Goal: Task Accomplishment & Management: Manage account settings

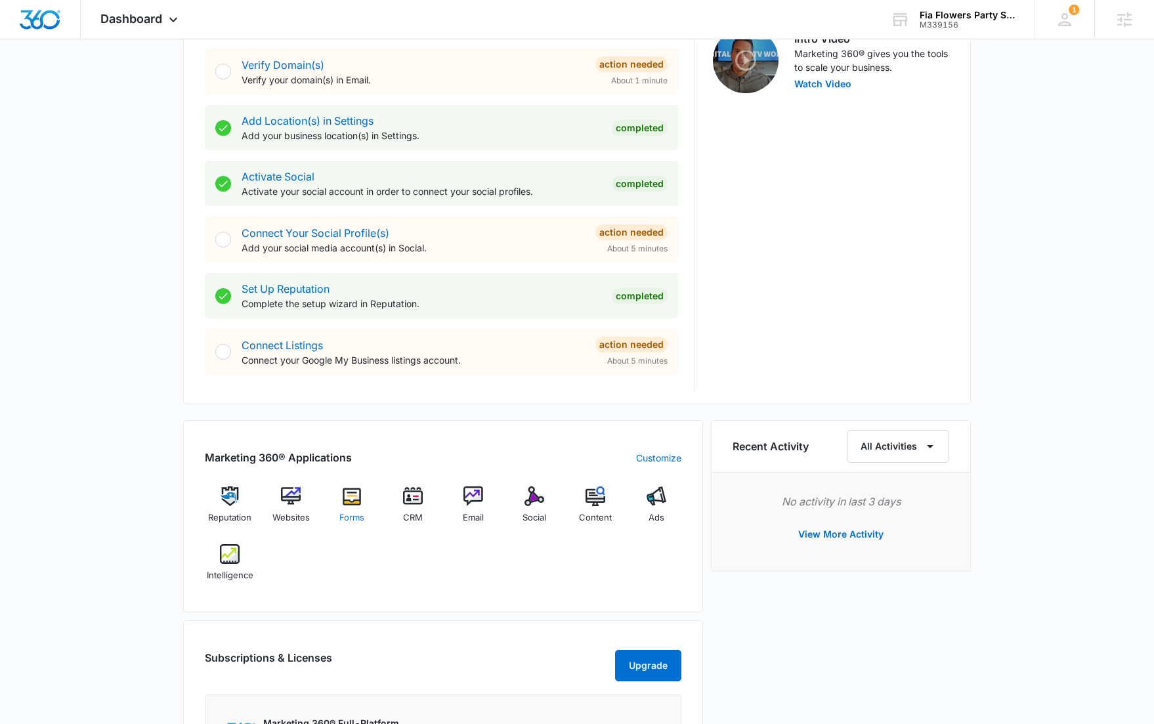
scroll to position [533, 0]
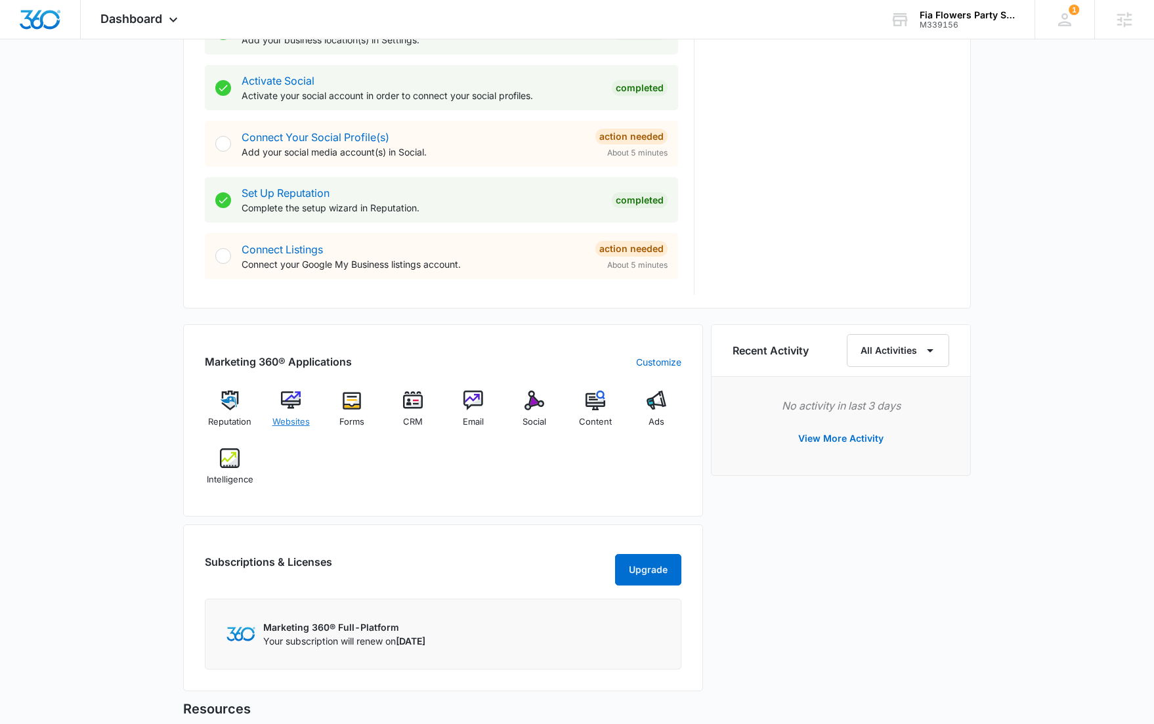
click at [297, 418] on span "Websites" at bounding box center [291, 422] width 37 height 13
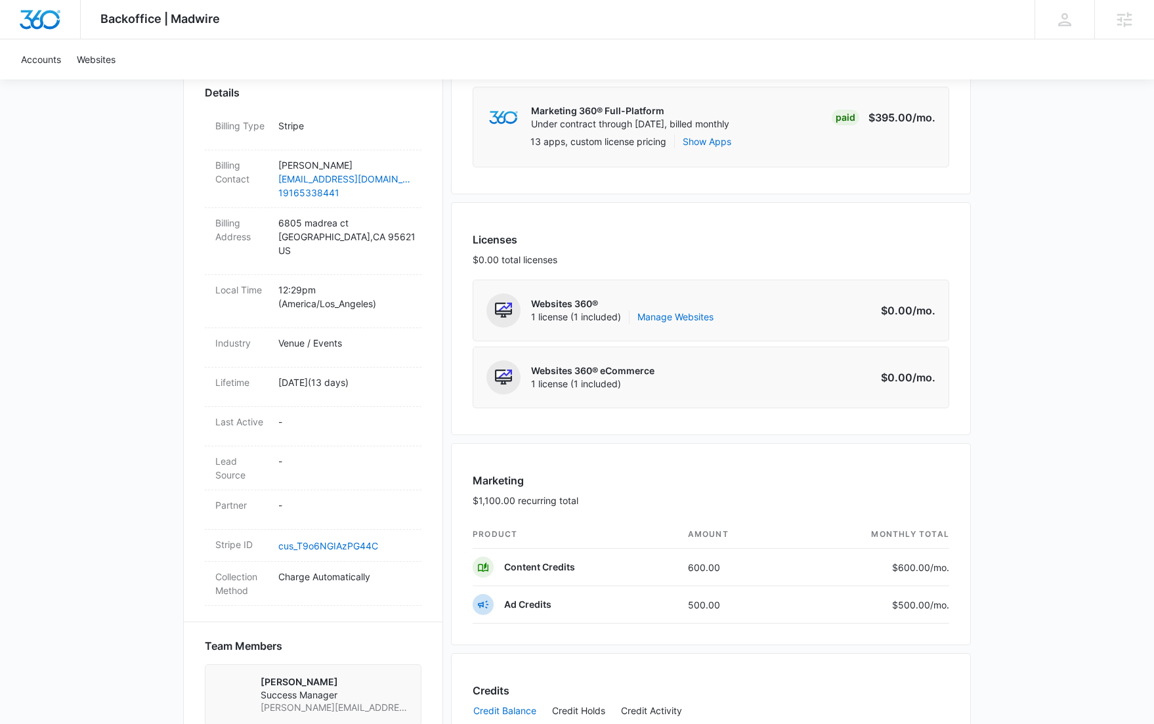
scroll to position [468, 0]
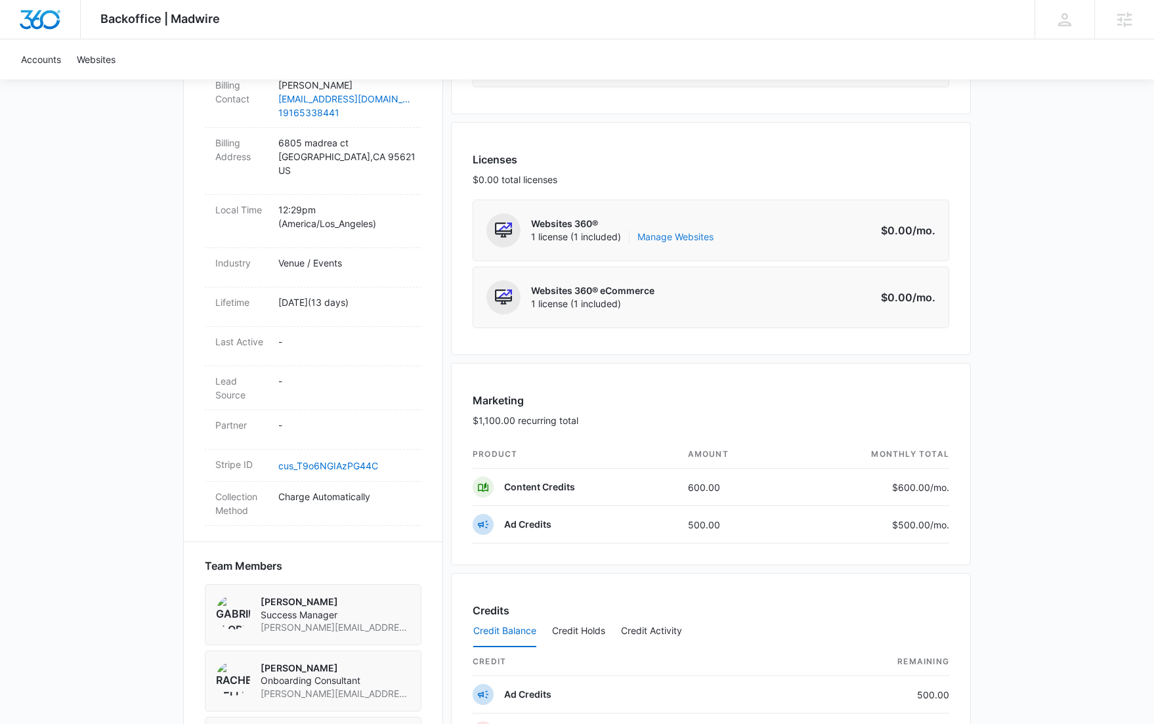
click at [658, 236] on link "Manage Websites" at bounding box center [676, 236] width 76 height 13
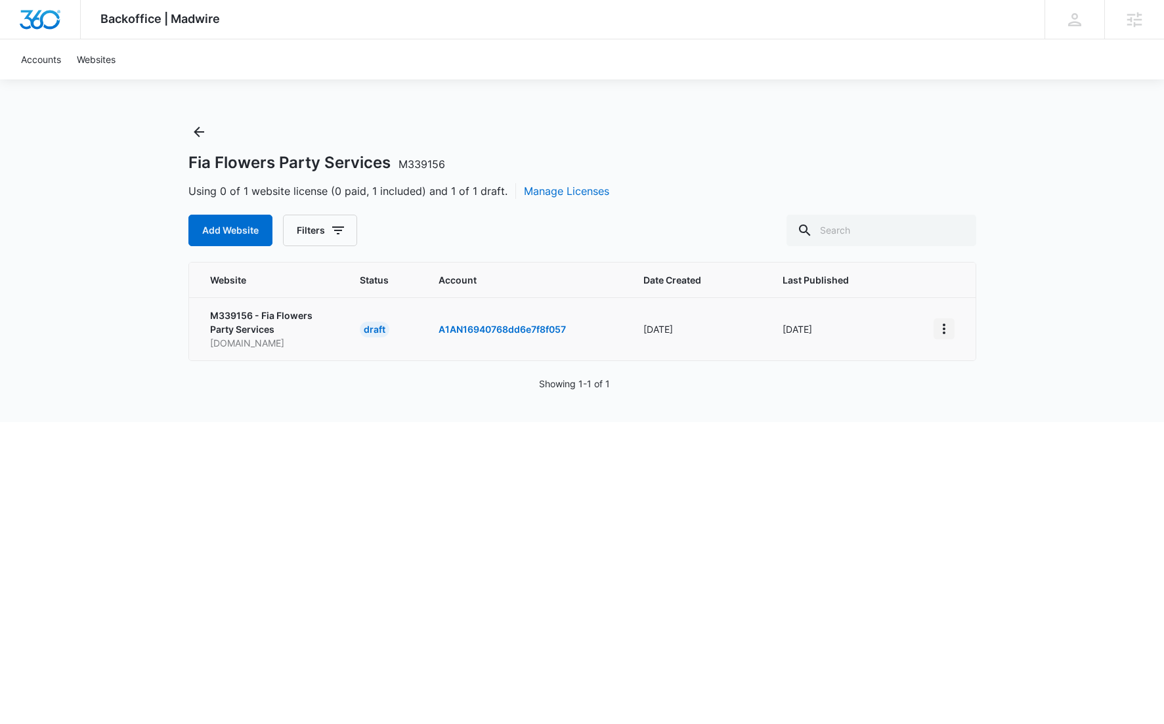
click at [951, 328] on icon "View More" at bounding box center [944, 329] width 16 height 16
click at [978, 427] on div "Activate Draft" at bounding box center [989, 424] width 79 height 9
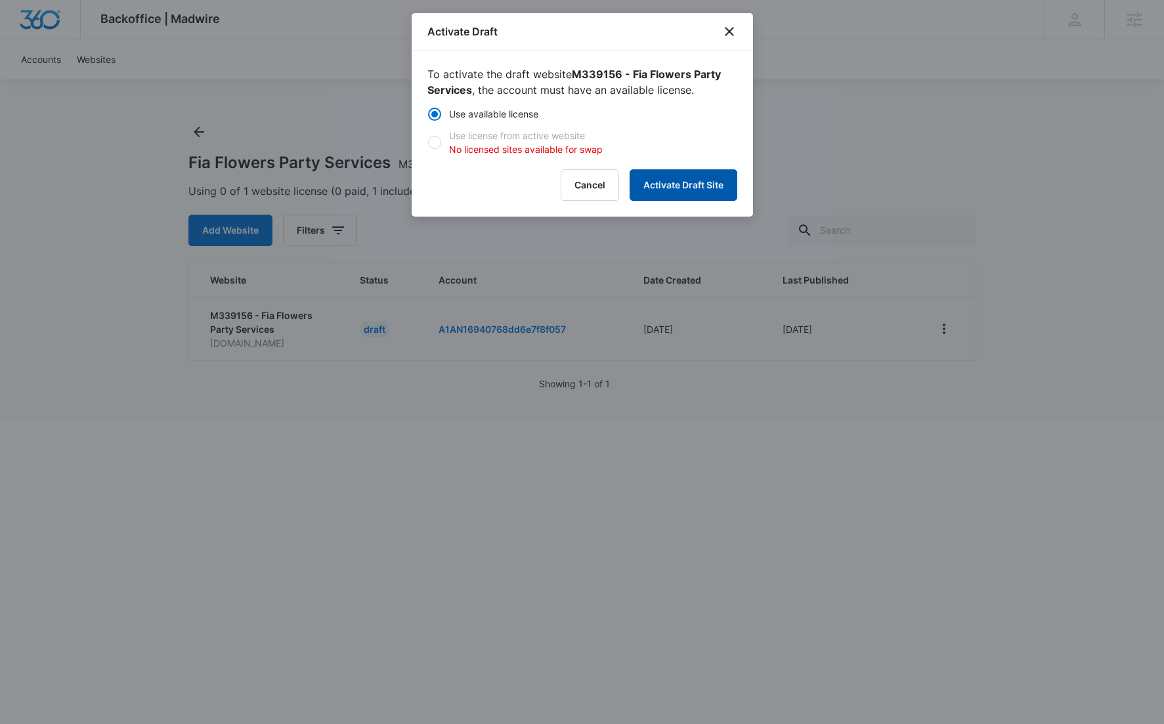
click at [721, 192] on button "Activate Draft Site" at bounding box center [684, 185] width 108 height 32
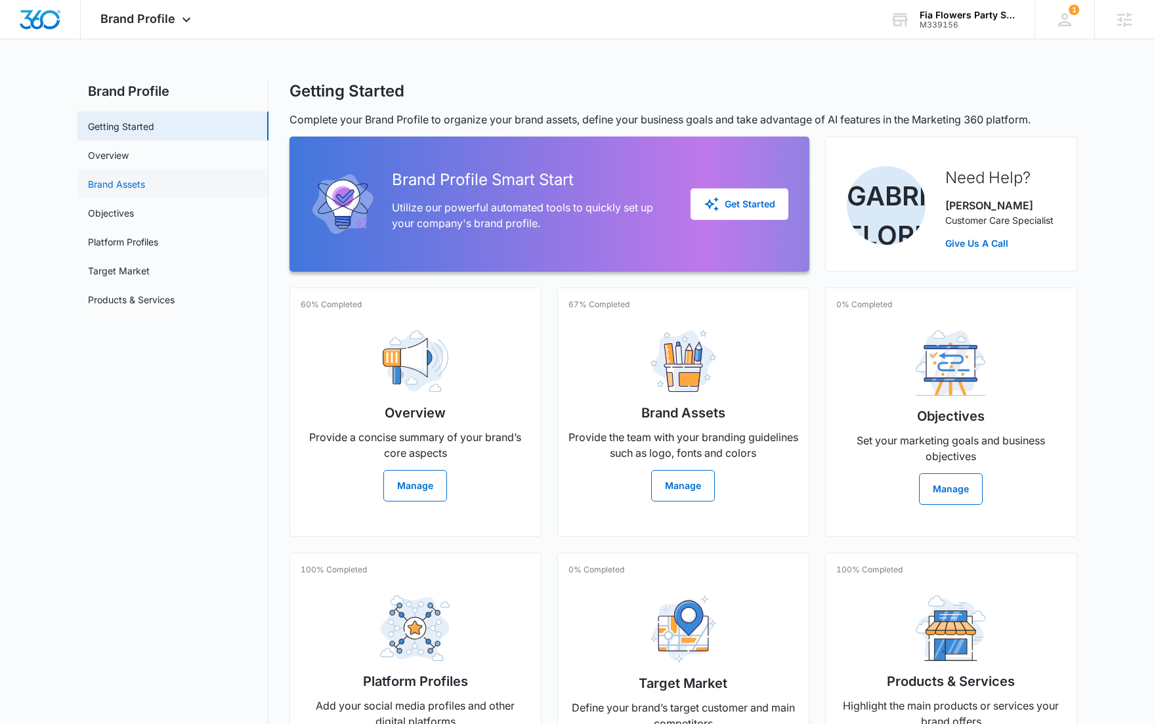
click at [145, 188] on link "Brand Assets" at bounding box center [116, 184] width 57 height 14
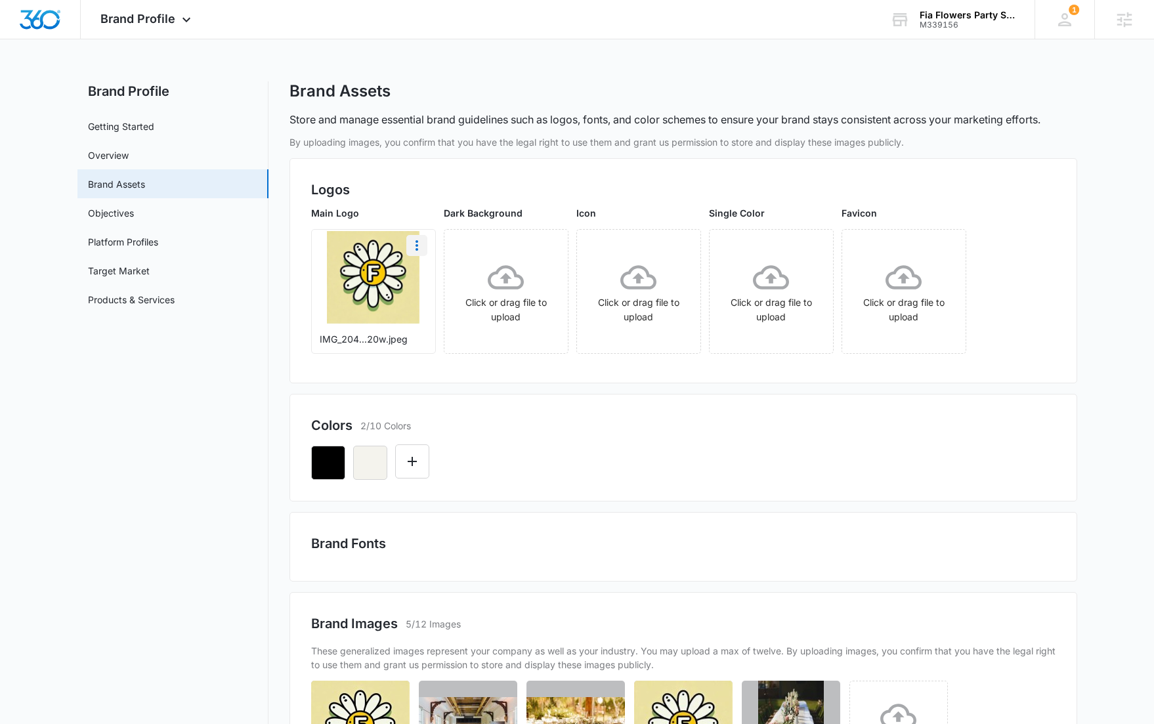
click at [419, 250] on icon "More" at bounding box center [417, 246] width 16 height 16
click at [439, 301] on div "Delete" at bounding box center [444, 301] width 43 height 9
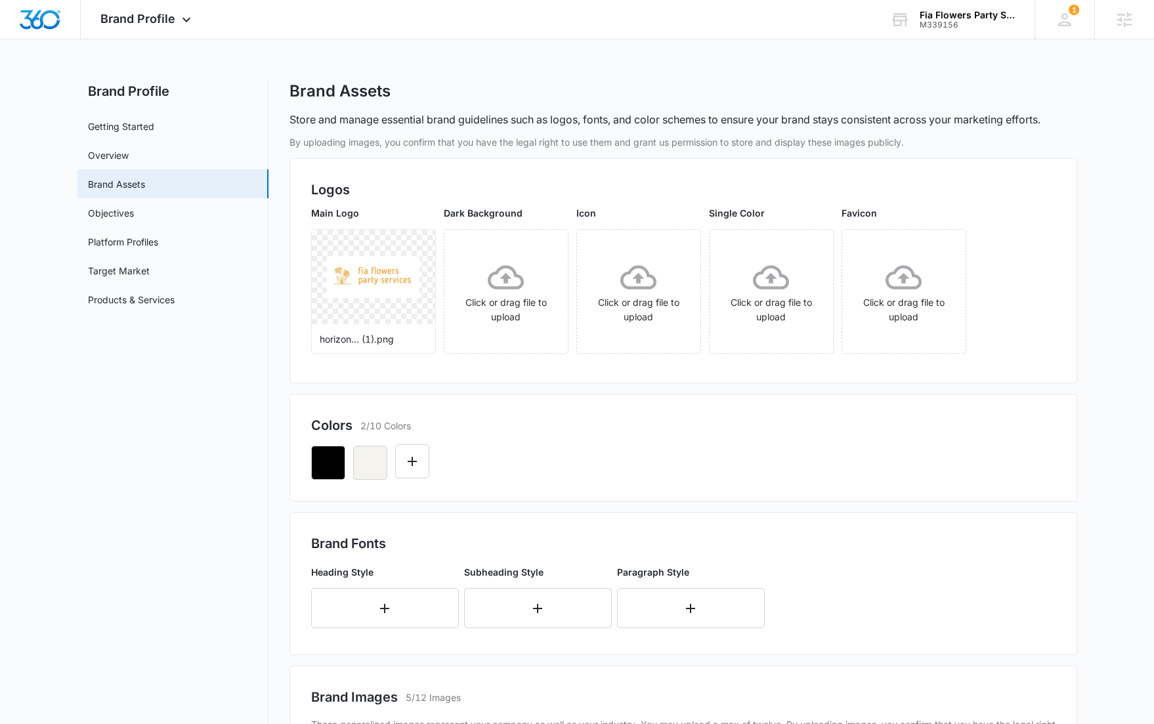
click at [1104, 157] on main "Brand Profile Getting Started Overview Brand Assets Objectives Platform Profile…" at bounding box center [577, 556] width 1154 height 951
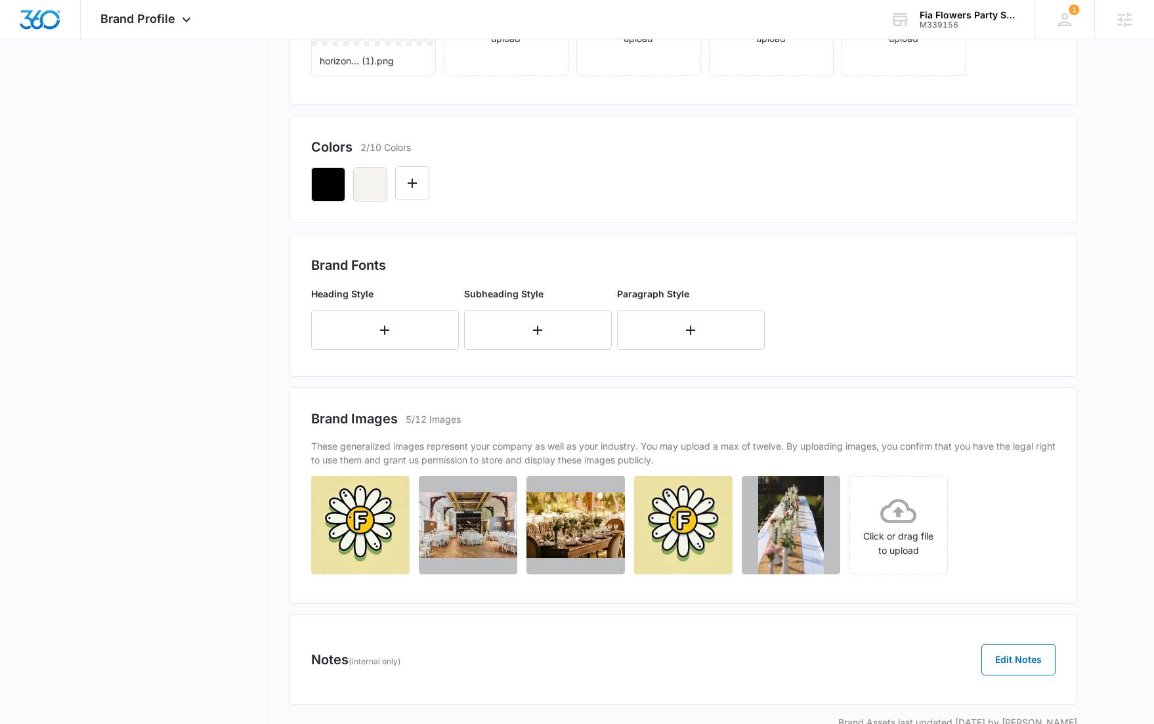
scroll to position [309, 0]
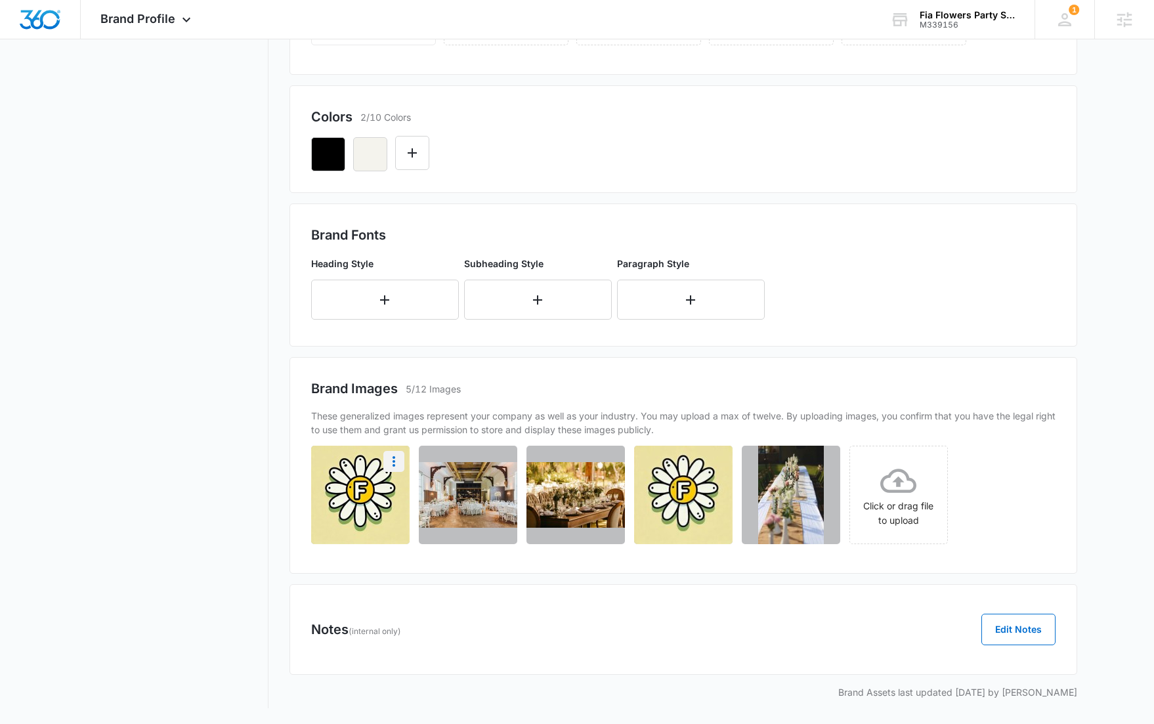
click at [396, 460] on icon "More" at bounding box center [394, 462] width 16 height 16
click at [382, 521] on button "Delete" at bounding box center [359, 518] width 90 height 20
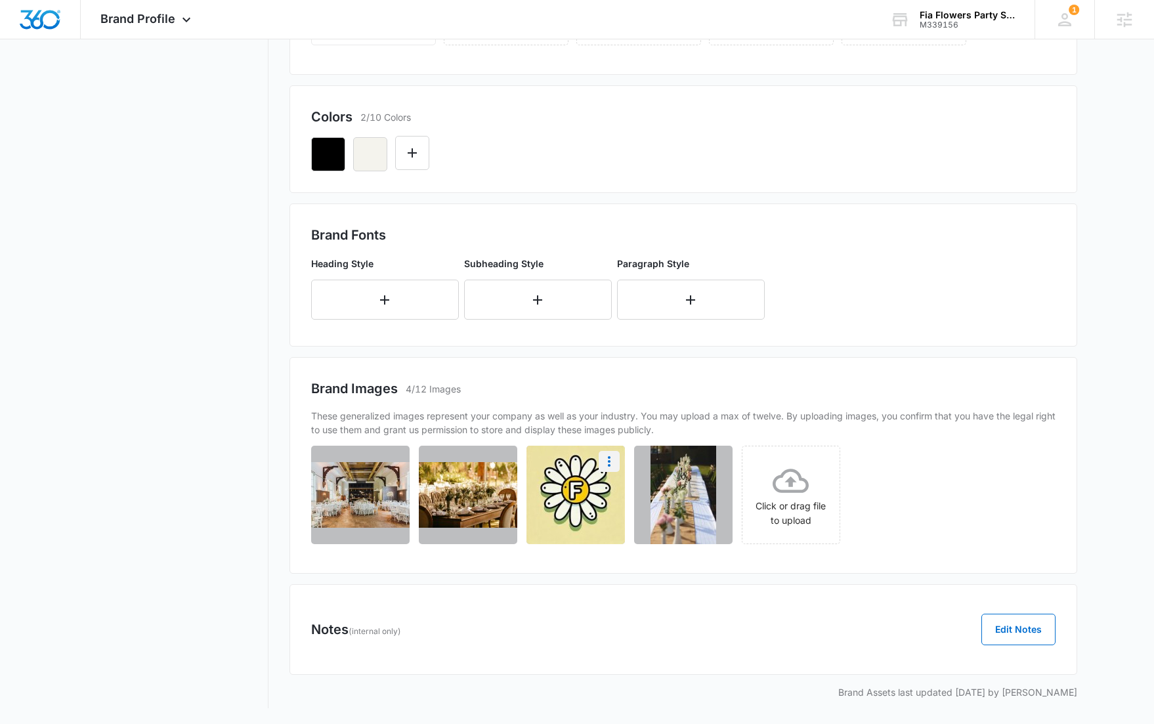
click at [616, 462] on icon "More" at bounding box center [609, 462] width 16 height 16
click at [584, 516] on div "Delete" at bounding box center [566, 518] width 43 height 9
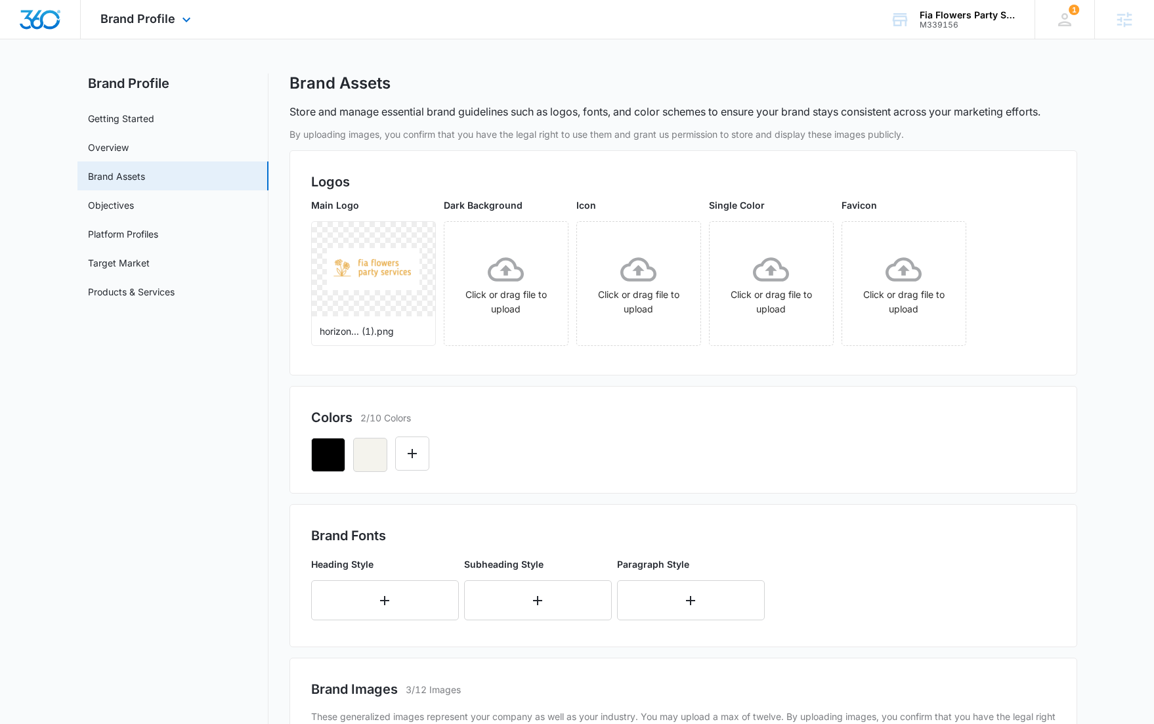
scroll to position [0, 0]
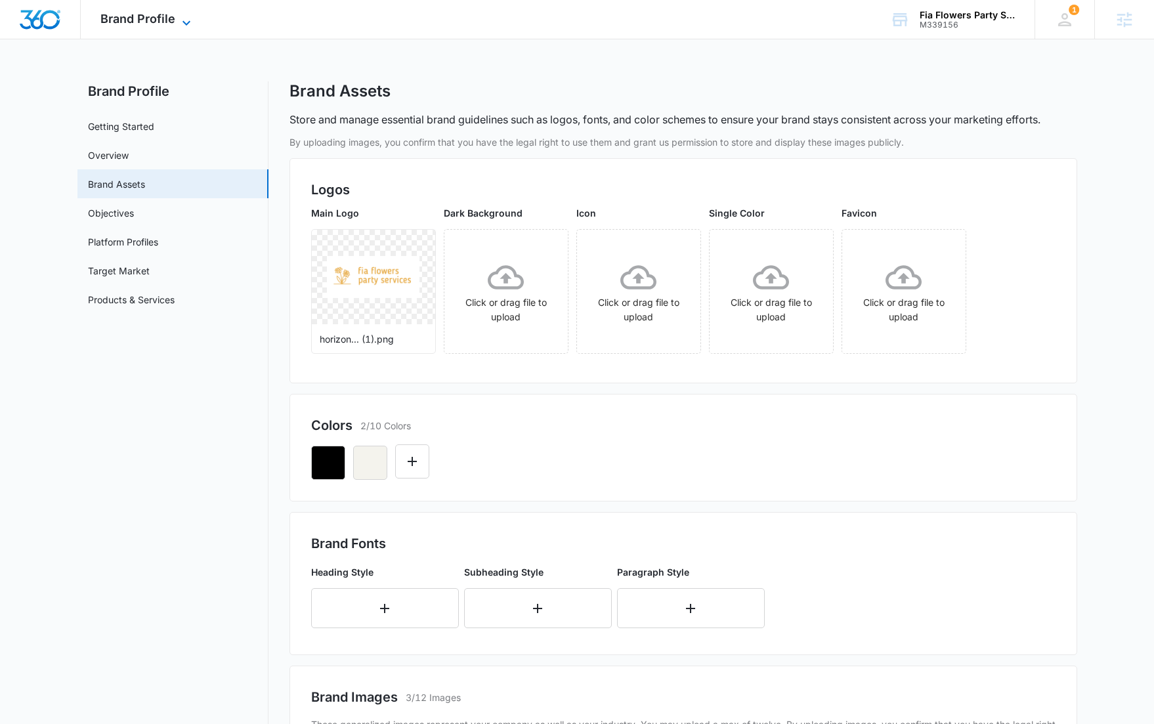
click at [120, 16] on span "Brand Profile" at bounding box center [137, 19] width 75 height 14
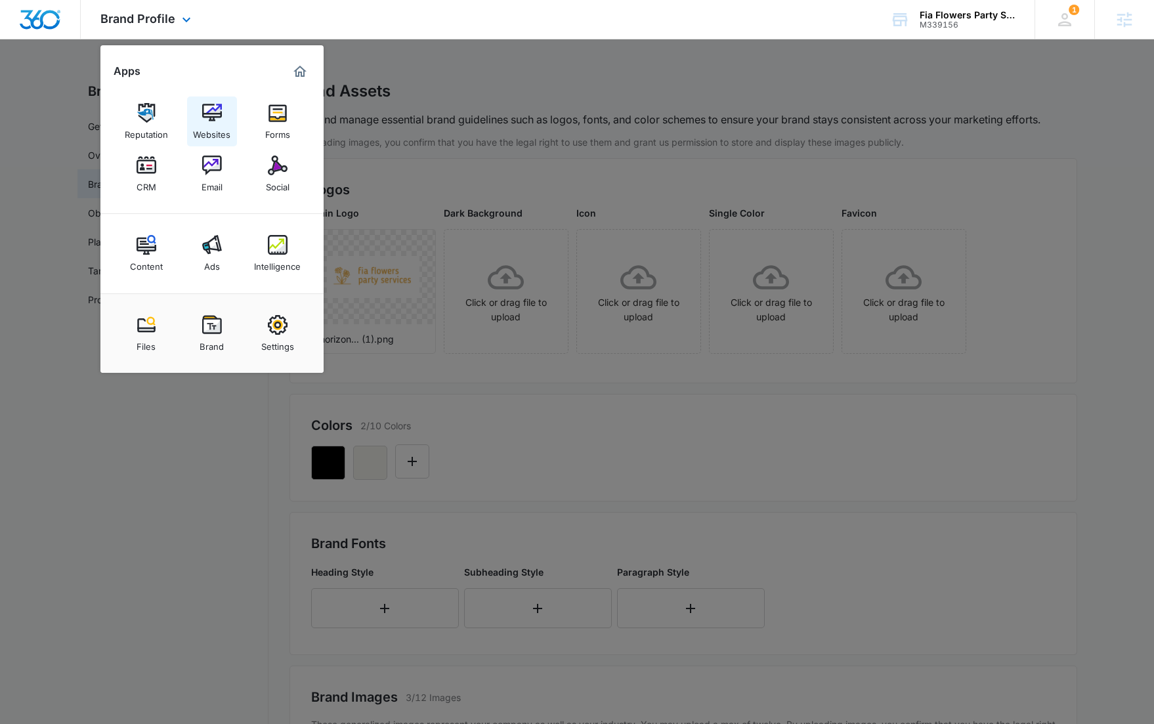
click at [208, 121] on img at bounding box center [212, 113] width 20 height 20
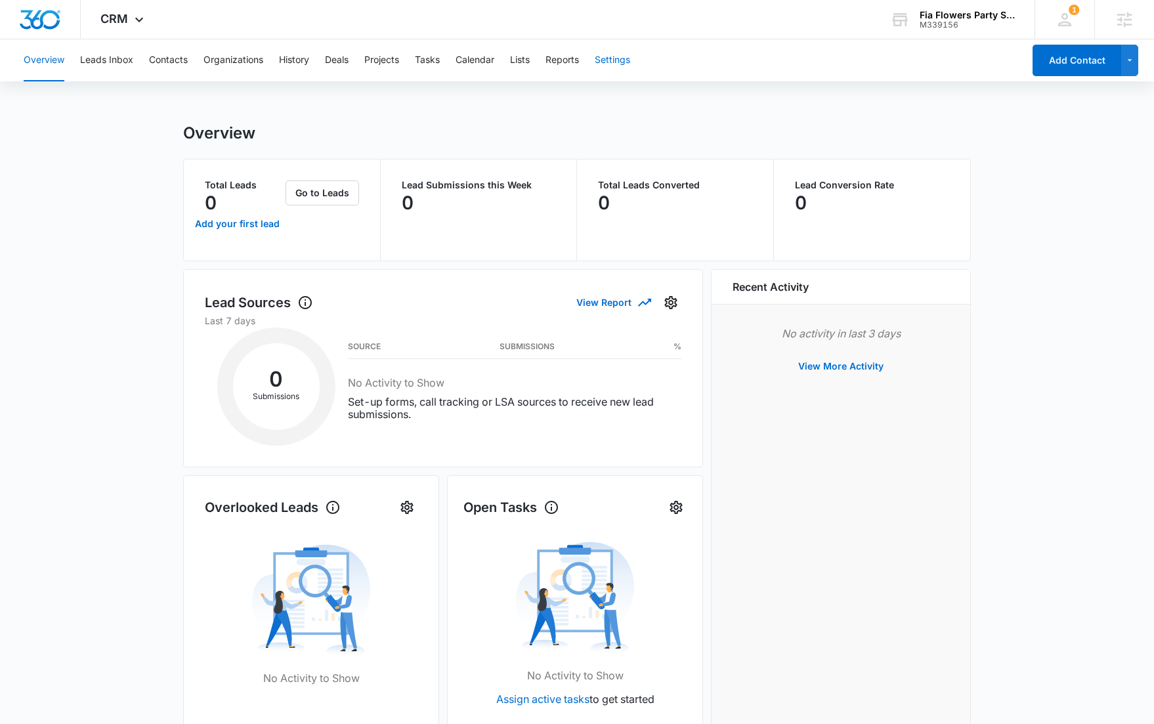
click at [623, 61] on button "Settings" at bounding box center [612, 60] width 35 height 42
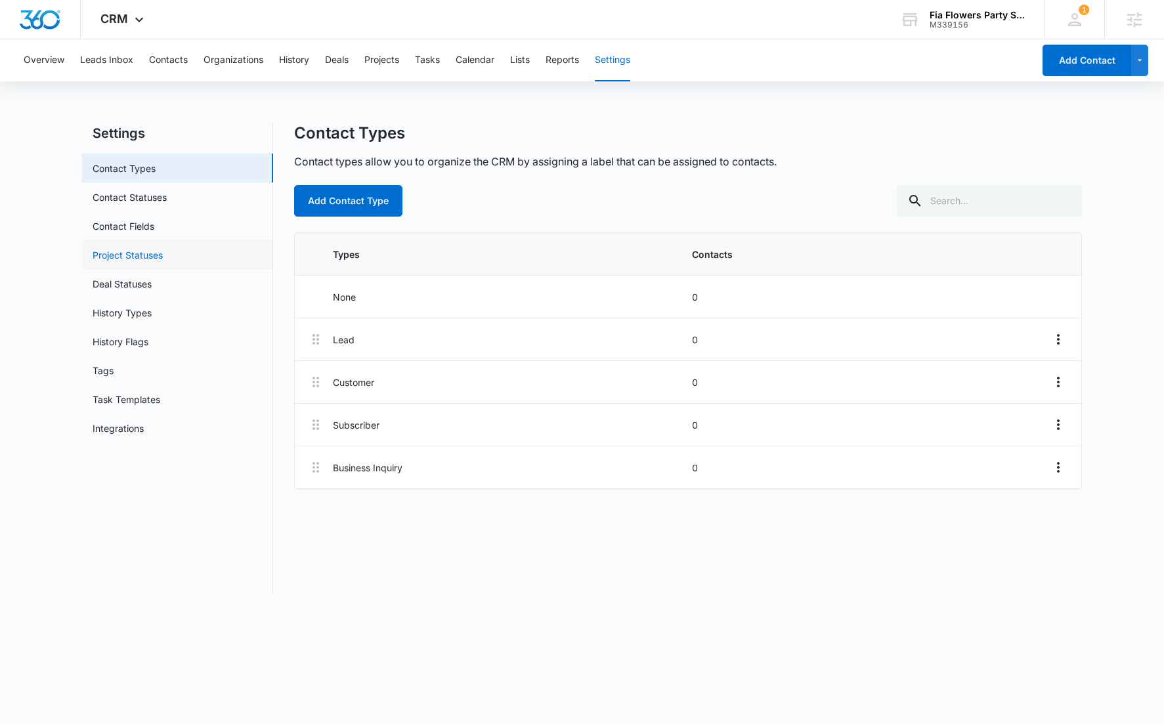
click at [163, 248] on link "Project Statuses" at bounding box center [128, 255] width 70 height 14
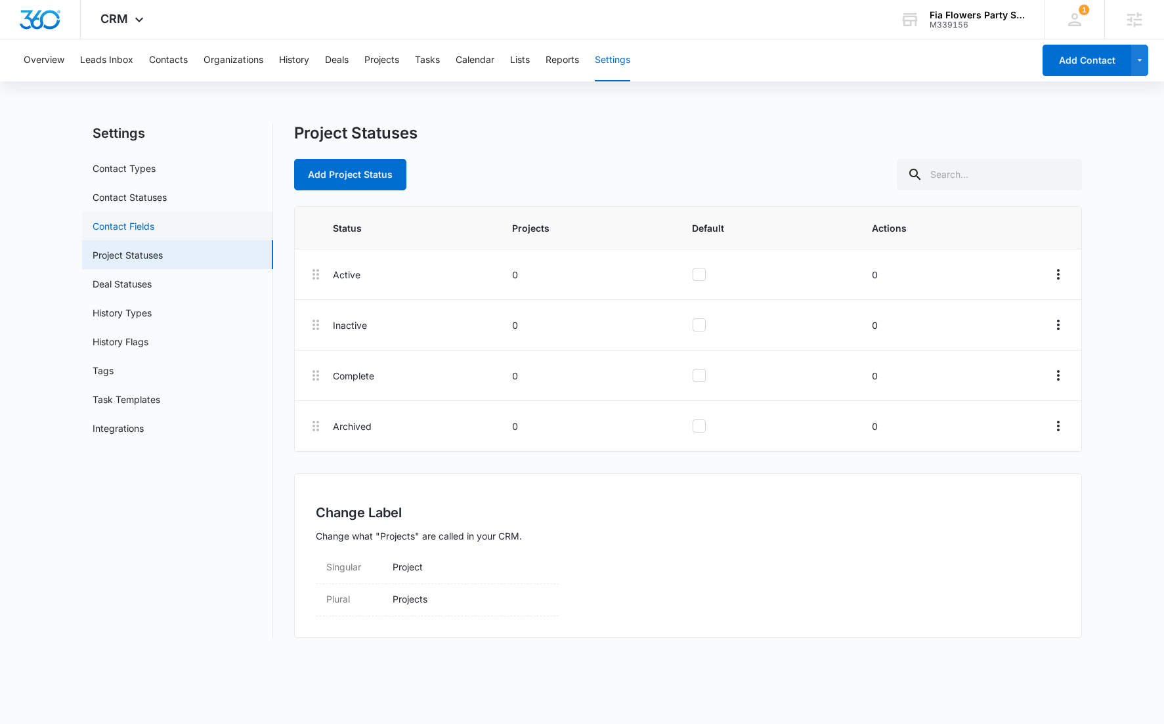
click at [154, 227] on link "Contact Fields" at bounding box center [124, 226] width 62 height 14
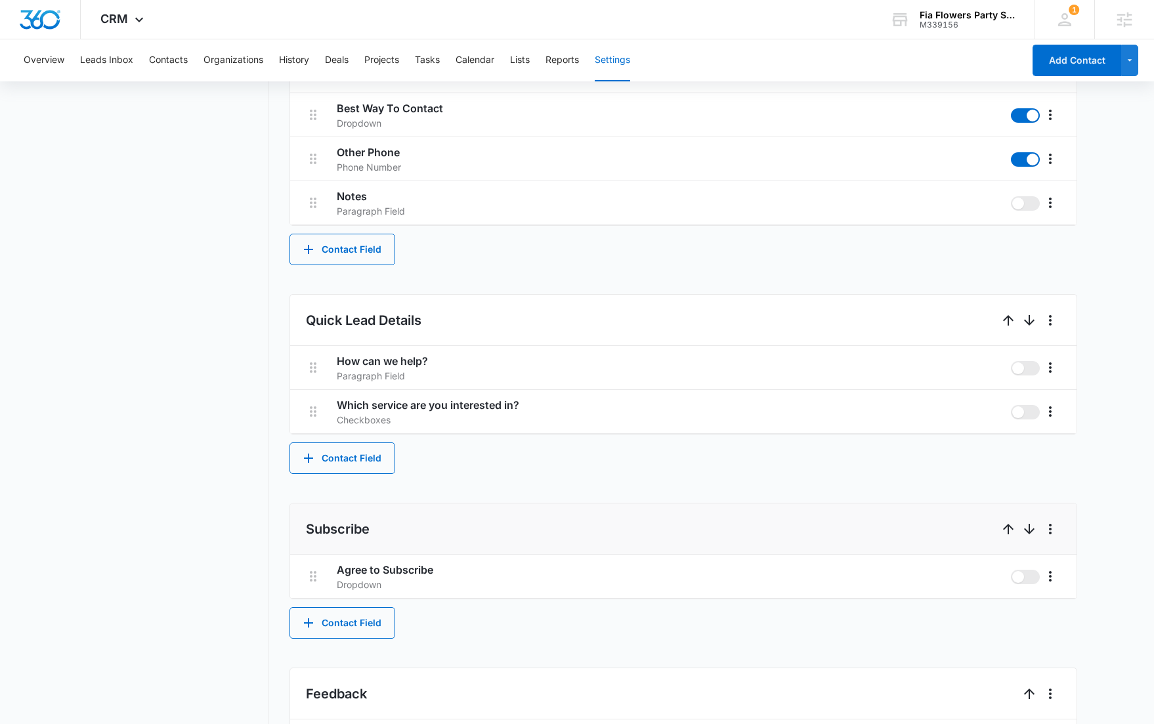
scroll to position [764, 0]
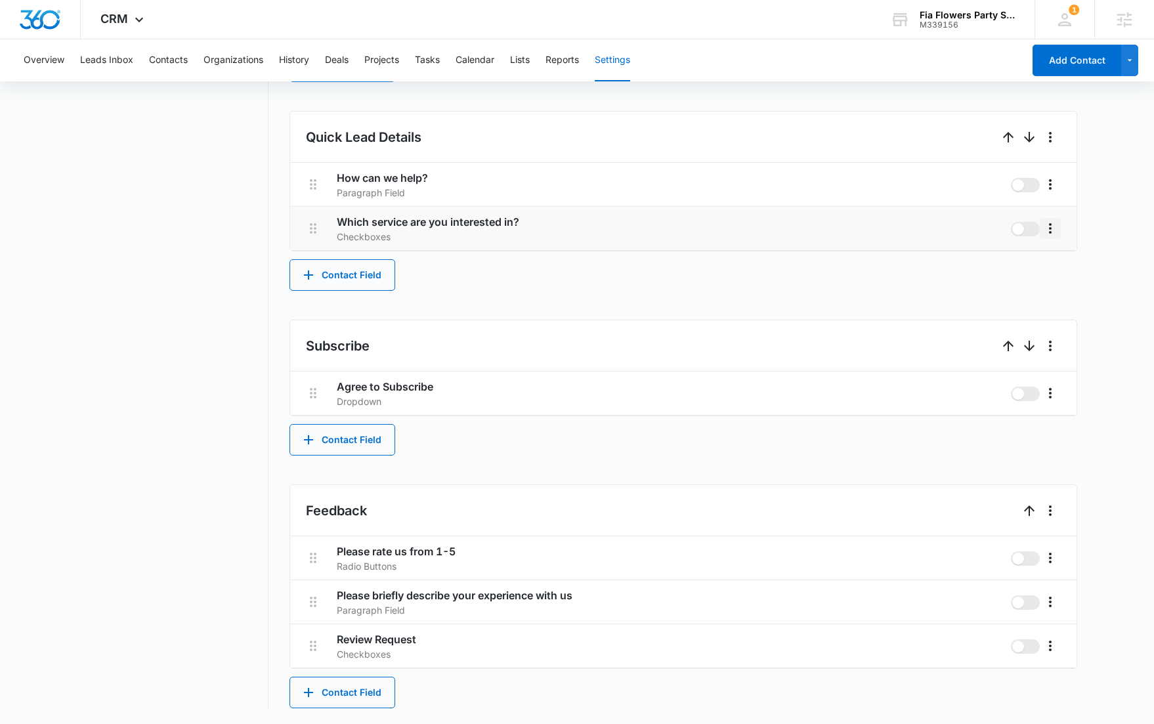
click at [1053, 231] on icon "More" at bounding box center [1051, 229] width 16 height 16
click at [1060, 261] on div "Edit" at bounding box center [1071, 265] width 28 height 9
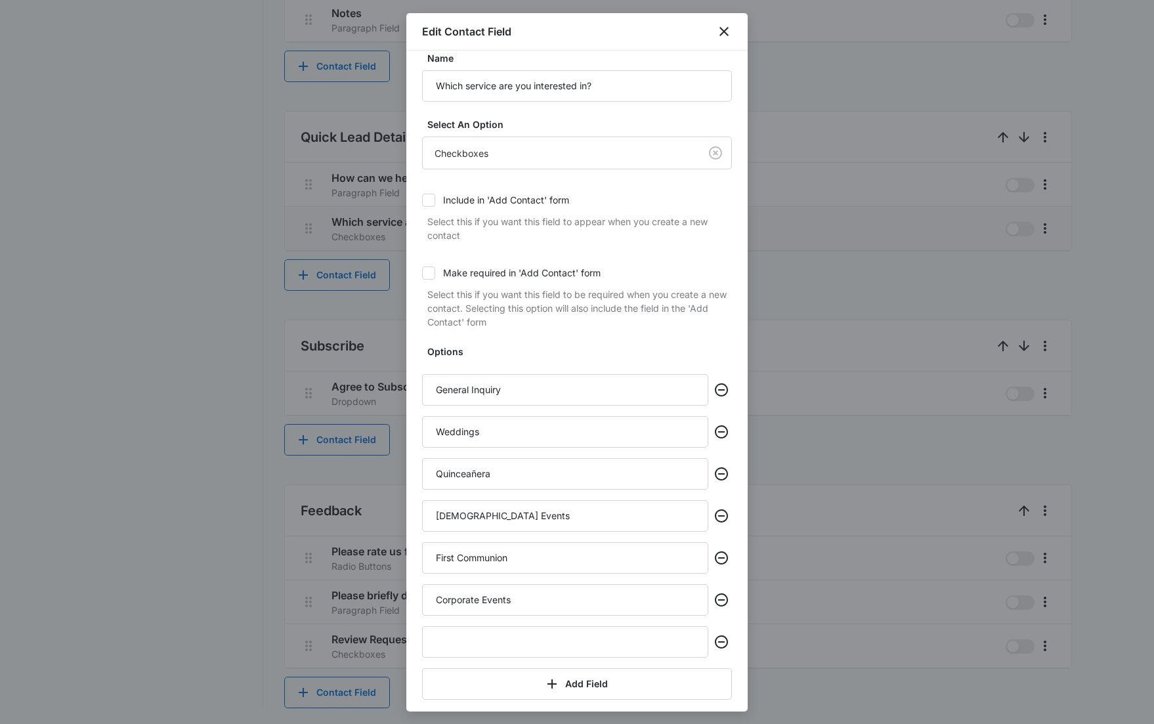
scroll to position [66, 0]
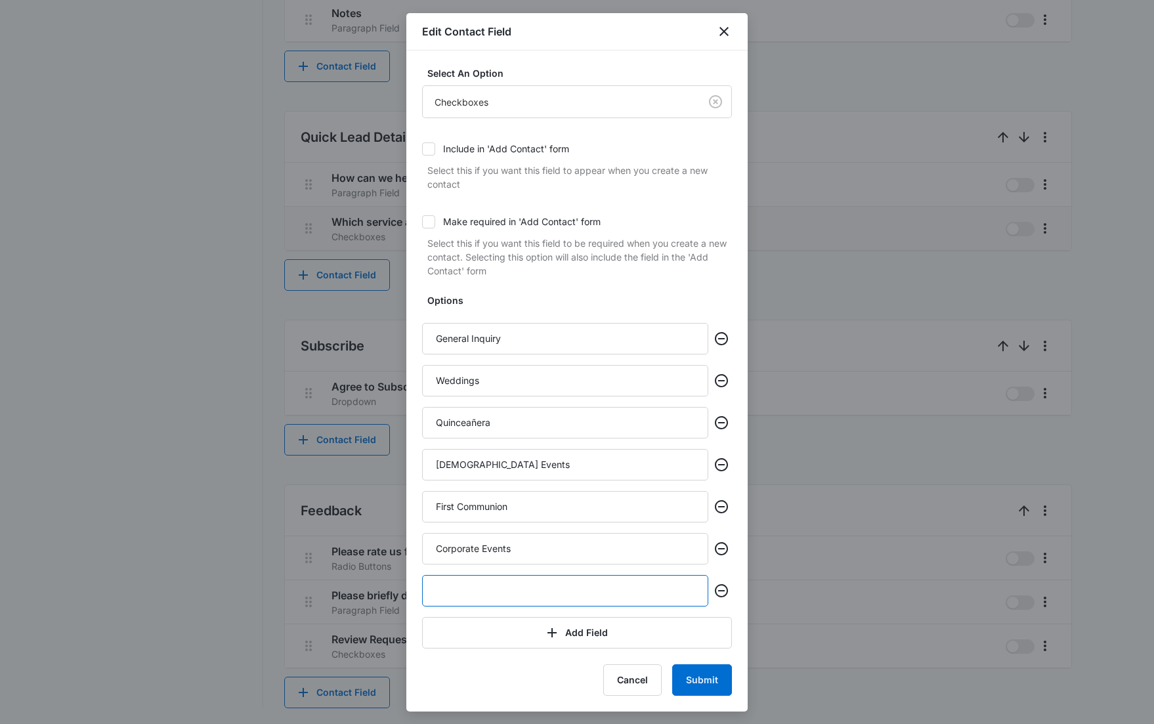
click at [539, 590] on input "text" at bounding box center [565, 591] width 286 height 32
type input "Other Events"
click at [718, 682] on button "Submit" at bounding box center [702, 681] width 60 height 32
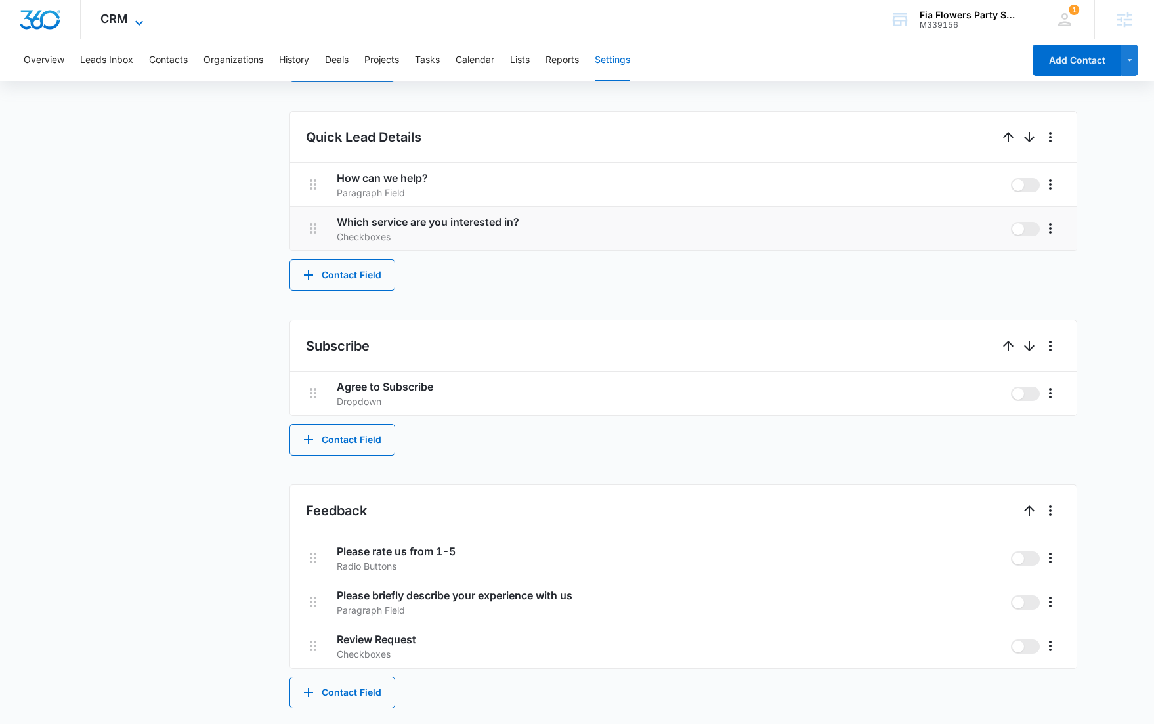
drag, startPoint x: 135, startPoint y: 17, endPoint x: 146, endPoint y: 30, distance: 16.7
click at [135, 18] on icon at bounding box center [139, 23] width 16 height 16
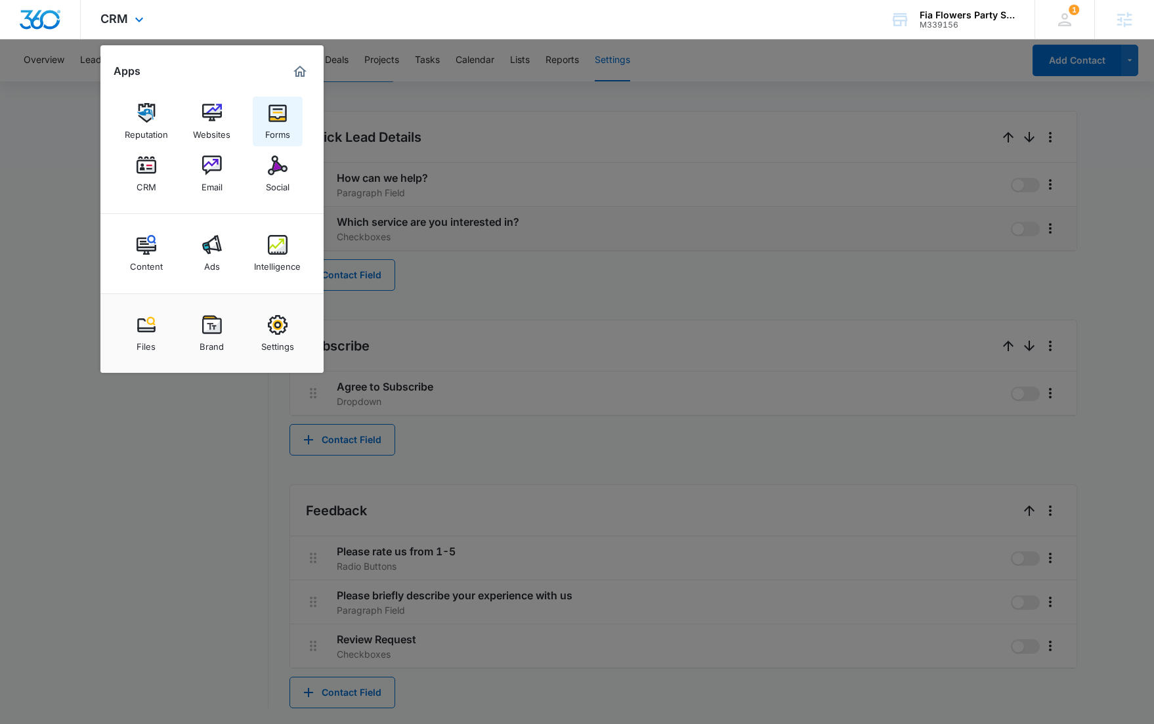
click at [279, 123] on div "Forms" at bounding box center [277, 131] width 25 height 17
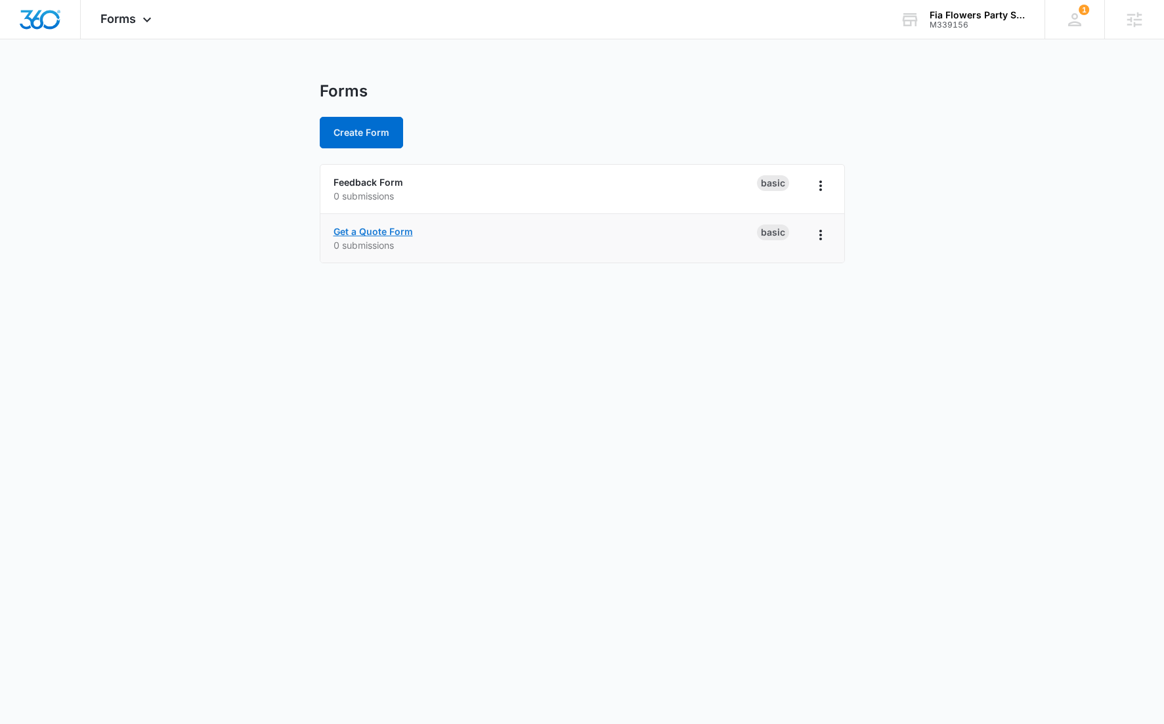
click at [386, 229] on link "Get a Quote Form" at bounding box center [373, 231] width 79 height 11
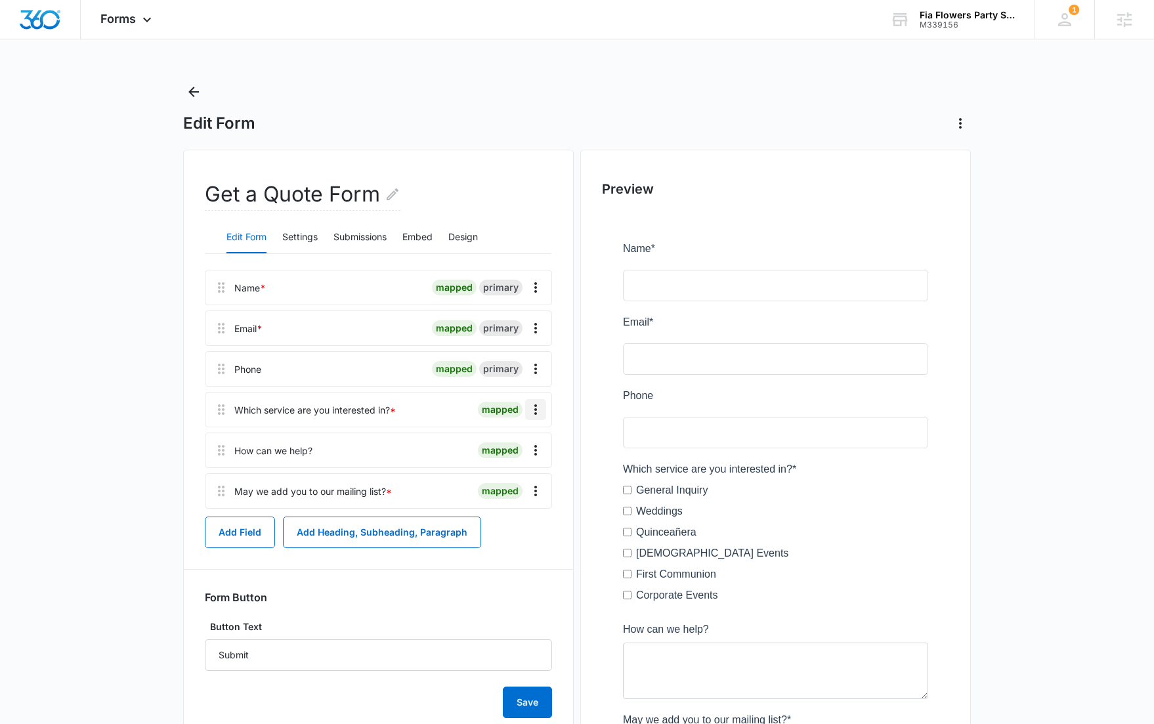
click at [533, 406] on icon "Overflow Menu" at bounding box center [536, 410] width 16 height 16
click at [514, 448] on div "Edit" at bounding box center [501, 446] width 28 height 9
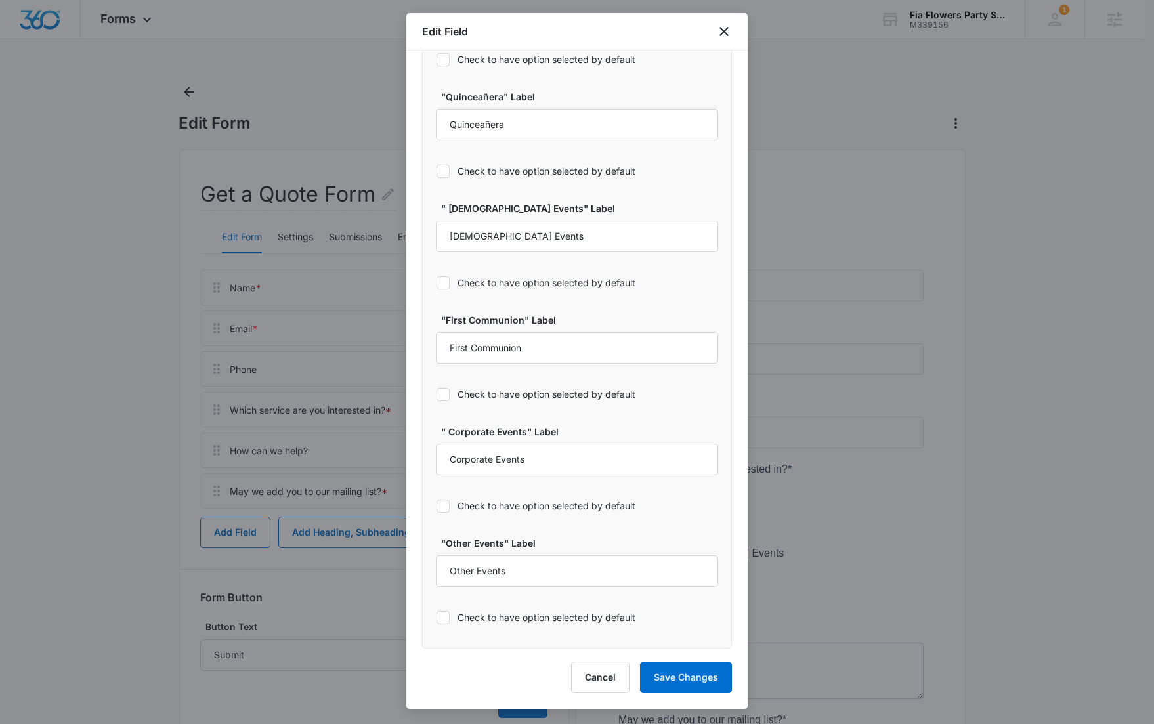
scroll to position [875, 0]
select select "350"
click at [697, 676] on button "Save Changes" at bounding box center [686, 678] width 92 height 32
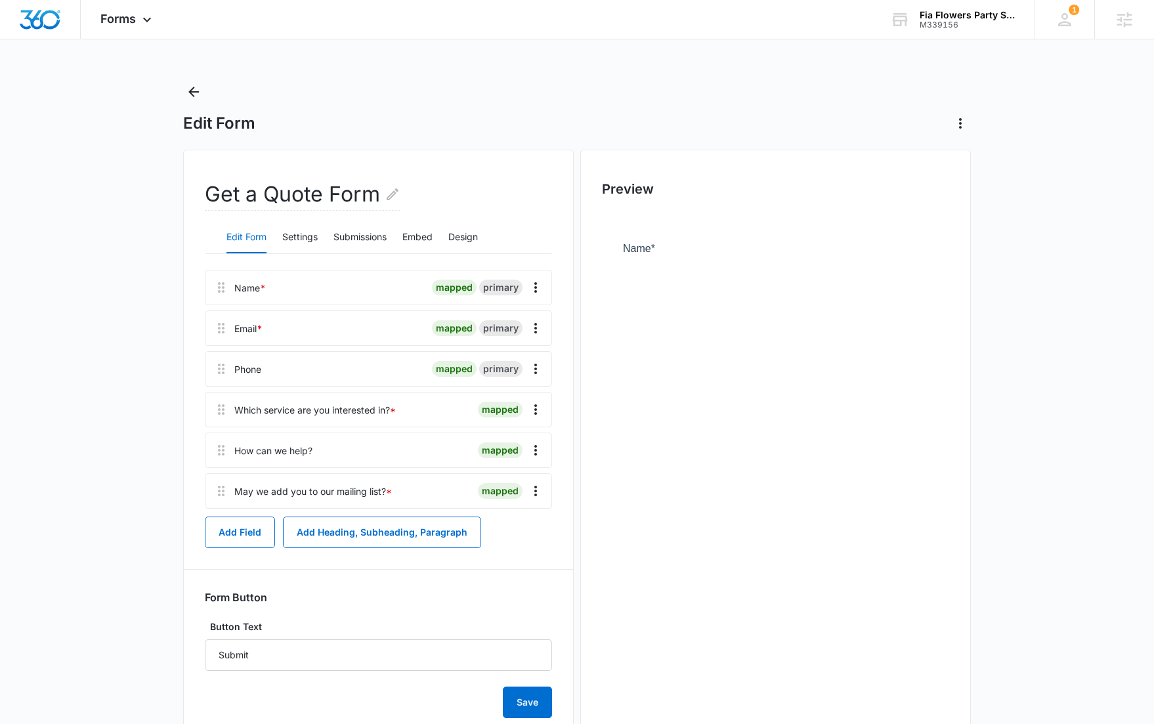
scroll to position [0, 0]
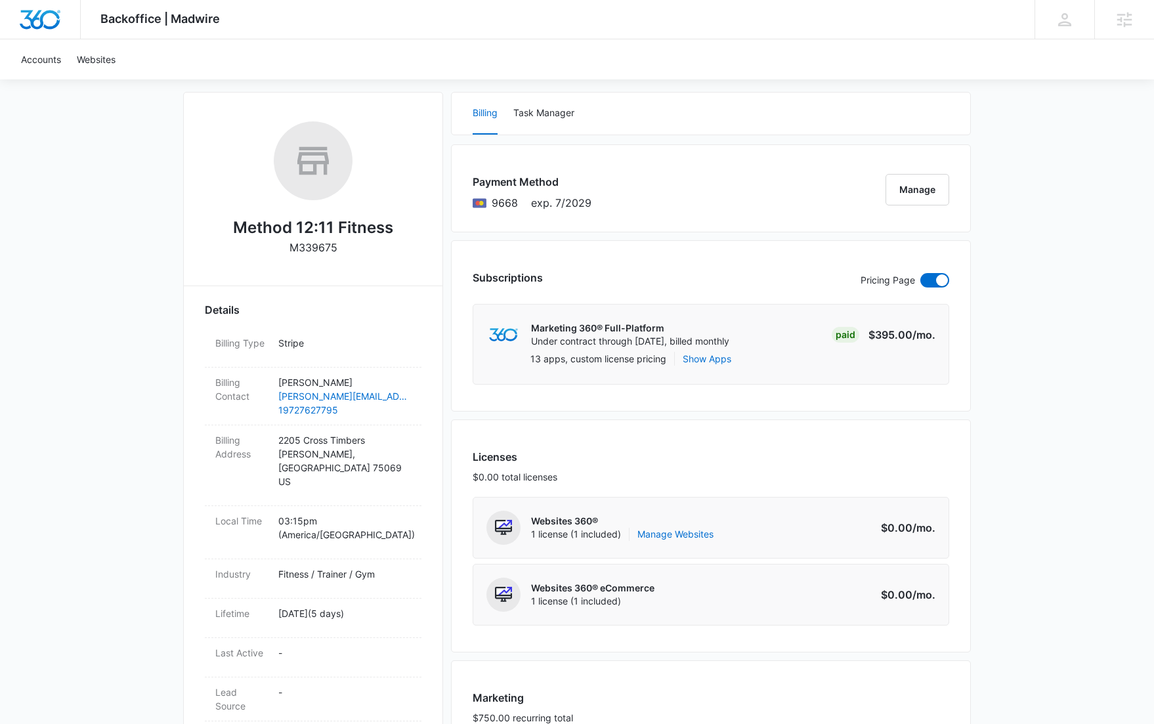
scroll to position [138, 0]
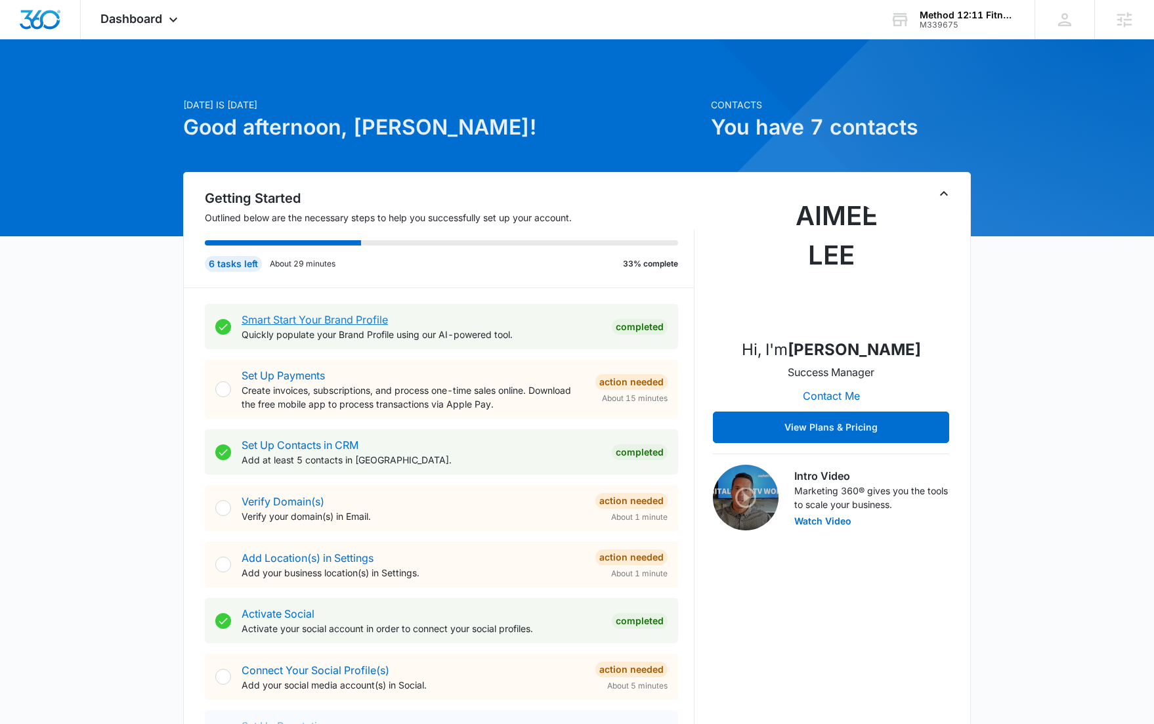
click at [330, 321] on link "Smart Start Your Brand Profile" at bounding box center [315, 319] width 146 height 13
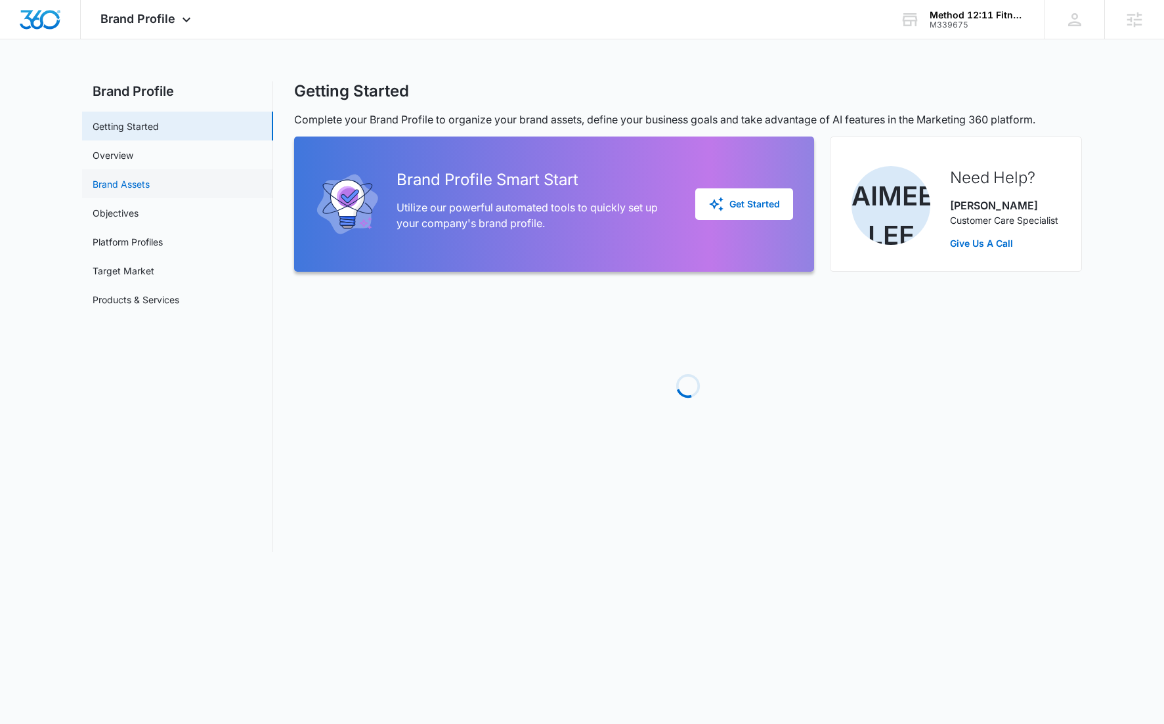
click at [150, 189] on link "Brand Assets" at bounding box center [121, 184] width 57 height 14
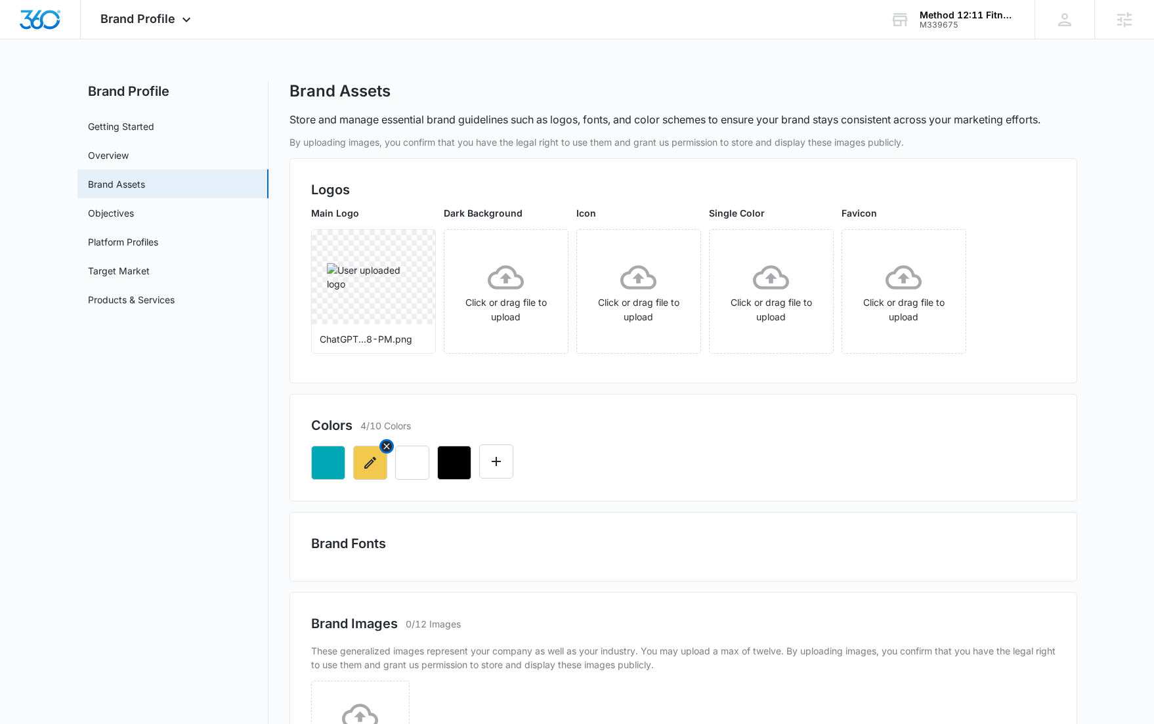
click at [387, 445] on icon "Remove" at bounding box center [386, 446] width 6 height 6
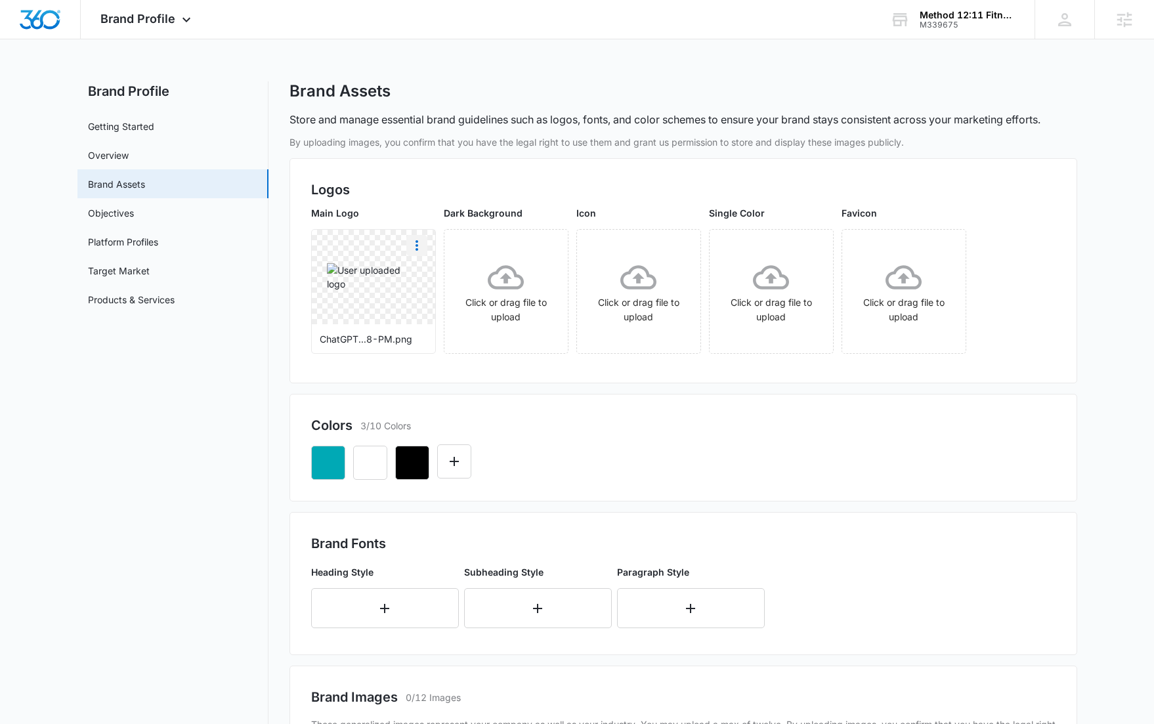
click at [417, 249] on icon "More" at bounding box center [417, 245] width 3 height 11
click at [456, 297] on div "Delete" at bounding box center [444, 301] width 43 height 9
click at [40, 19] on img "Dashboard" at bounding box center [40, 20] width 42 height 20
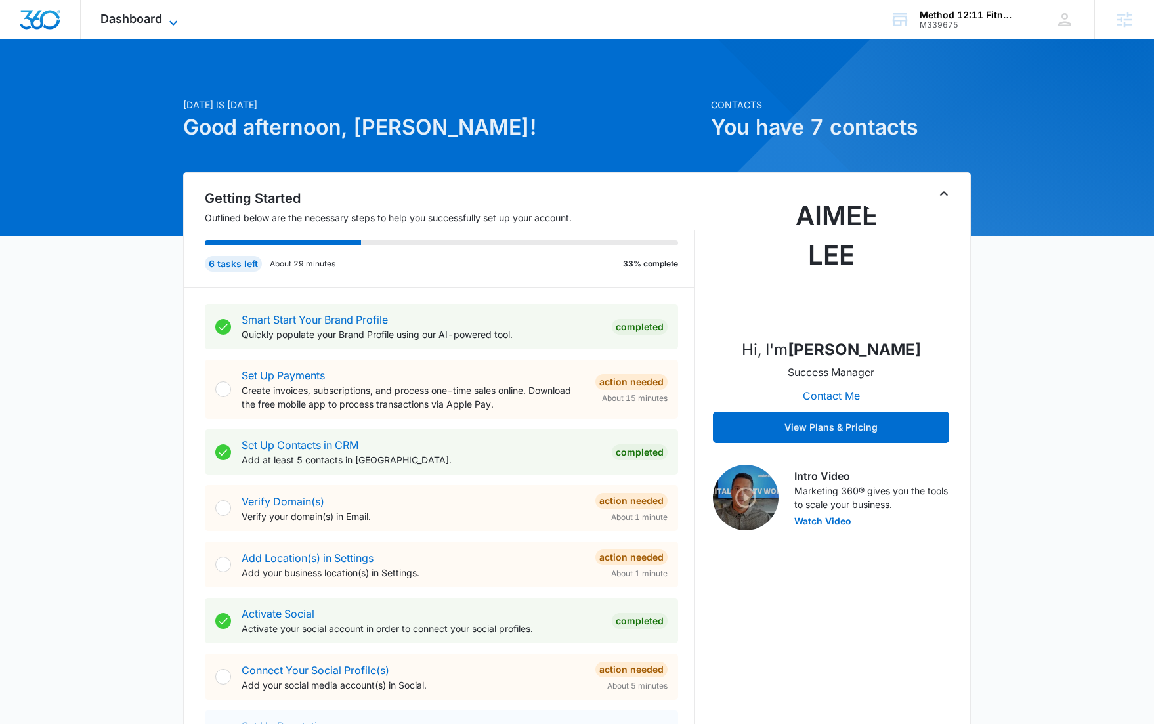
click at [152, 20] on span "Dashboard" at bounding box center [131, 19] width 62 height 14
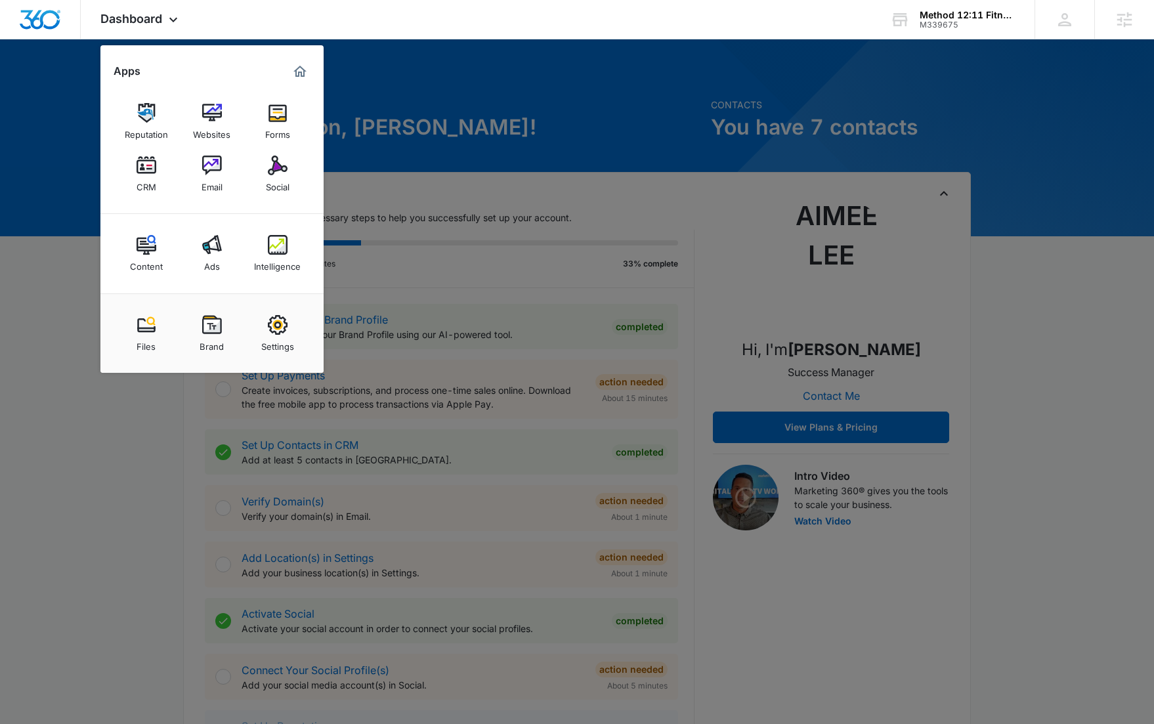
click at [456, 145] on div at bounding box center [577, 362] width 1154 height 724
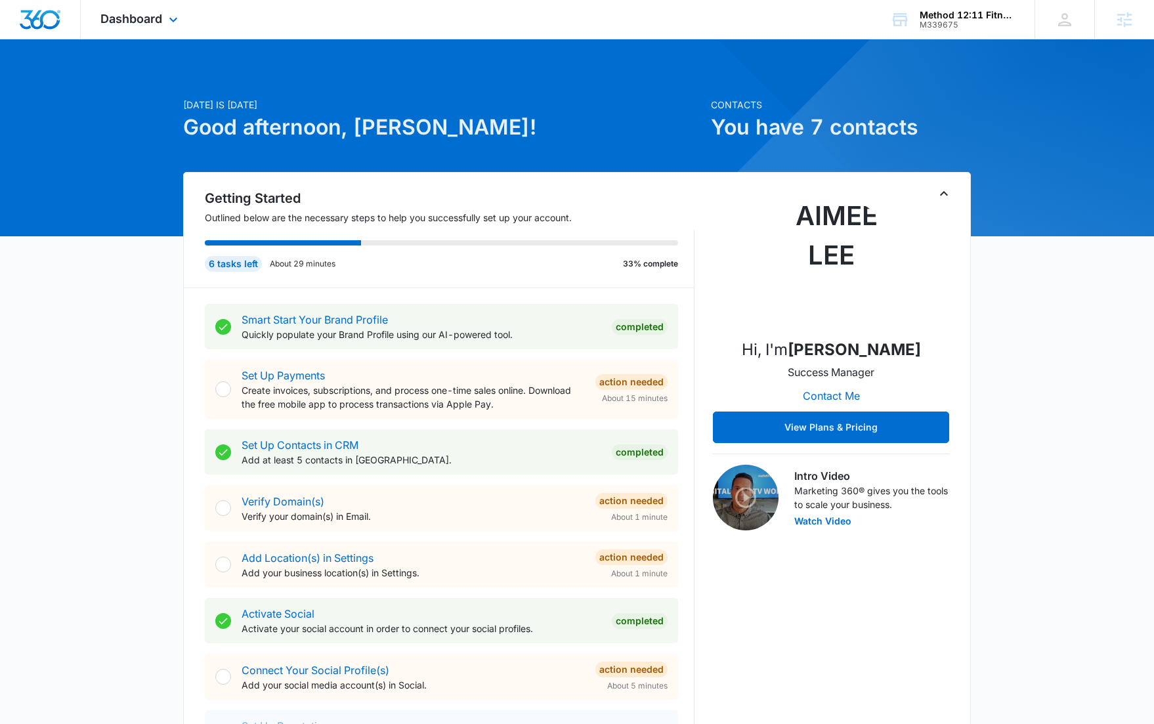
click at [158, 29] on div "Dashboard Apps Reputation Websites Forms CRM Email Social Content Ads Intellige…" at bounding box center [141, 19] width 120 height 39
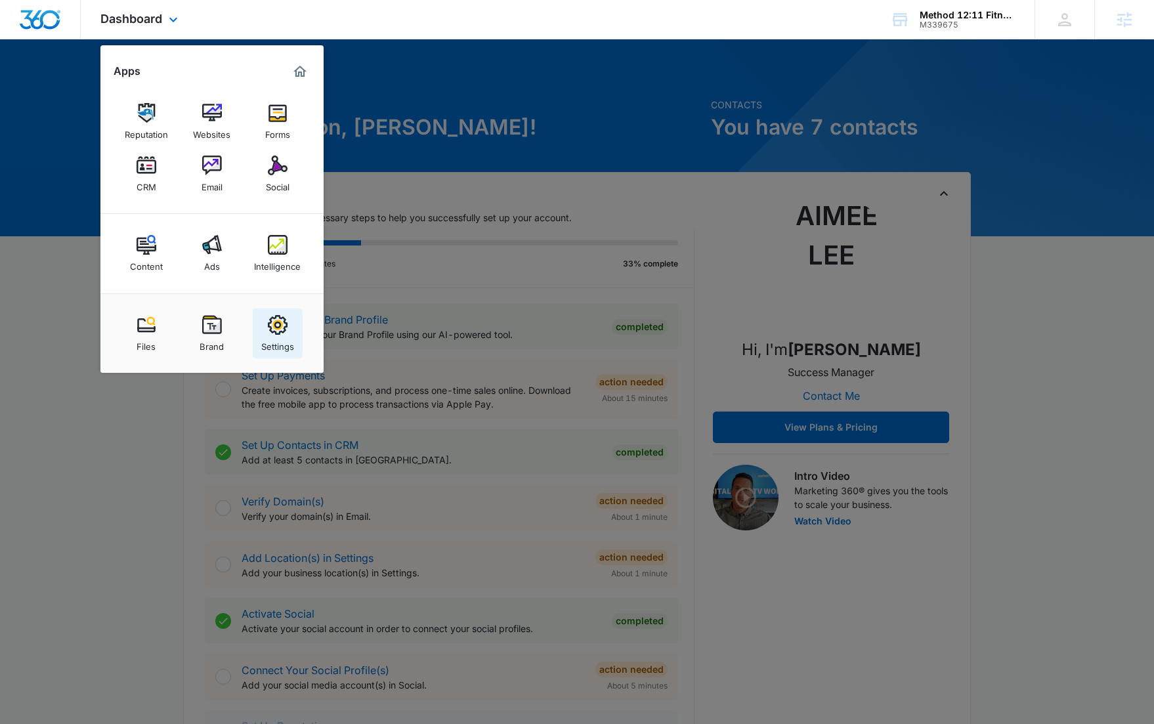
click at [273, 339] on div "Settings" at bounding box center [277, 343] width 33 height 17
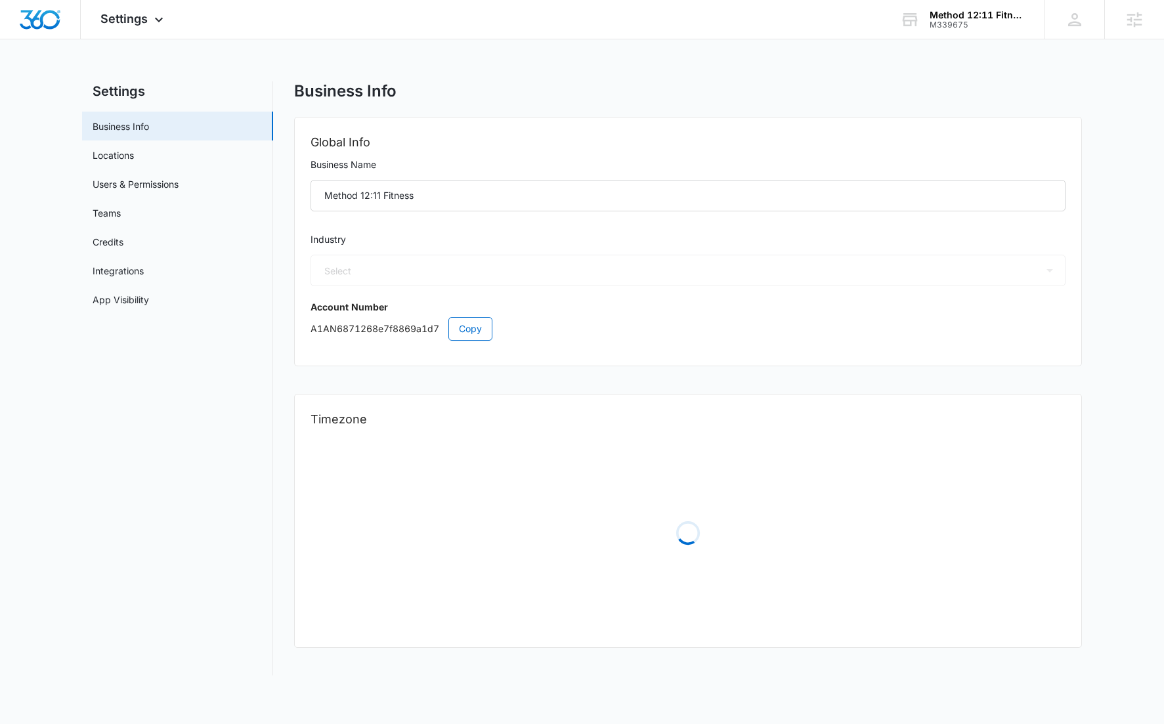
select select "36"
select select "US"
select select "America/[GEOGRAPHIC_DATA]"
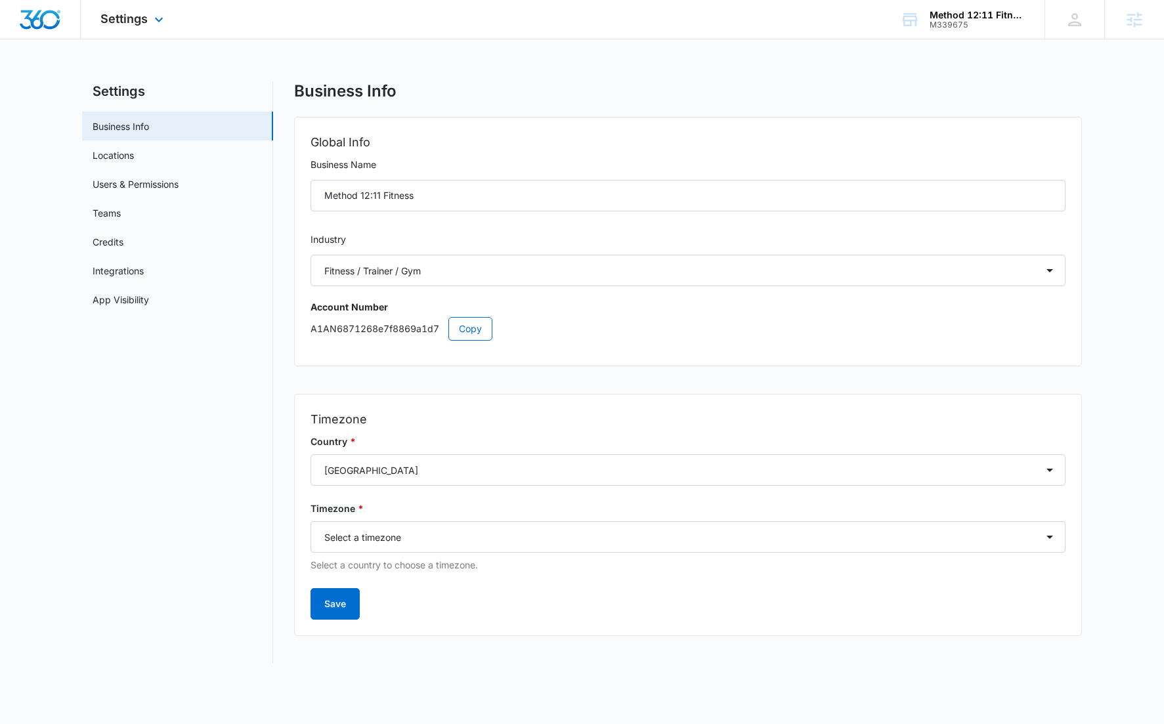
click at [141, 32] on div "Settings Apps Reputation Websites Forms CRM Email Social Content Ads Intelligen…" at bounding box center [134, 19] width 106 height 39
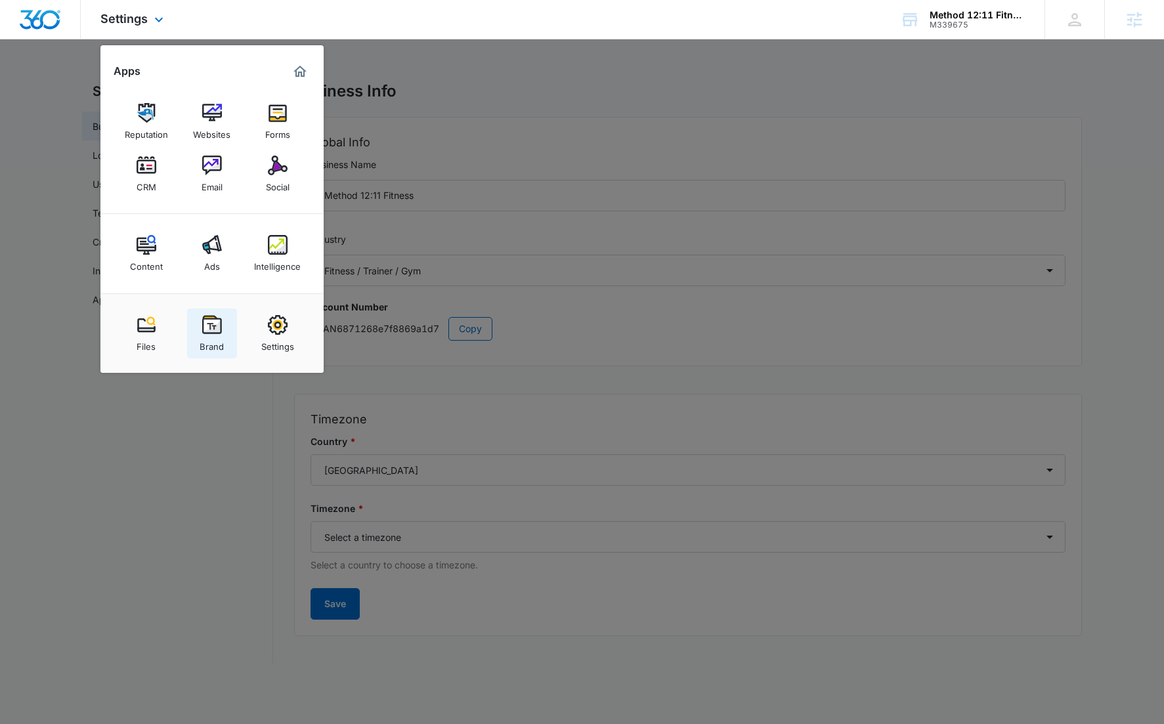
click at [201, 321] on link "Brand" at bounding box center [212, 334] width 50 height 50
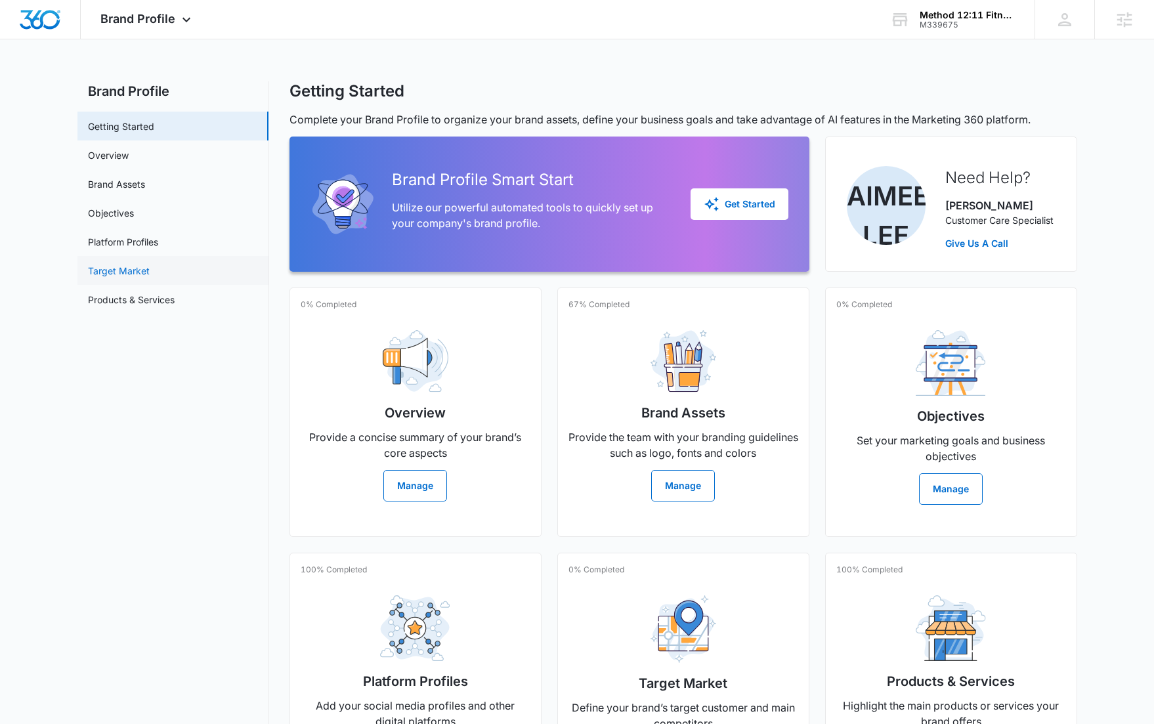
click at [150, 264] on link "Target Market" at bounding box center [119, 271] width 62 height 14
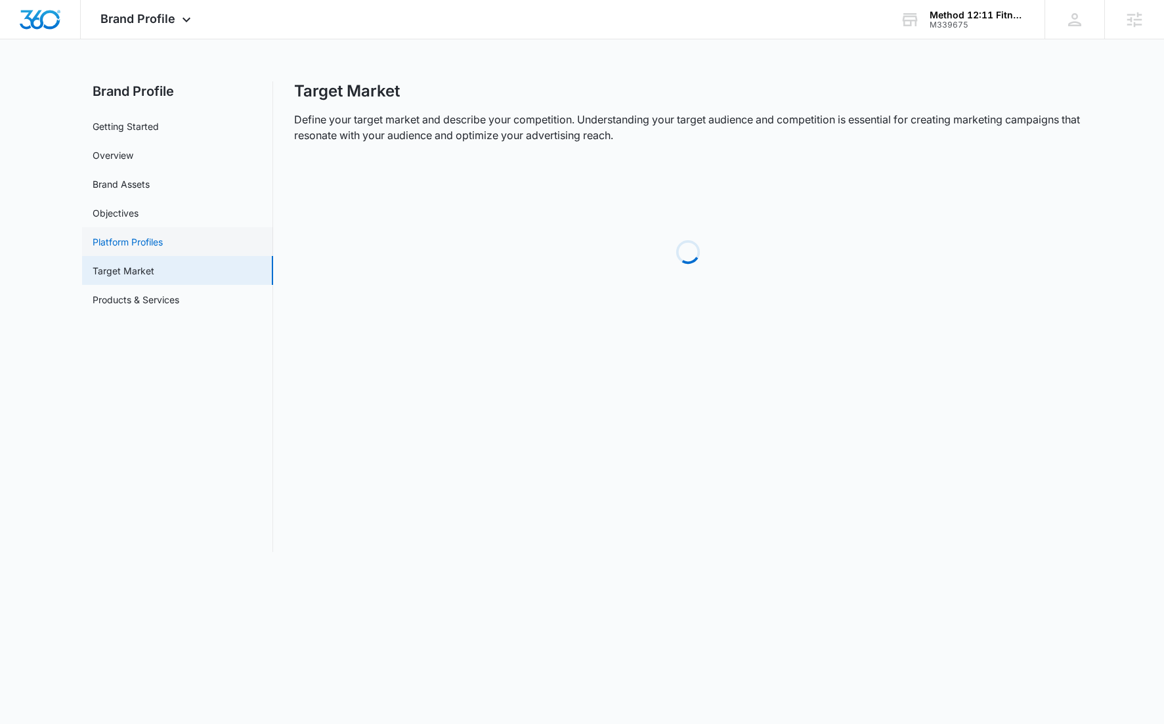
click at [163, 239] on link "Platform Profiles" at bounding box center [128, 242] width 70 height 14
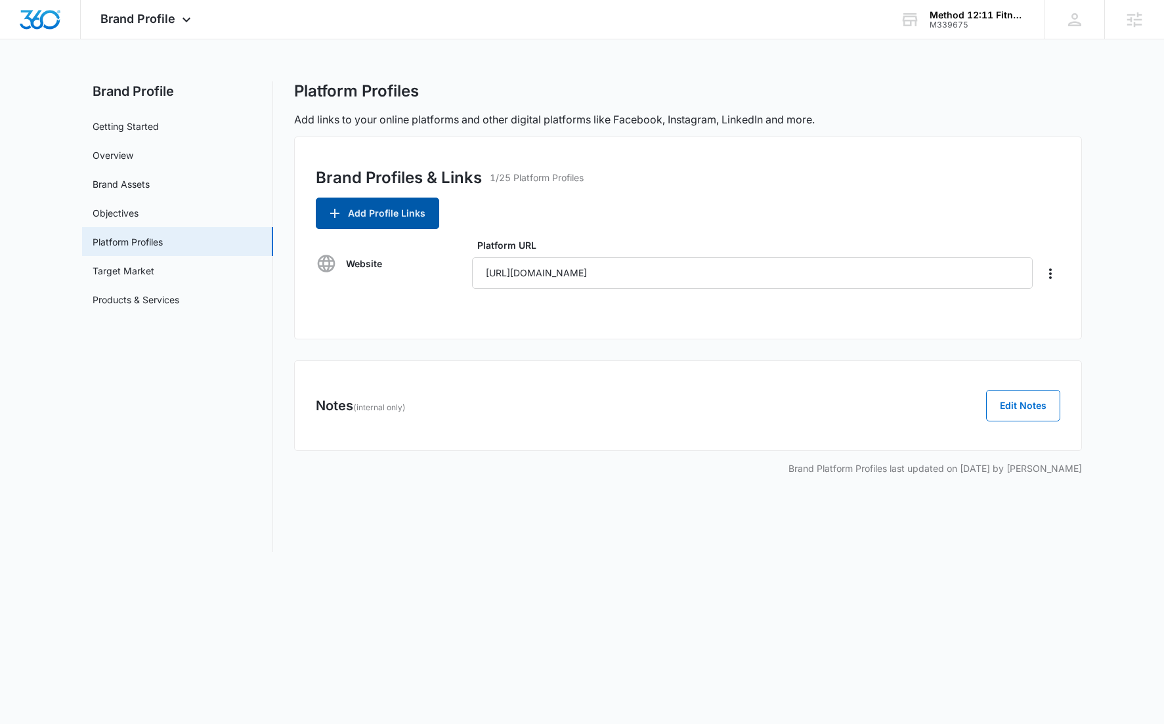
click at [384, 220] on button "Add Profile Links" at bounding box center [377, 214] width 123 height 32
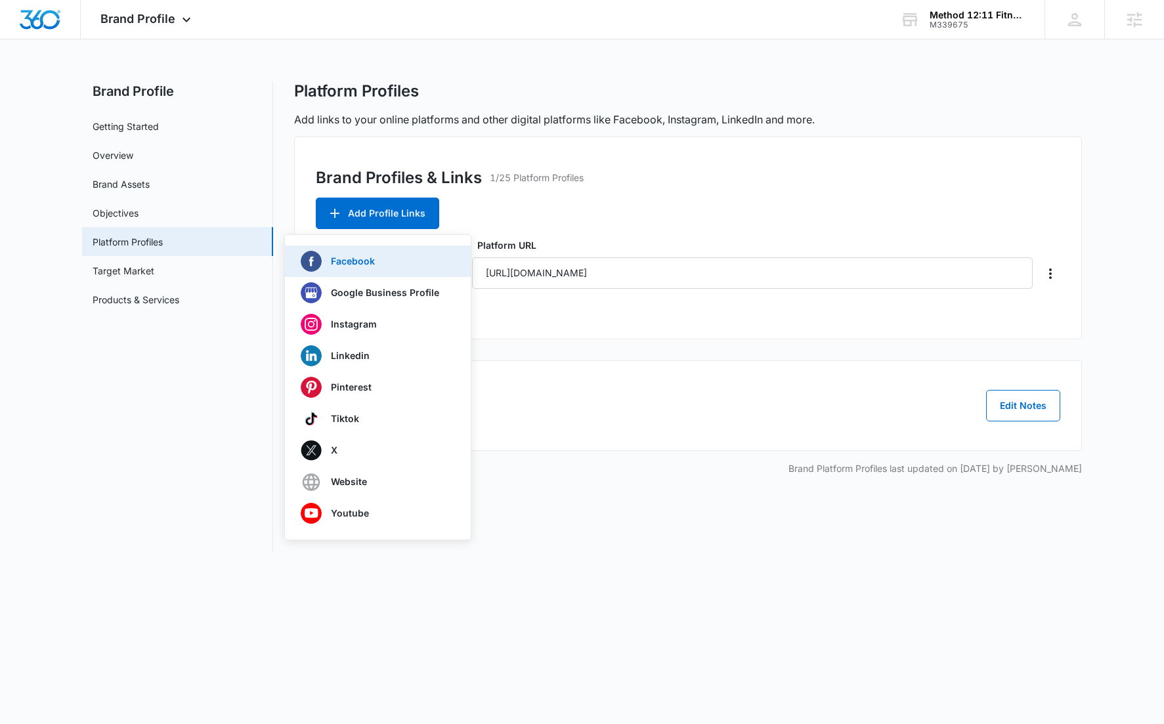
click at [375, 262] on div "Facebook" at bounding box center [370, 261] width 139 height 21
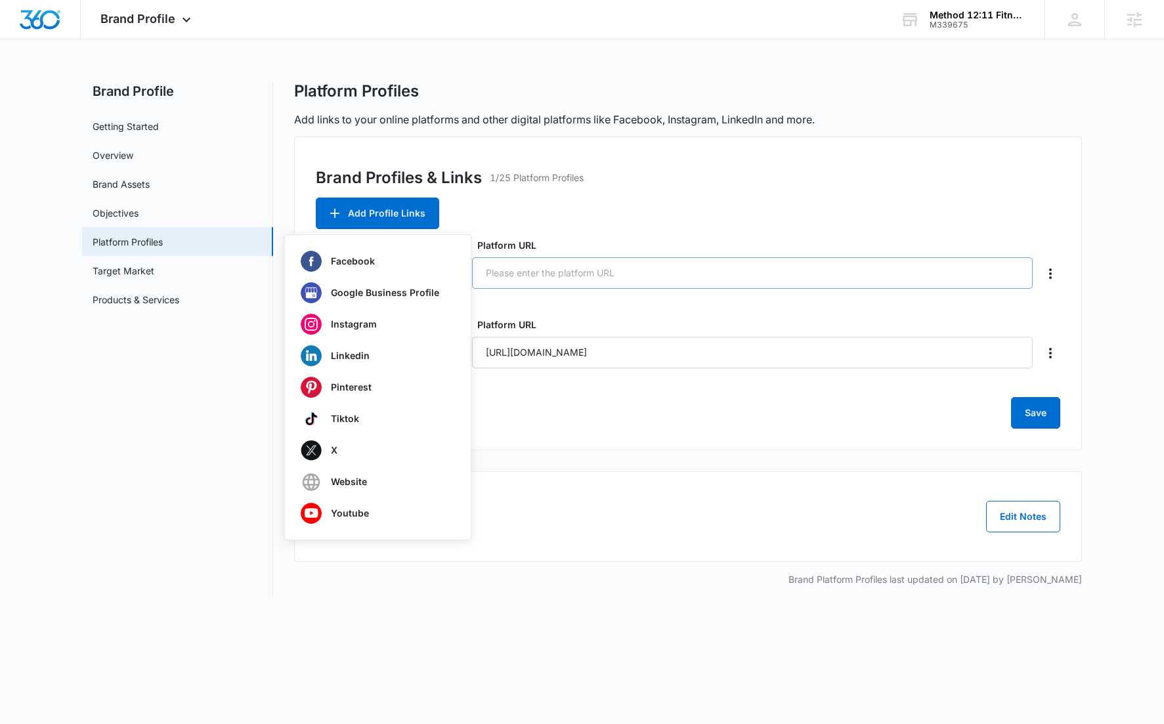
click at [582, 276] on input "Platform URL" at bounding box center [752, 273] width 561 height 32
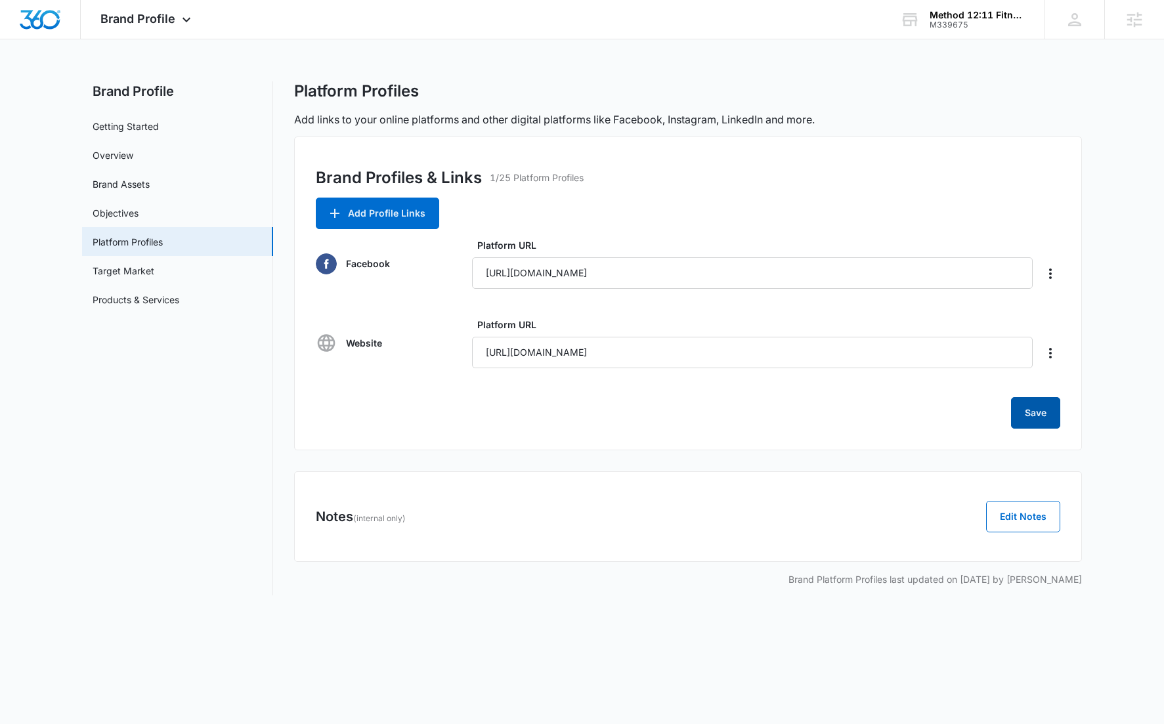
type input "https://www.facebook.com/profile.php?id=61578916633159"
click at [1041, 412] on button "Save" at bounding box center [1035, 413] width 49 height 32
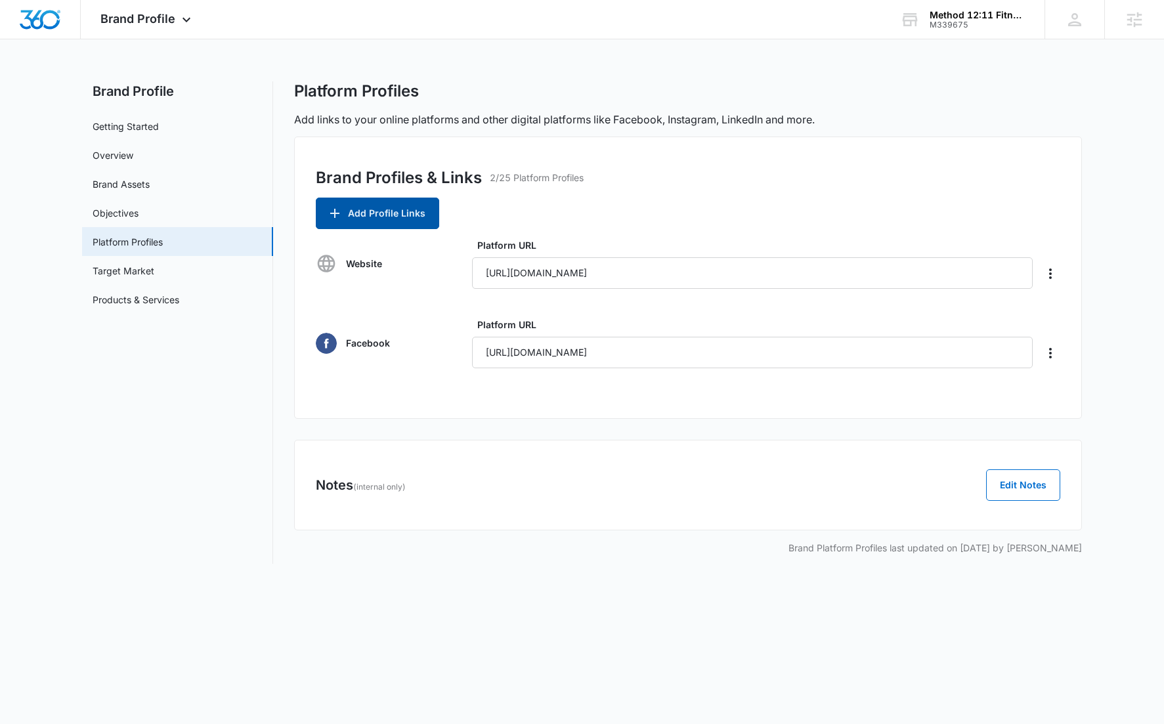
click at [405, 213] on button "Add Profile Links" at bounding box center [377, 214] width 123 height 32
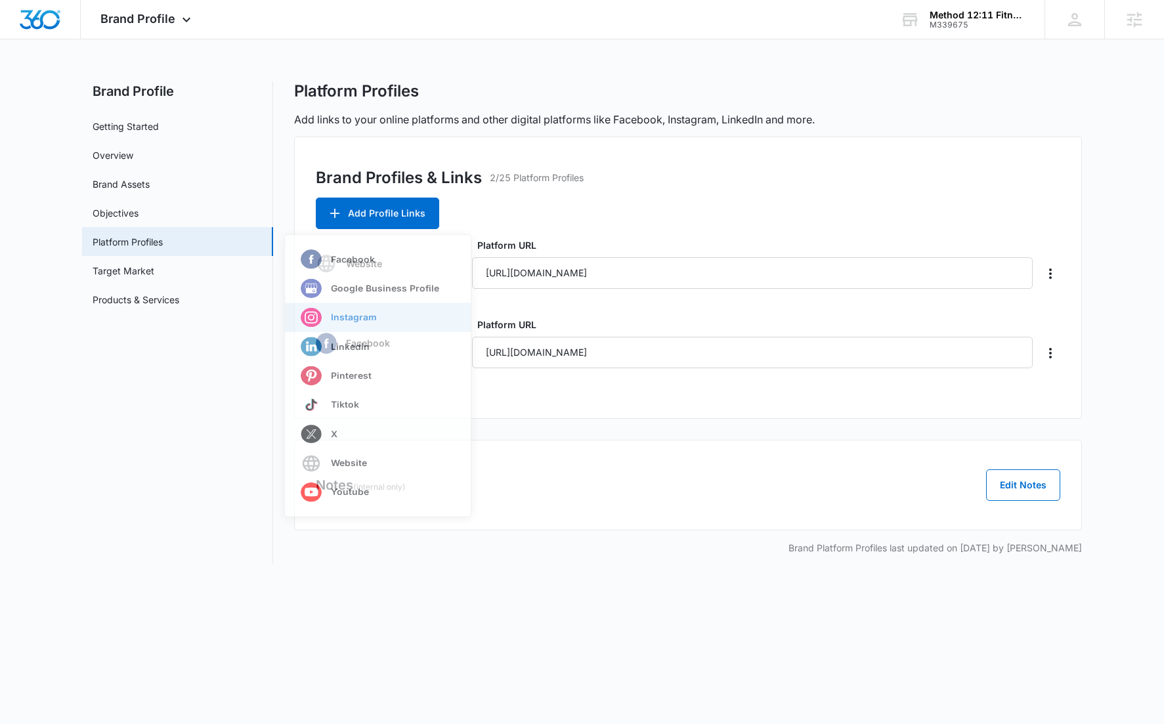
click at [394, 329] on div "Instagram" at bounding box center [370, 324] width 139 height 21
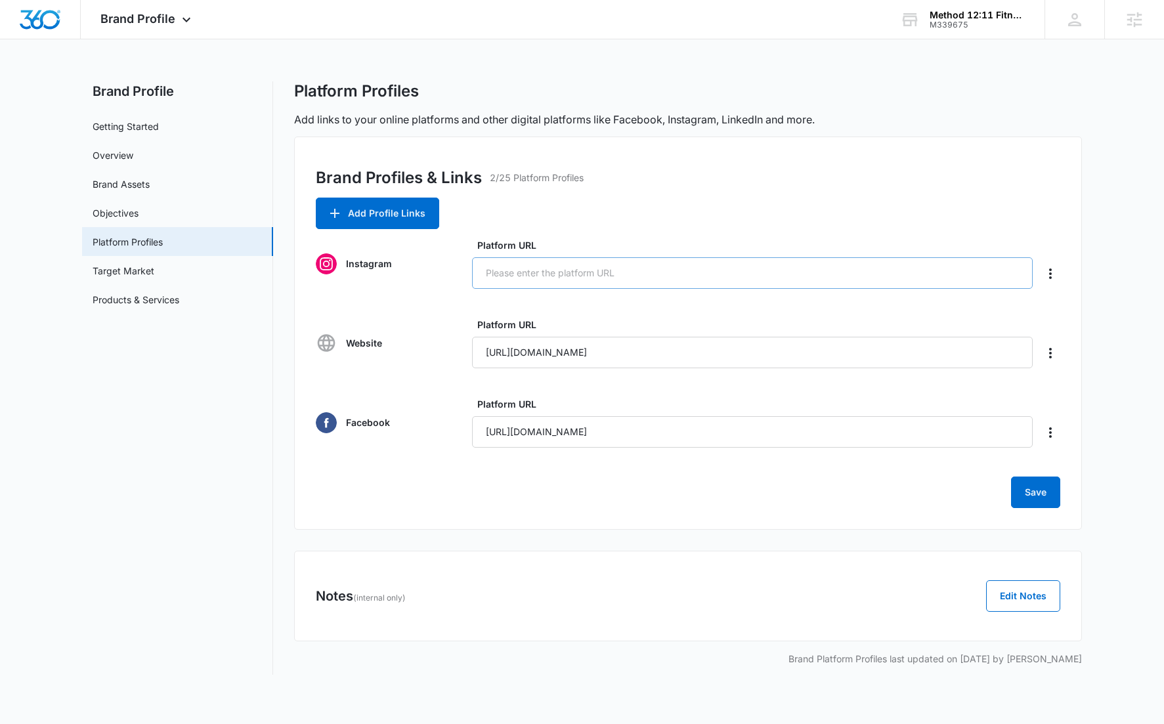
click at [590, 270] on input "Platform URL" at bounding box center [752, 273] width 561 height 32
type input "https://www.instagram.com/method1211fitness/"
click at [1030, 494] on button "Save" at bounding box center [1035, 493] width 49 height 32
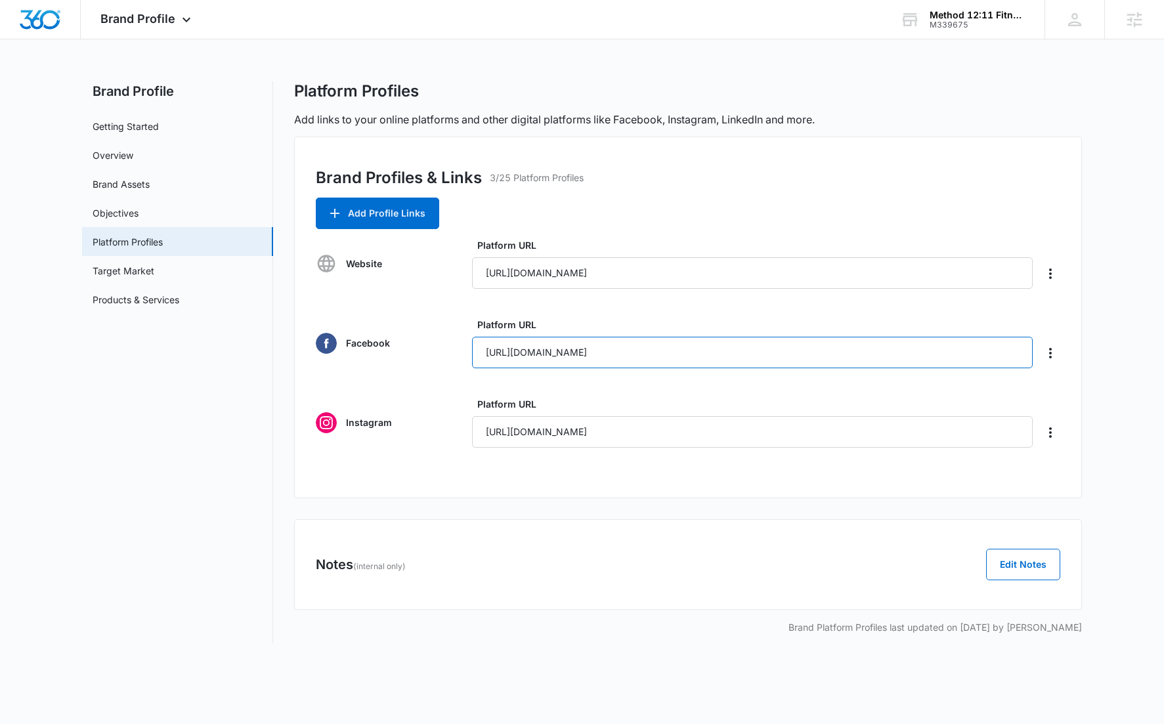
click at [587, 349] on input "https://www.facebook.com/profile.php?id=61578916633159" at bounding box center [752, 353] width 561 height 32
click at [146, 22] on span "Brand Profile" at bounding box center [137, 19] width 75 height 14
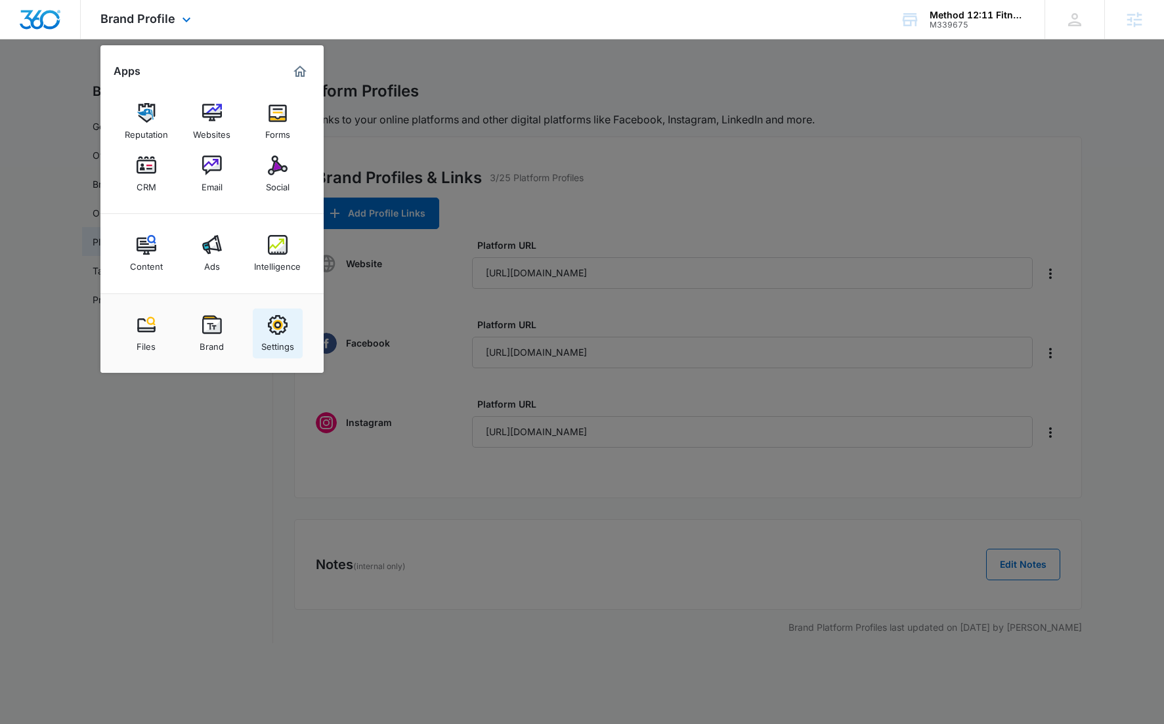
click at [282, 317] on img at bounding box center [278, 325] width 20 height 20
select select "36"
select select "US"
select select "America/Chicago"
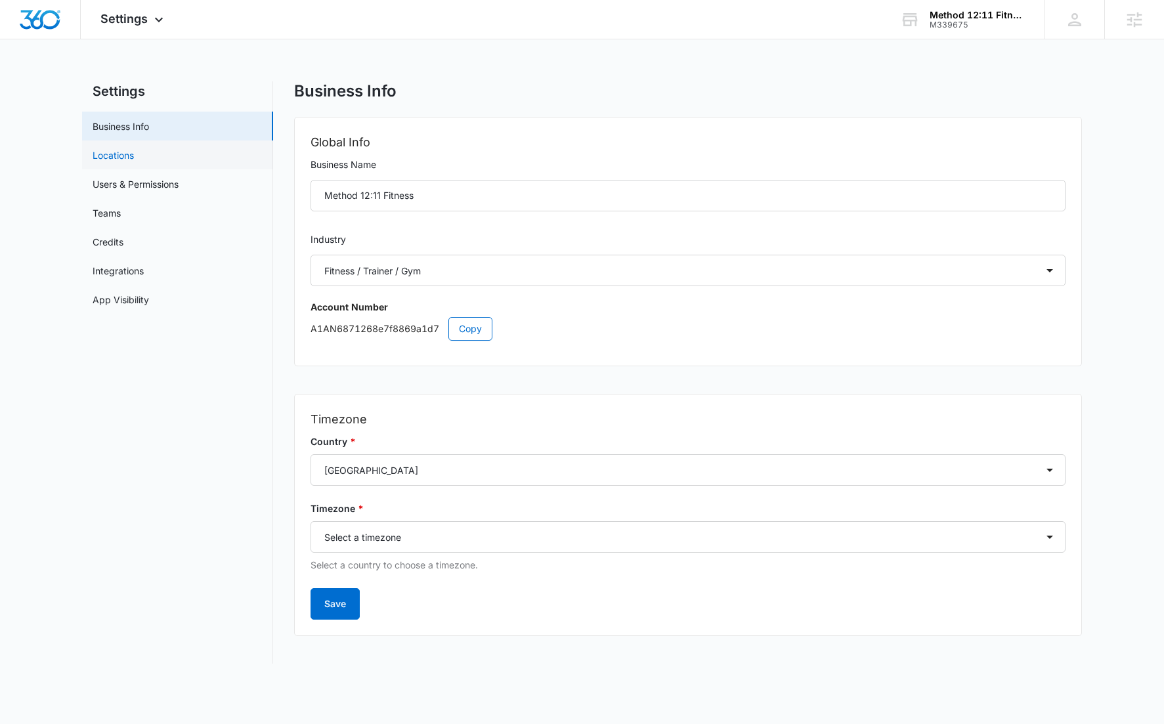
click at [134, 159] on link "Locations" at bounding box center [113, 155] width 41 height 14
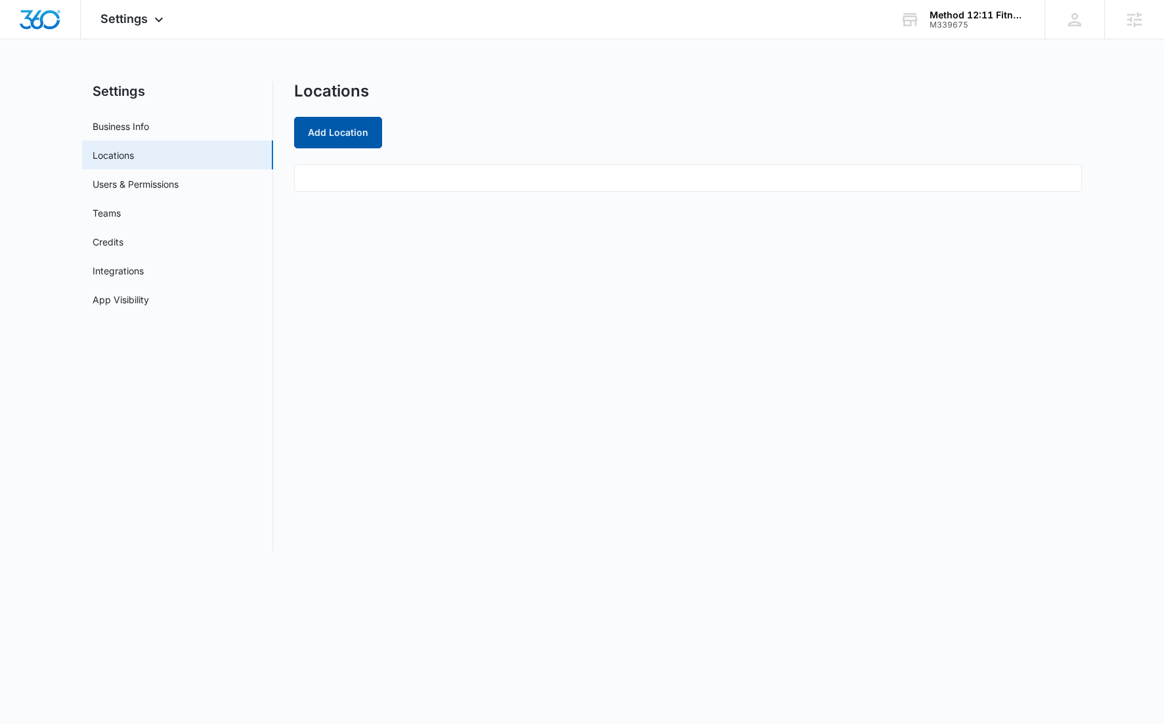
click at [341, 135] on button "Add Location" at bounding box center [338, 133] width 88 height 32
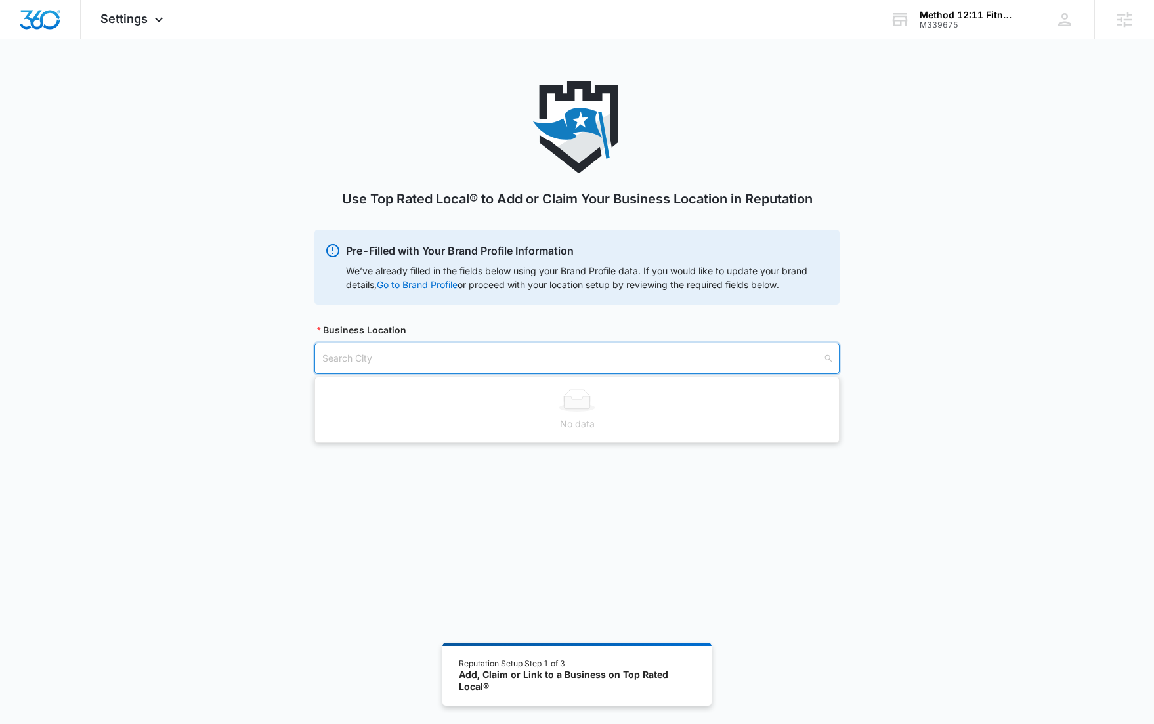
click at [499, 361] on input "search" at bounding box center [572, 358] width 500 height 30
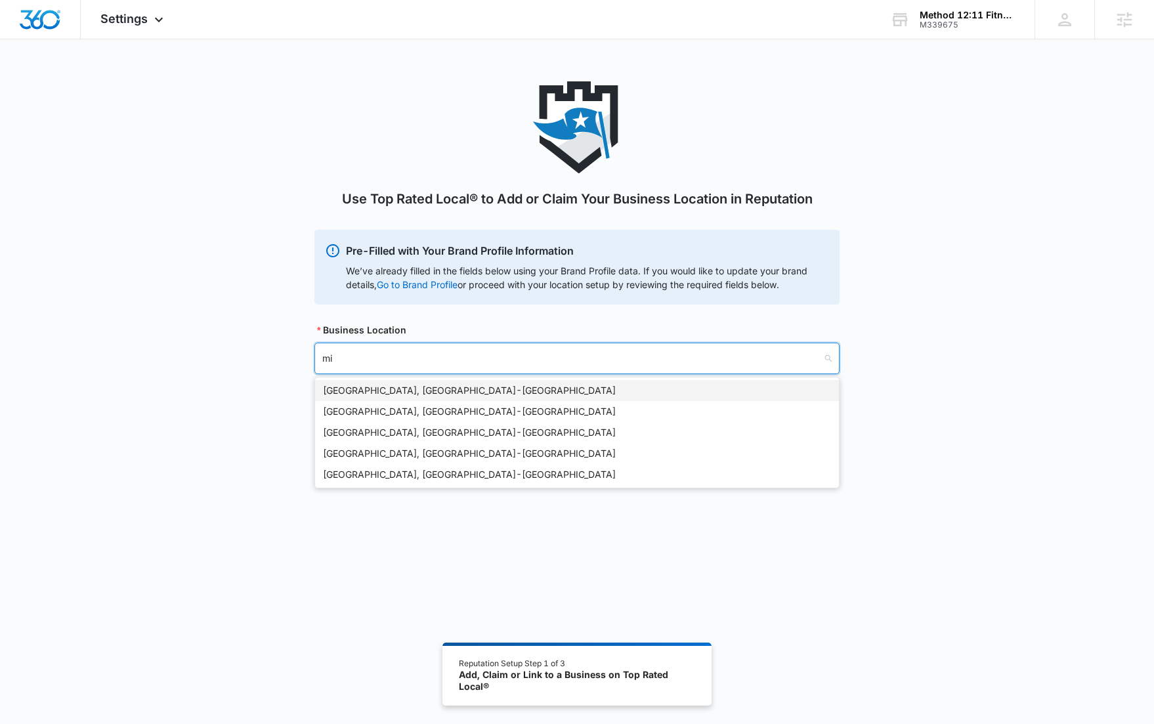
type input "m"
type input "mcki"
click at [429, 393] on div "McKinney, TX - USA" at bounding box center [577, 390] width 508 height 14
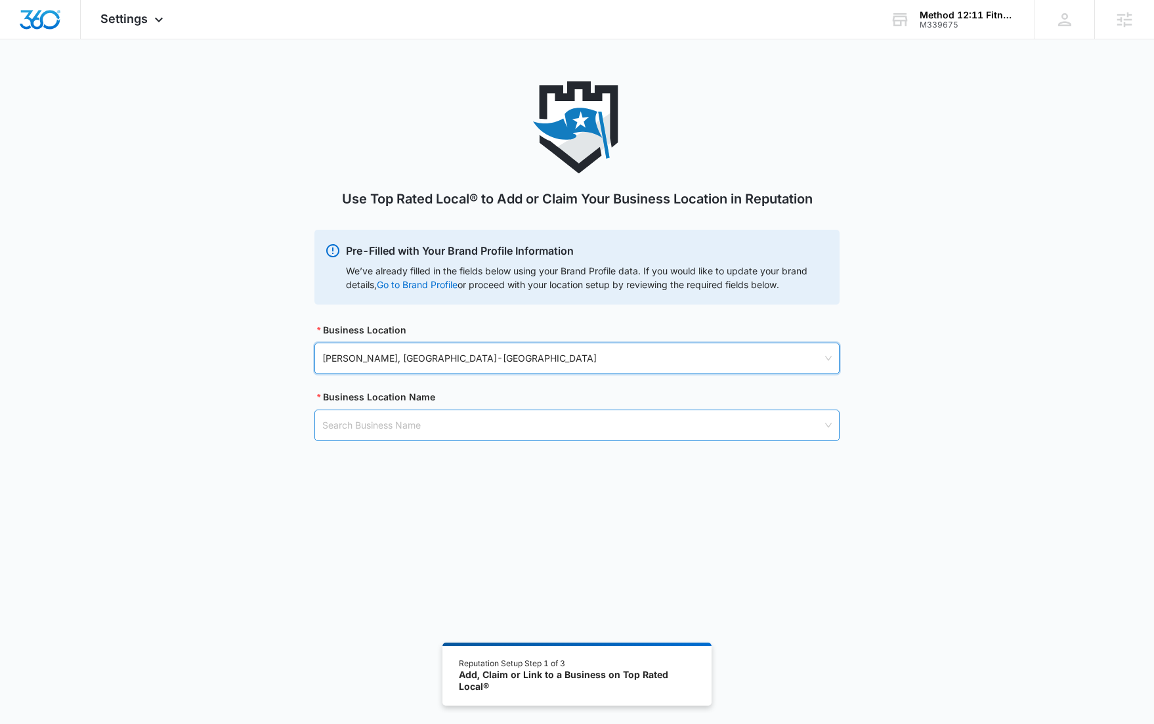
click at [501, 427] on input "search" at bounding box center [572, 425] width 500 height 30
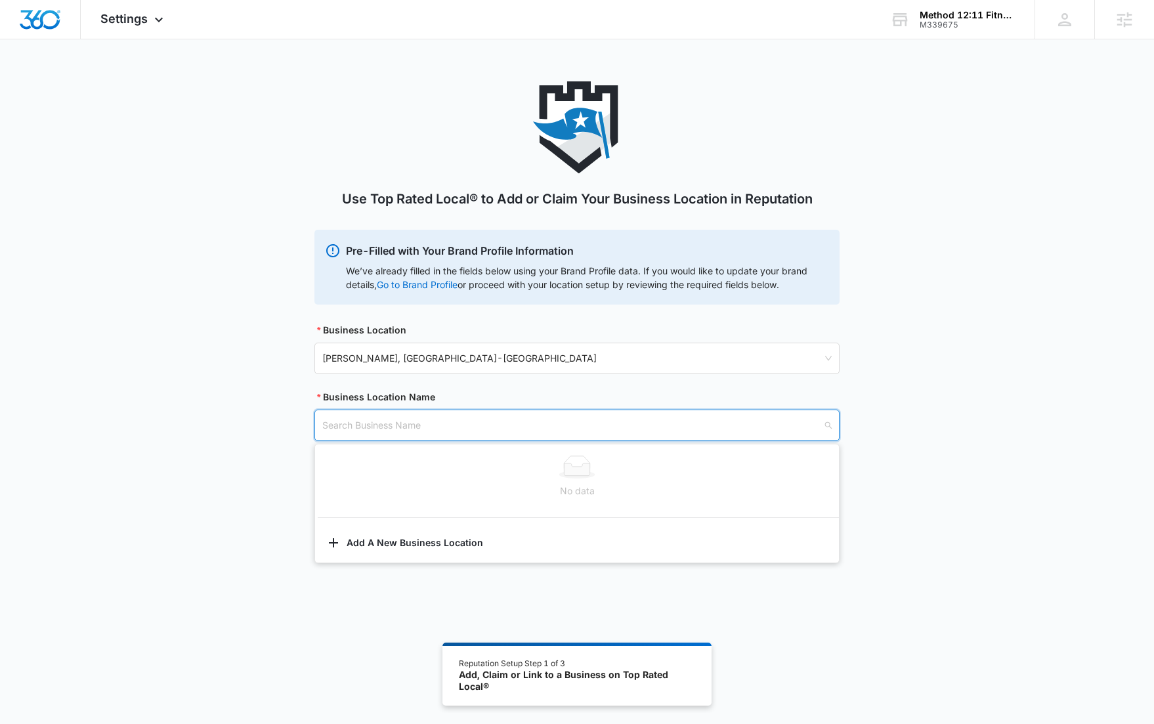
paste input "Method 12:11 Fitness"
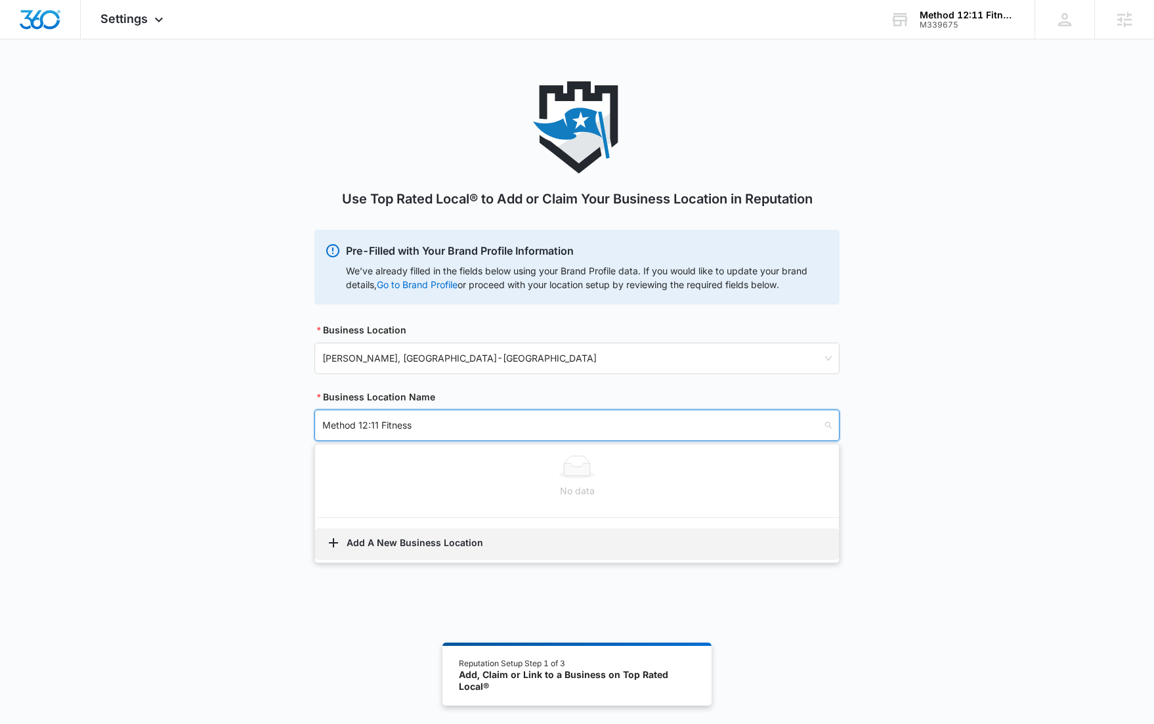
type input "Method 12:11 Fitness"
click at [437, 546] on button "Add A New Business Location" at bounding box center [577, 545] width 524 height 32
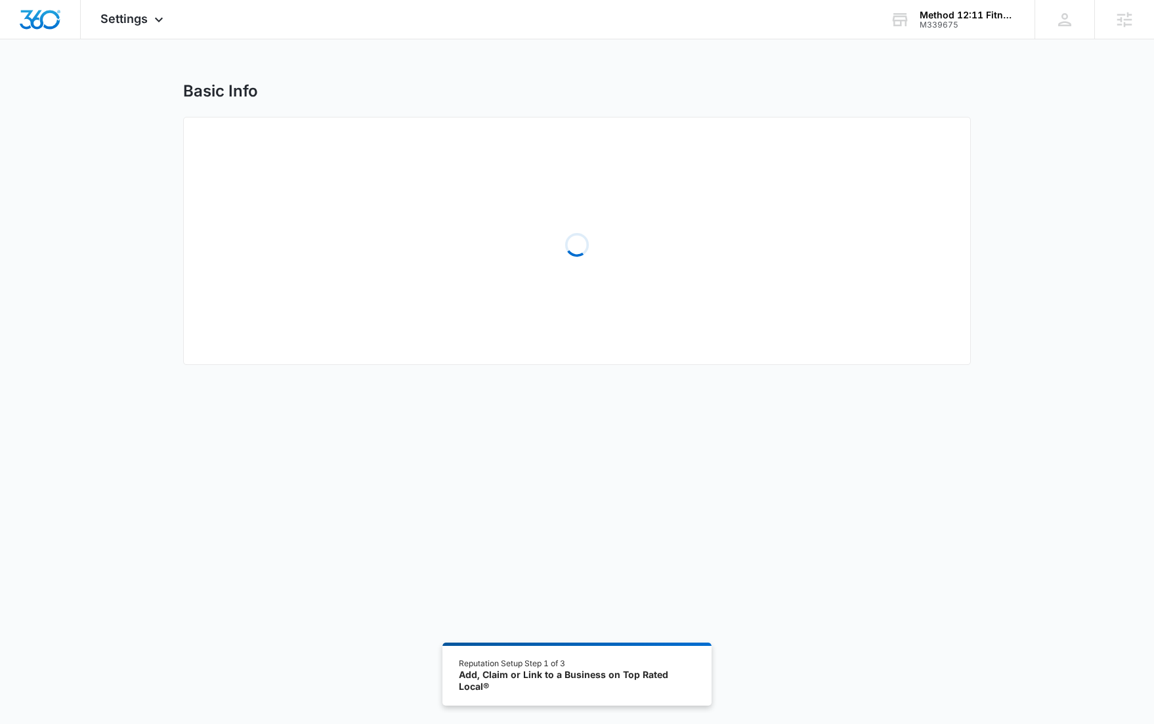
select select "[US_STATE]"
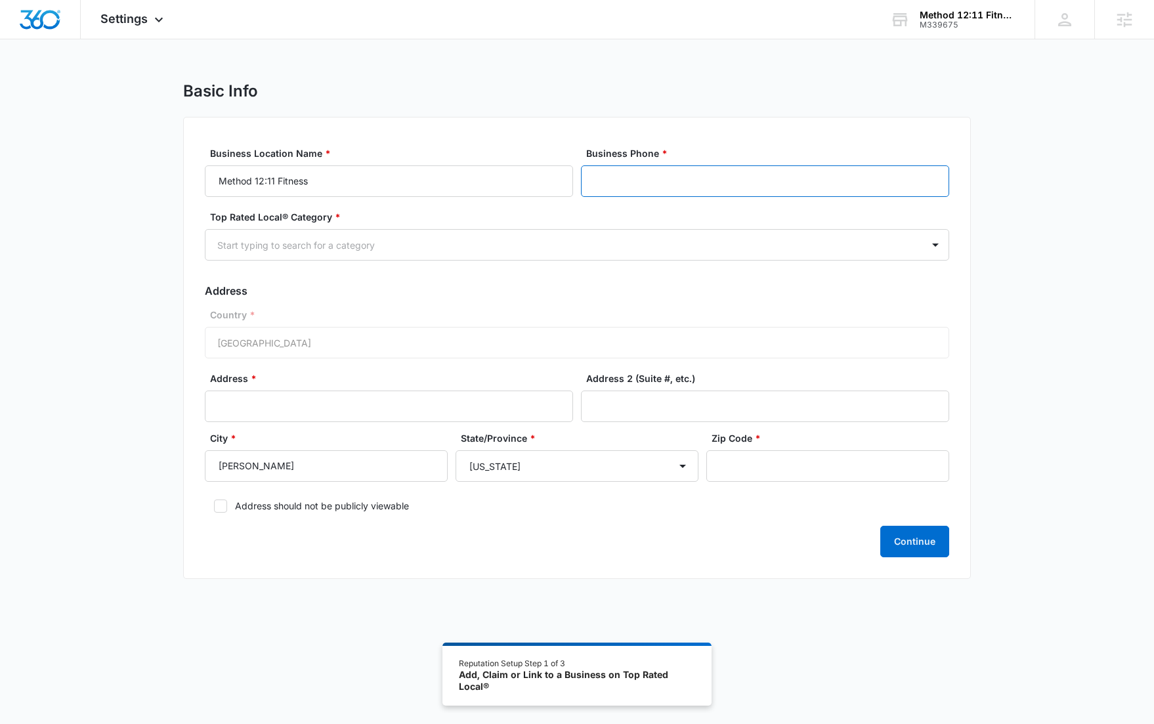
click at [649, 191] on input "Business Phone *" at bounding box center [765, 181] width 368 height 32
paste input "[PHONE_NUMBER]"
type input "[PHONE_NUMBER]"
click at [224, 506] on icon at bounding box center [221, 506] width 12 height 12
click at [214, 506] on input "Address should not be publicly viewable" at bounding box center [209, 506] width 9 height 9
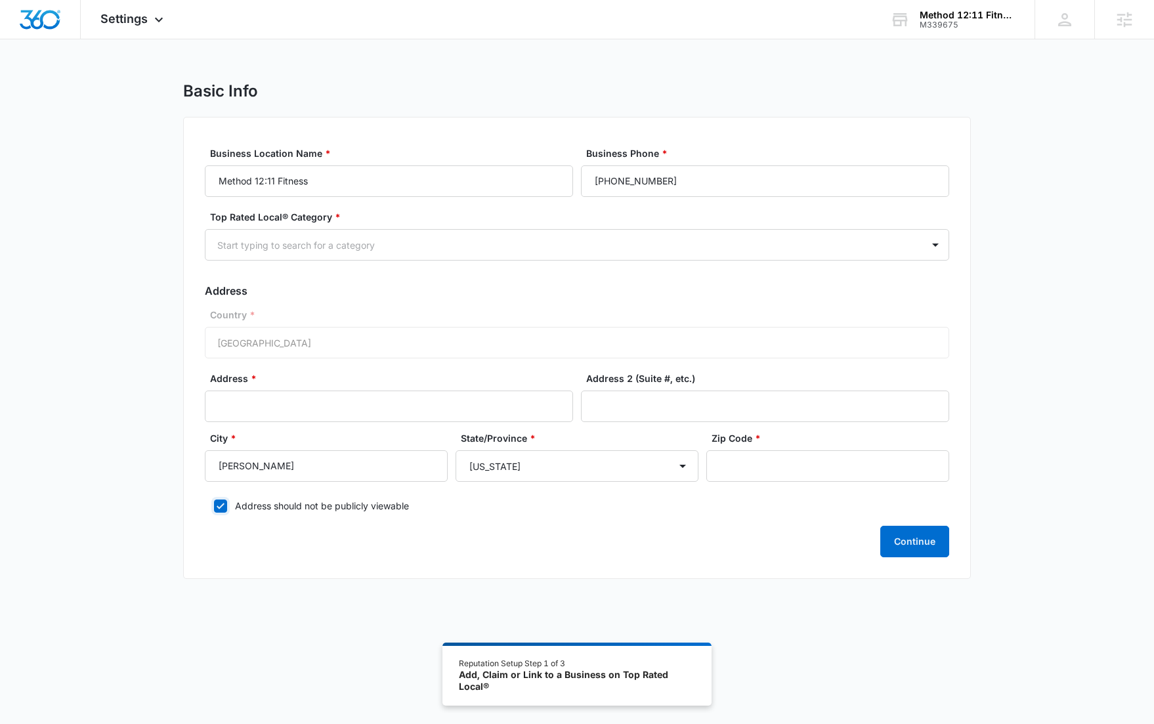
checkbox input "true"
click at [395, 408] on input "Address *" at bounding box center [389, 407] width 368 height 32
paste input "2205 Cross Timbers"
type input "2205 Cross Timbers"
click at [762, 461] on input "Zip Code *" at bounding box center [828, 466] width 243 height 32
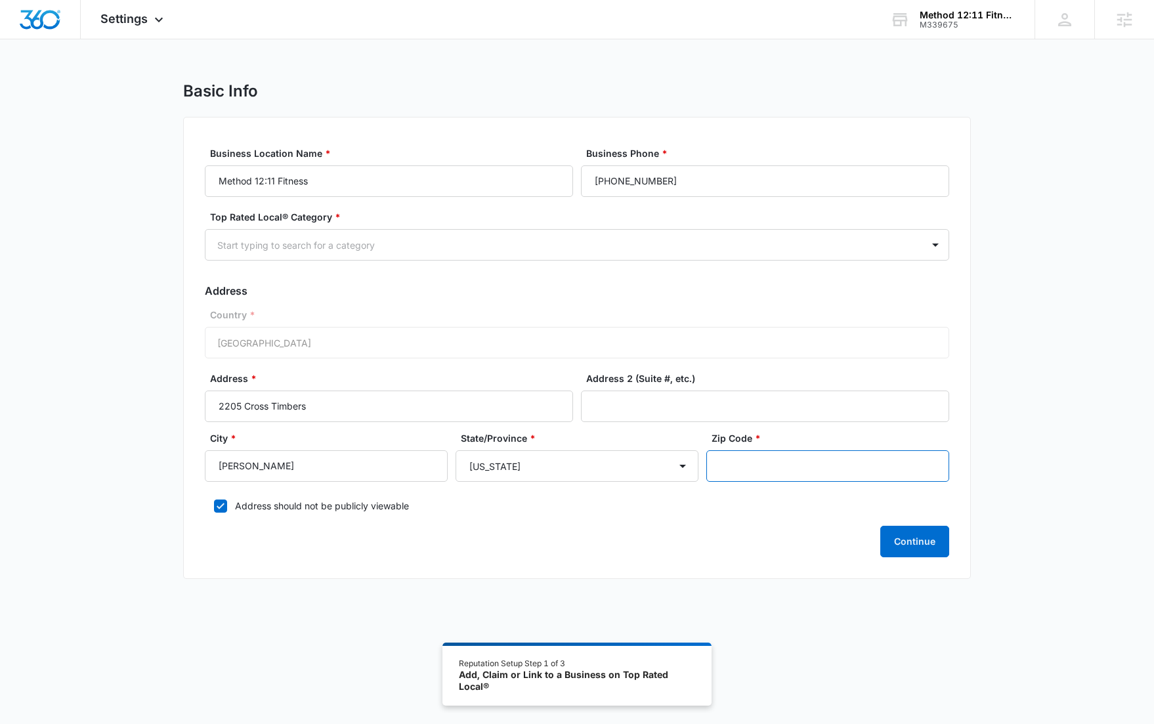
paste input "75069"
type input "75069"
click at [921, 545] on button "Continue" at bounding box center [915, 542] width 69 height 32
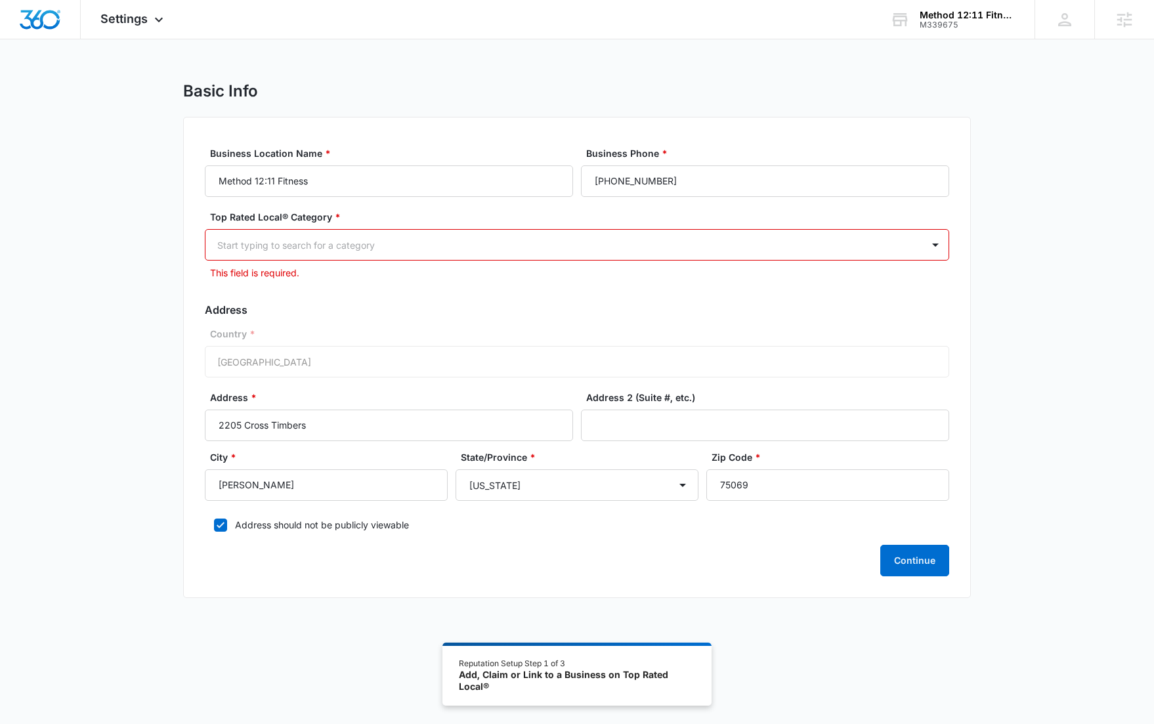
click at [273, 246] on div at bounding box center [561, 245] width 688 height 16
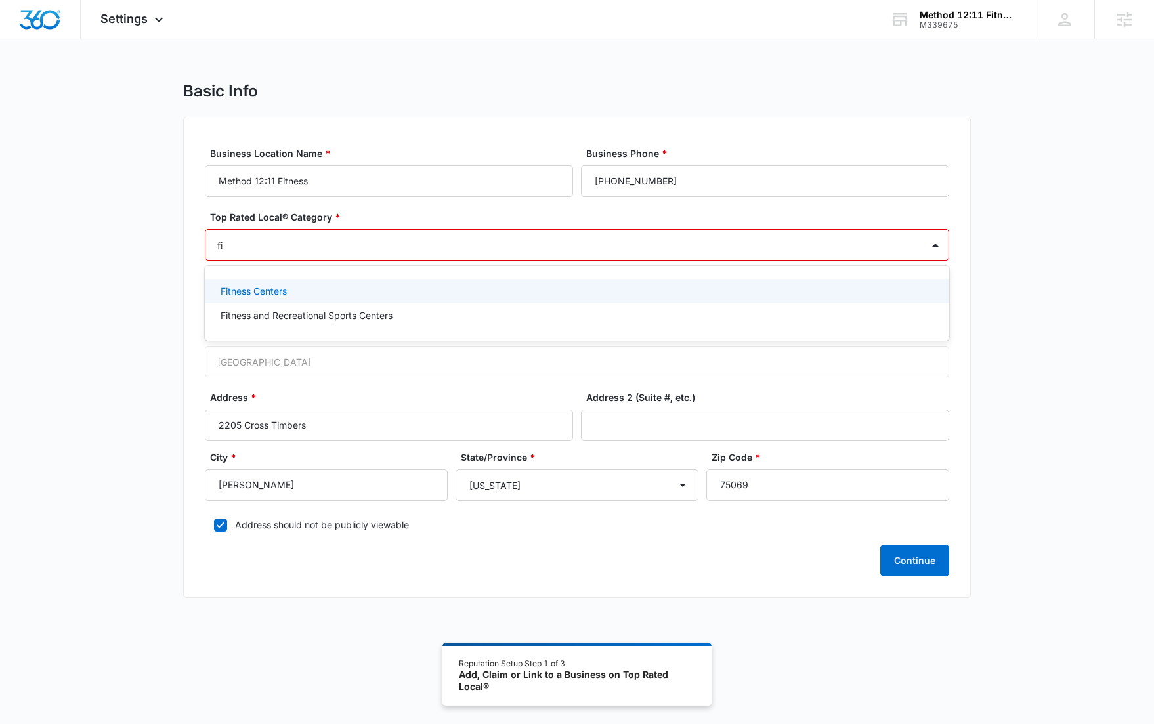
type input "f"
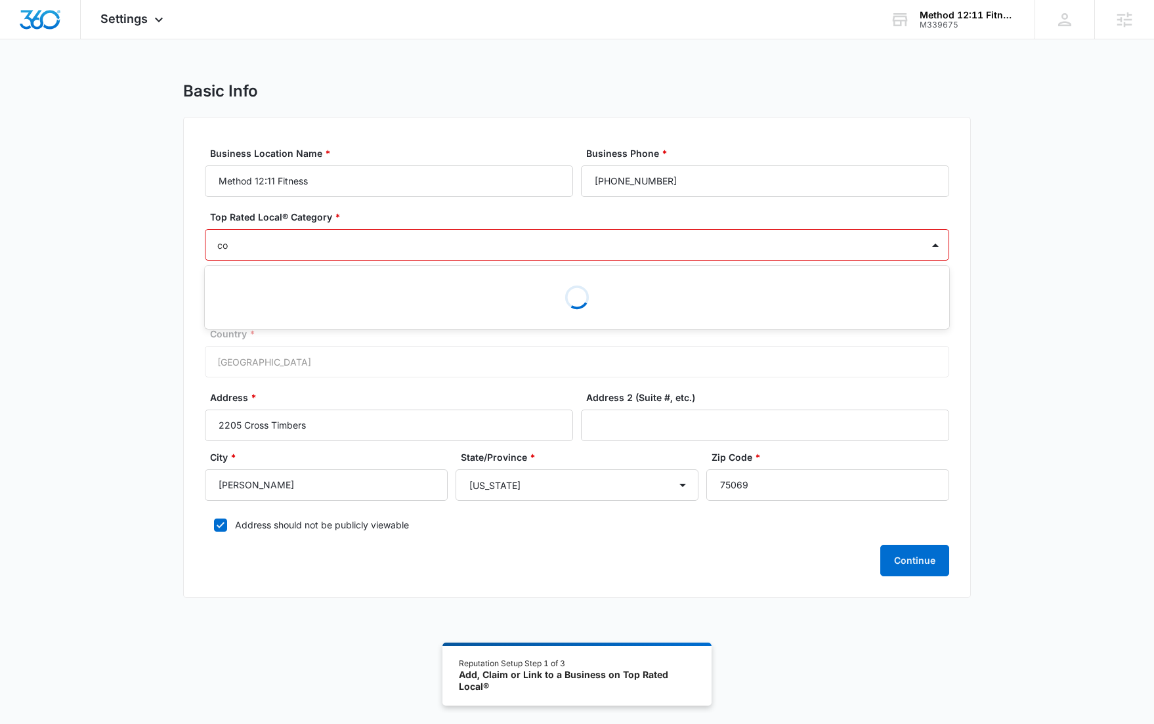
type input "c"
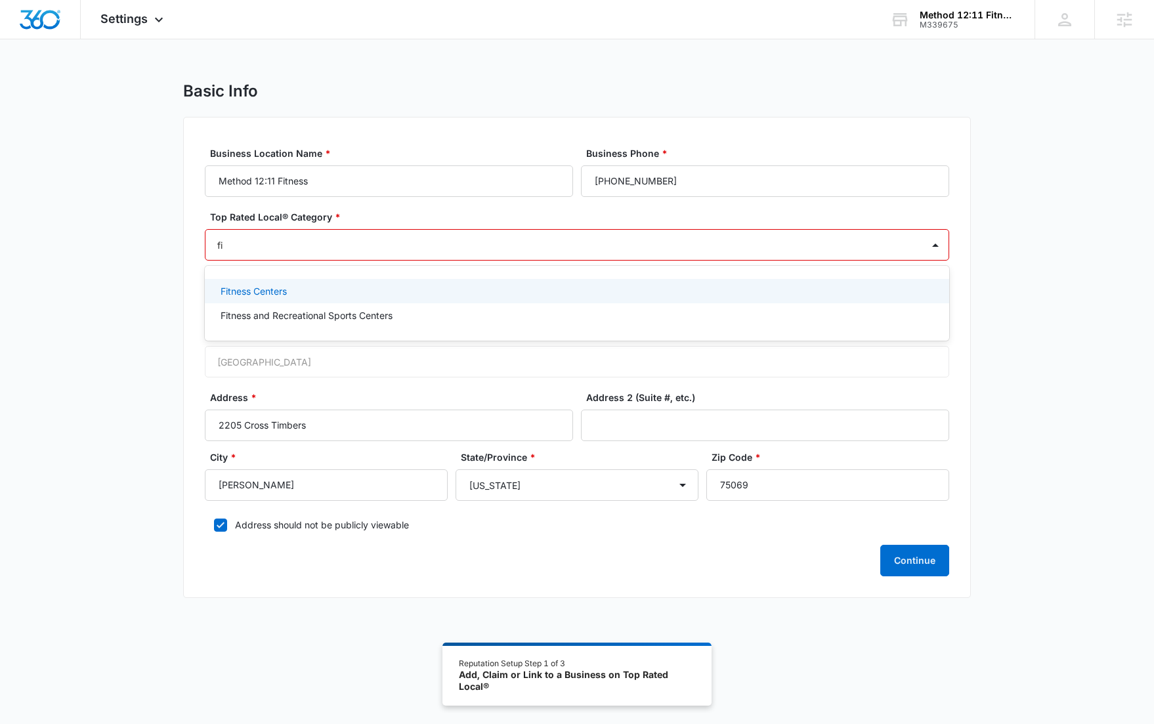
type input "f"
type input "l"
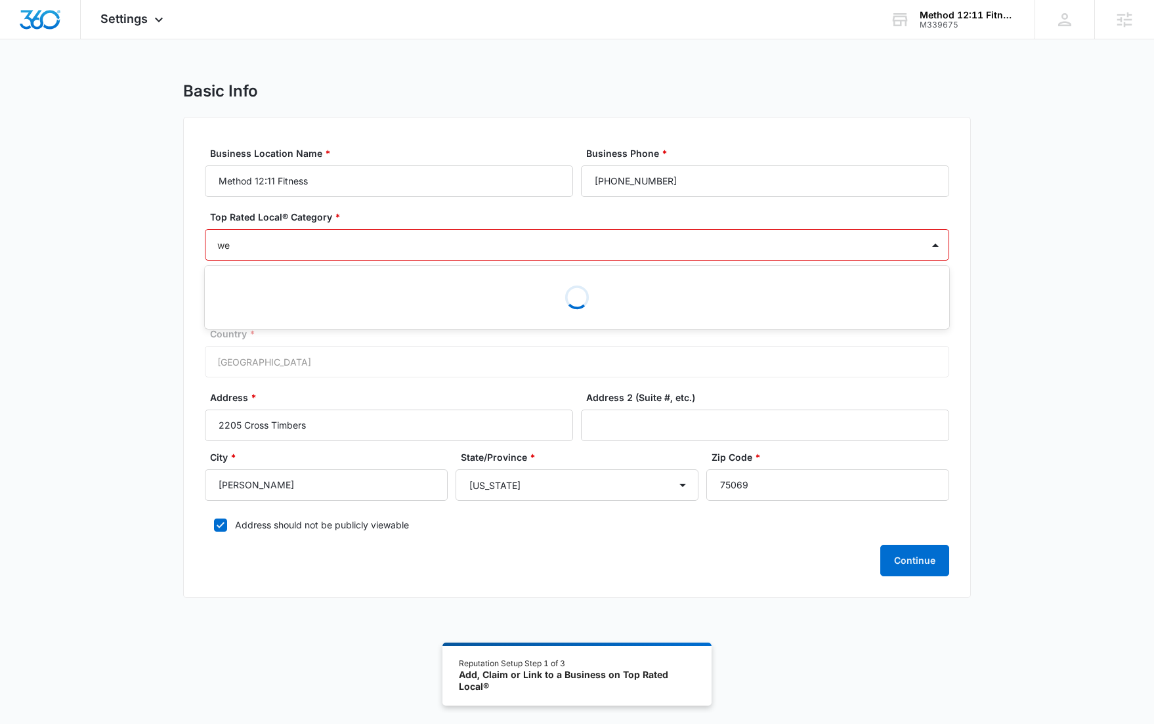
type input "w"
click at [881, 545] on button "Continue" at bounding box center [915, 561] width 69 height 32
type input "c"
type input "fitness"
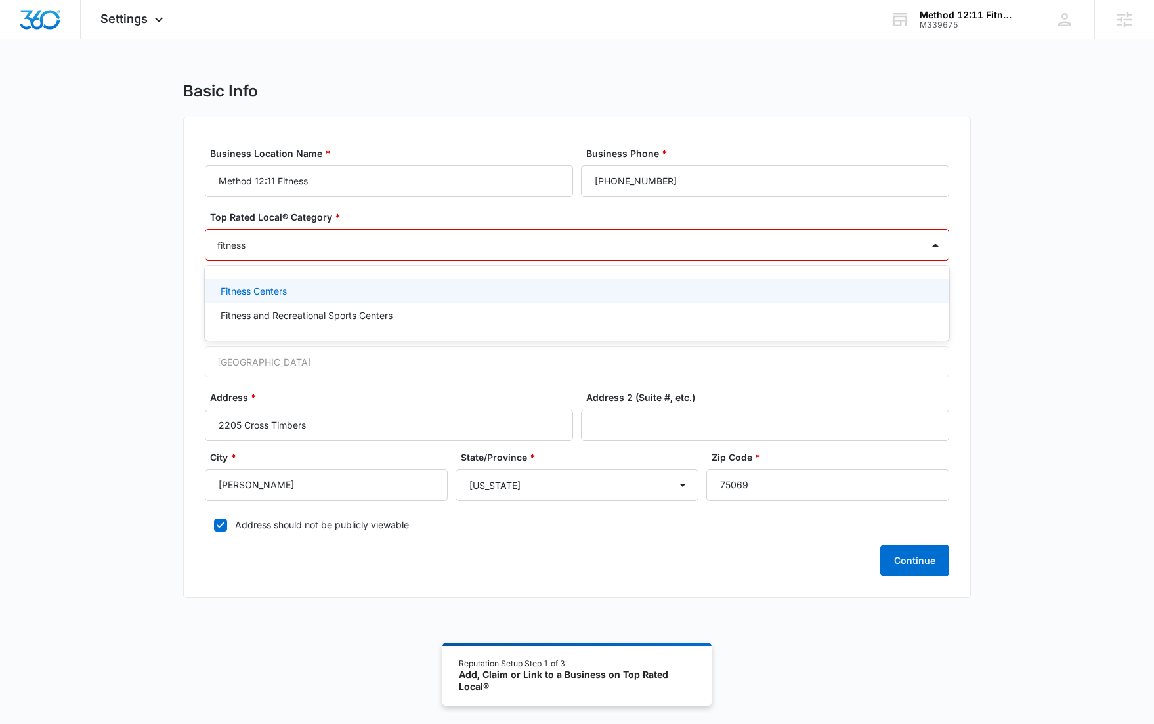
click at [253, 290] on p "Fitness Centers" at bounding box center [254, 291] width 66 height 14
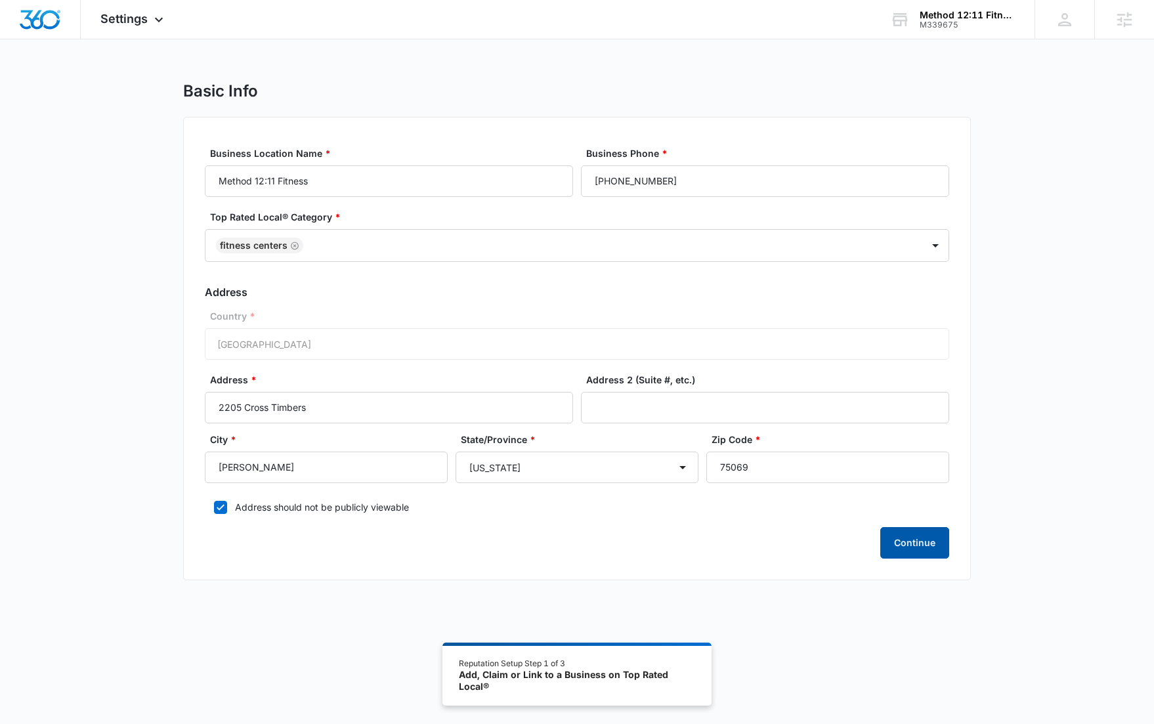
click at [904, 538] on button "Continue" at bounding box center [915, 543] width 69 height 32
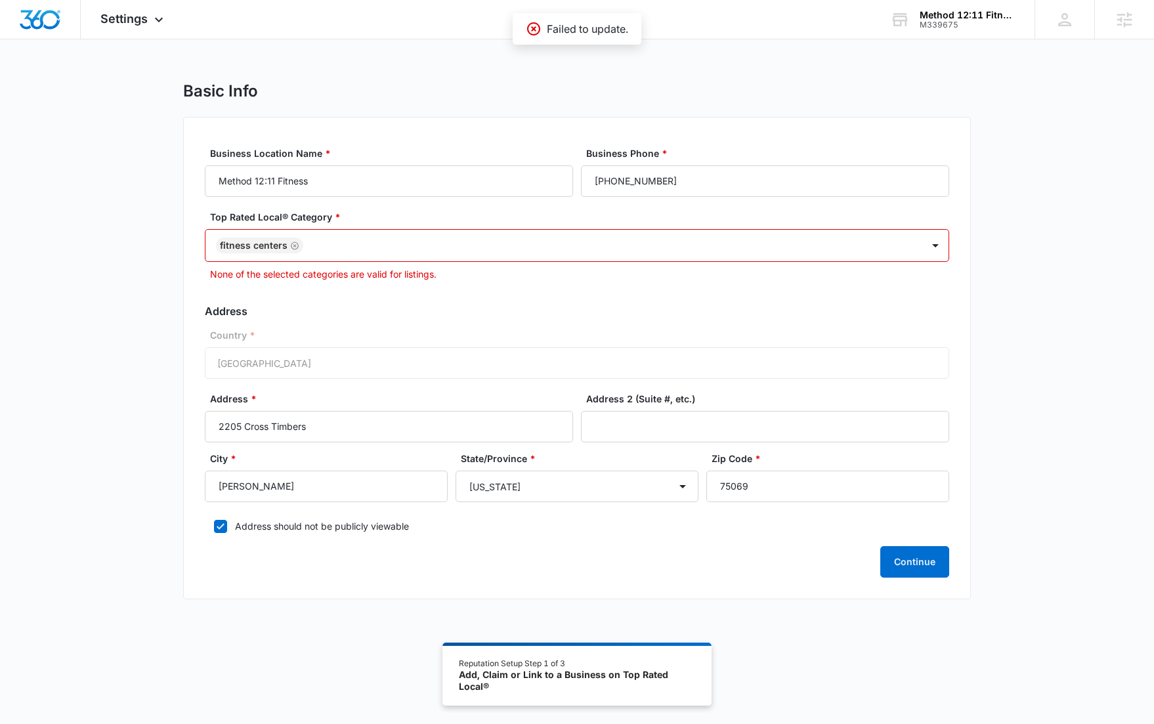
click at [446, 246] on div at bounding box center [606, 246] width 598 height 16
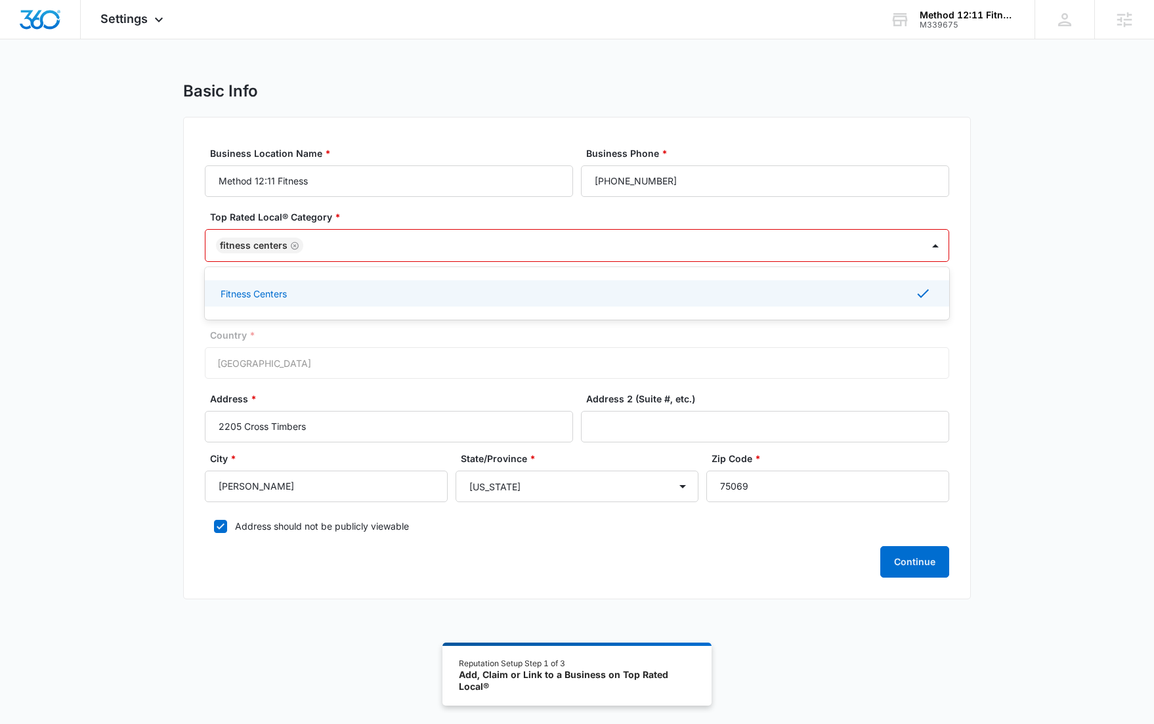
click at [295, 244] on icon "Remove Fitness Centers" at bounding box center [295, 246] width 8 height 8
click at [317, 294] on div "Fitness Centers" at bounding box center [576, 291] width 711 height 14
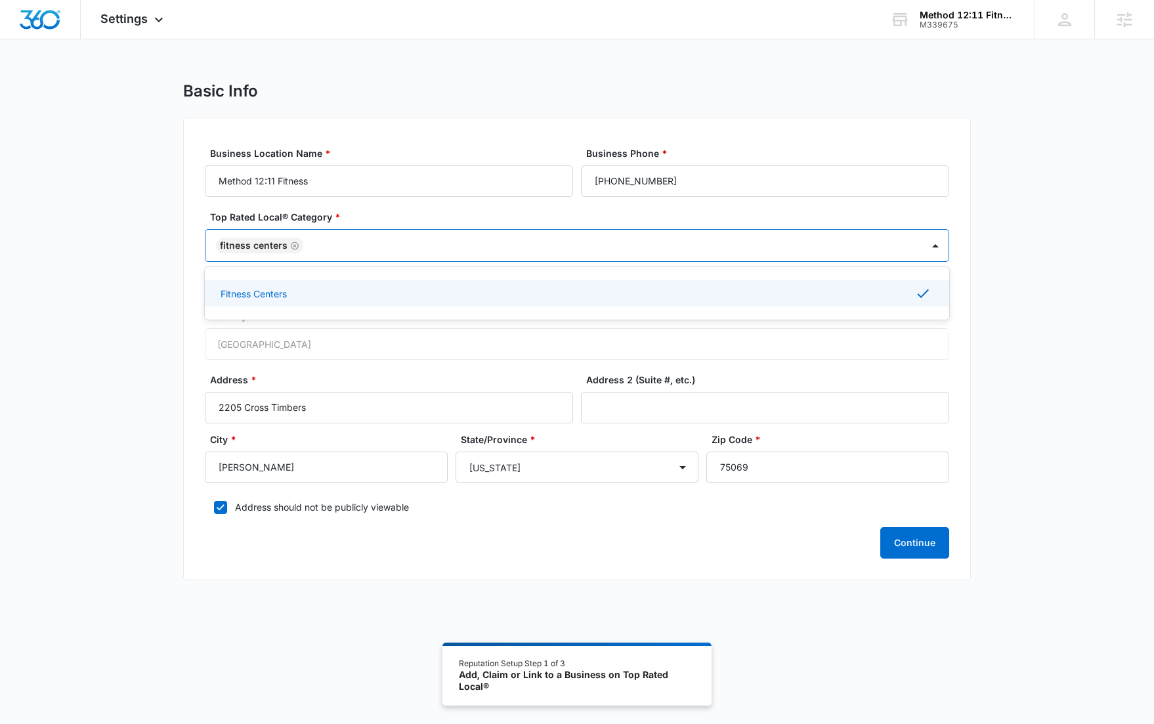
click at [1059, 476] on div "Basic Info Business Location Name * Method 12:11 Fitness Business Phone * (972)…" at bounding box center [577, 338] width 1154 height 515
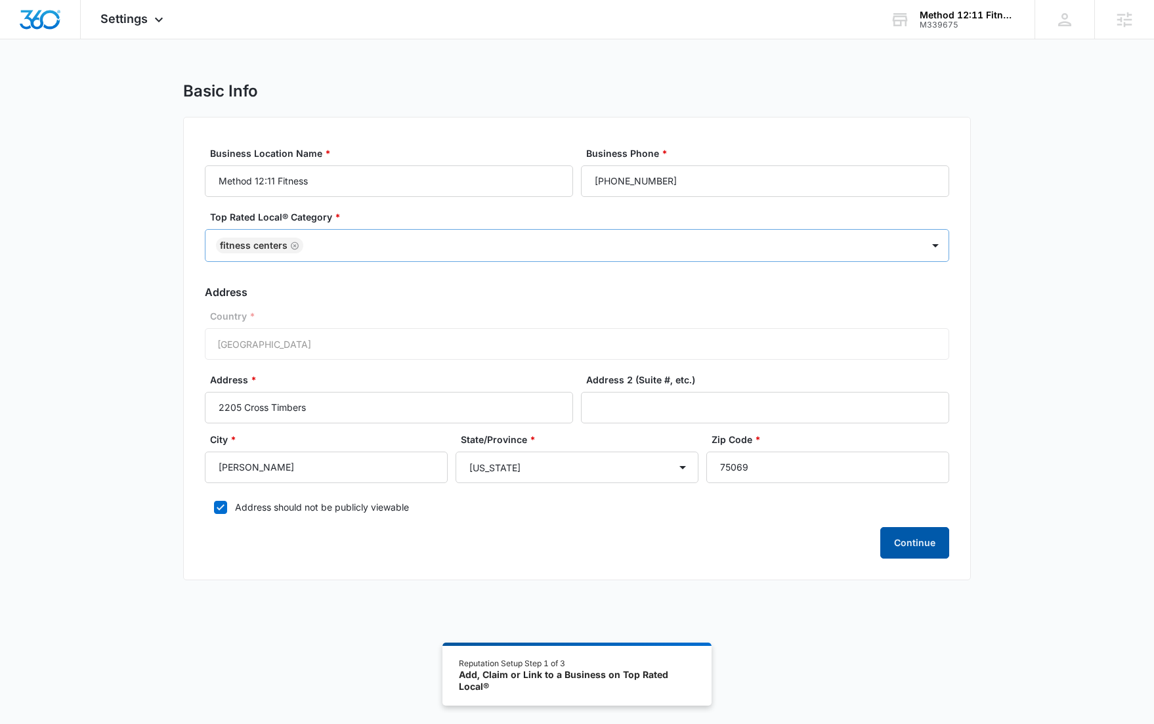
click at [903, 533] on button "Continue" at bounding box center [915, 543] width 69 height 32
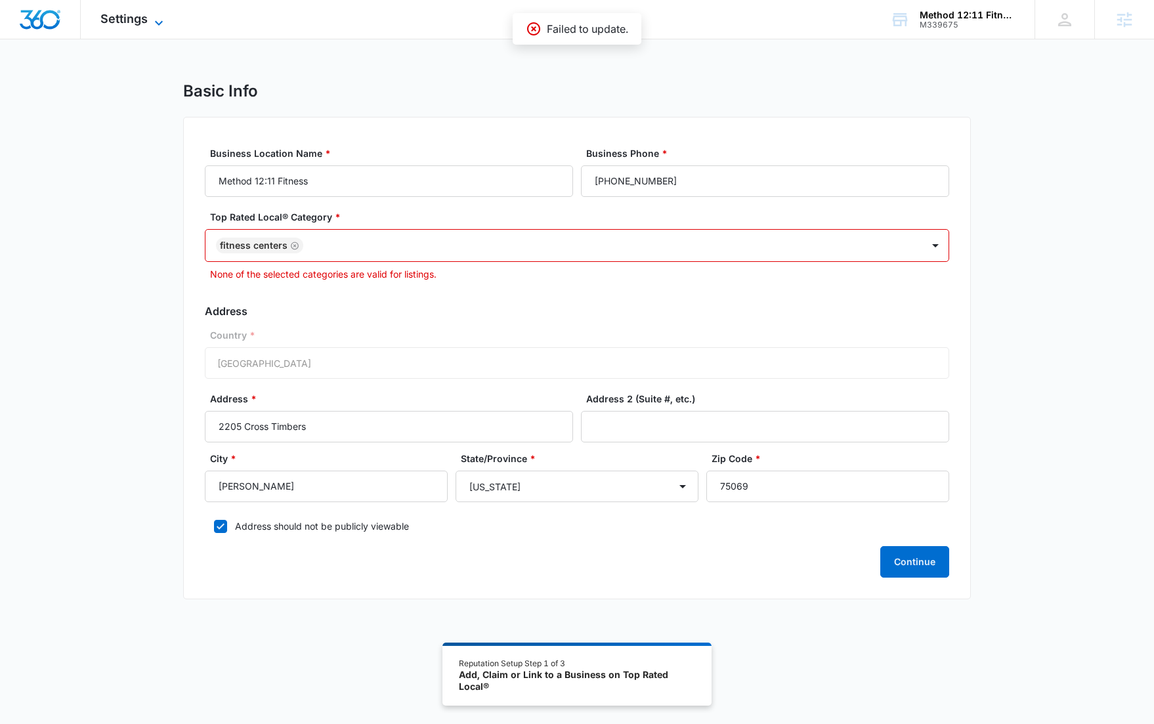
click at [127, 20] on span "Settings" at bounding box center [123, 19] width 47 height 14
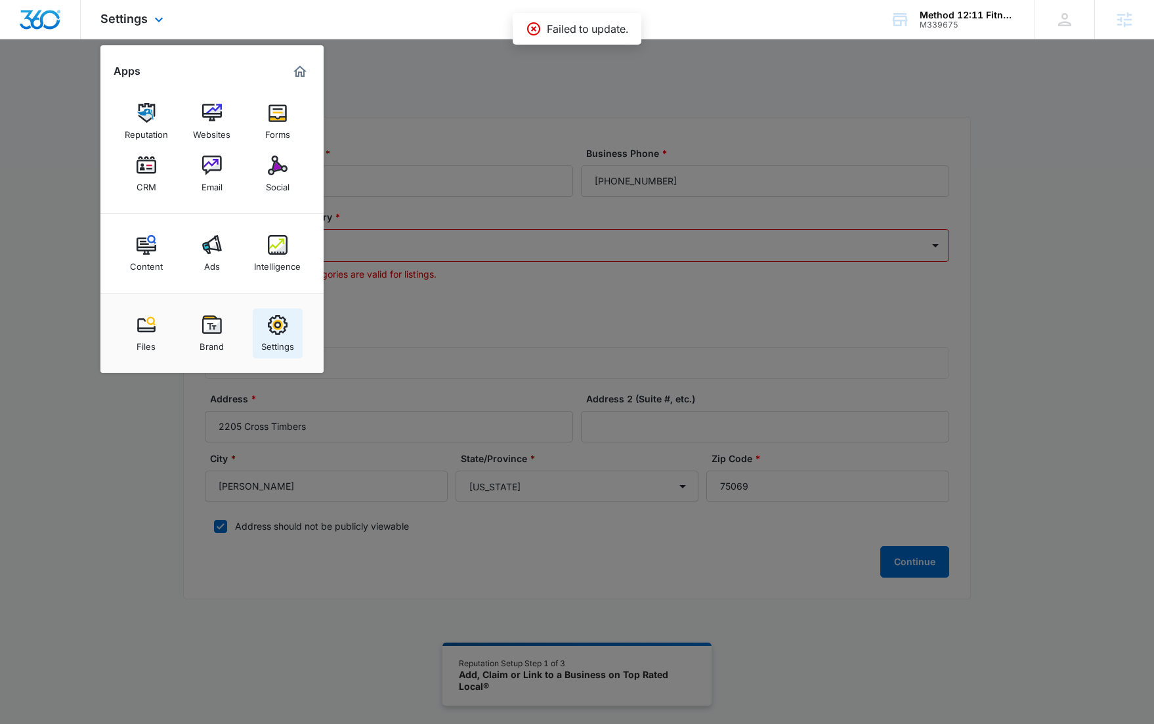
click at [279, 326] on img at bounding box center [278, 325] width 20 height 20
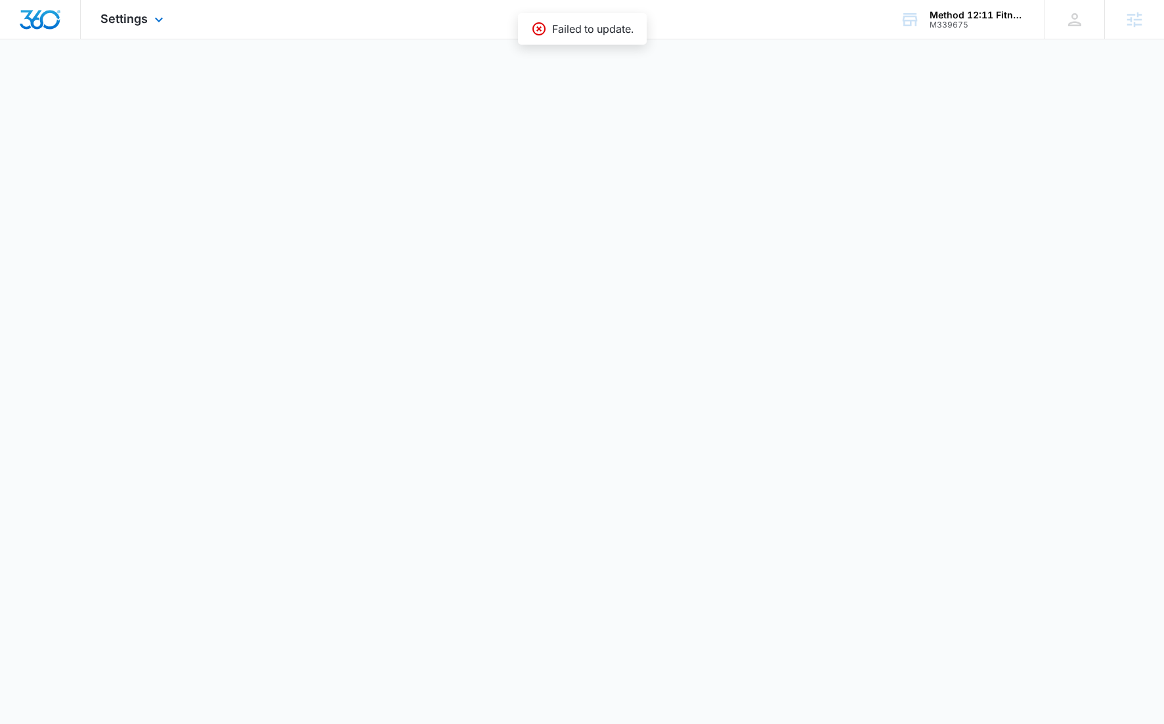
select select "36"
select select "US"
select select "America/Chicago"
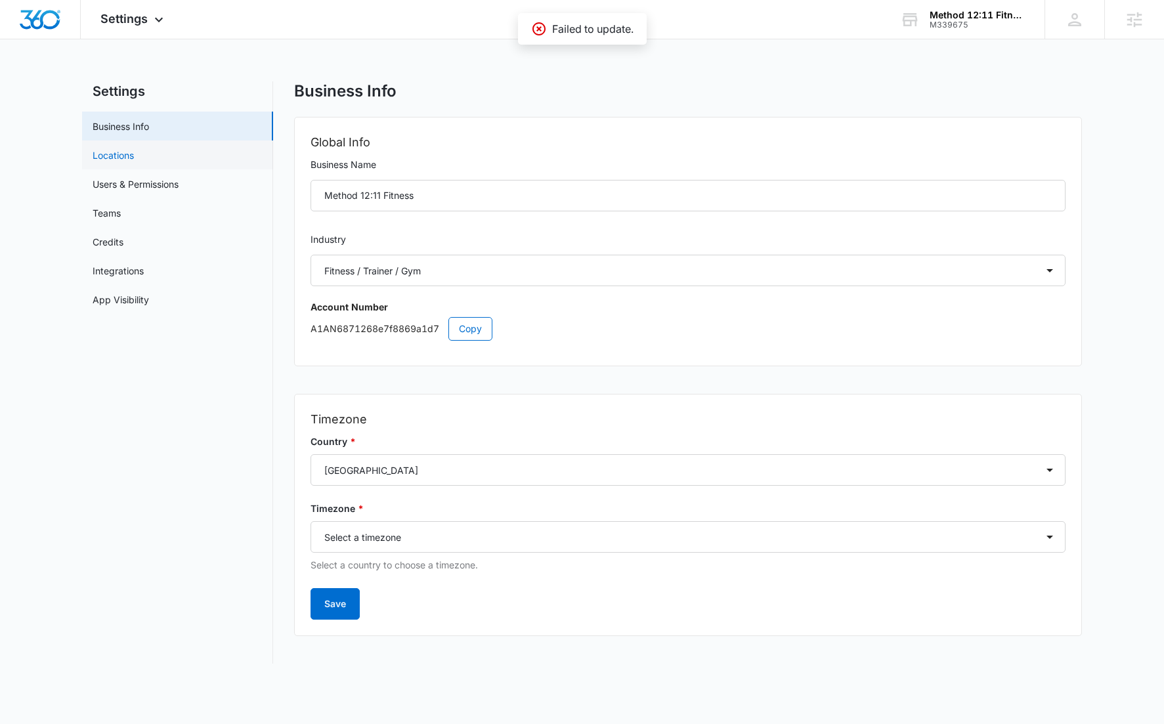
click at [134, 149] on link "Locations" at bounding box center [113, 155] width 41 height 14
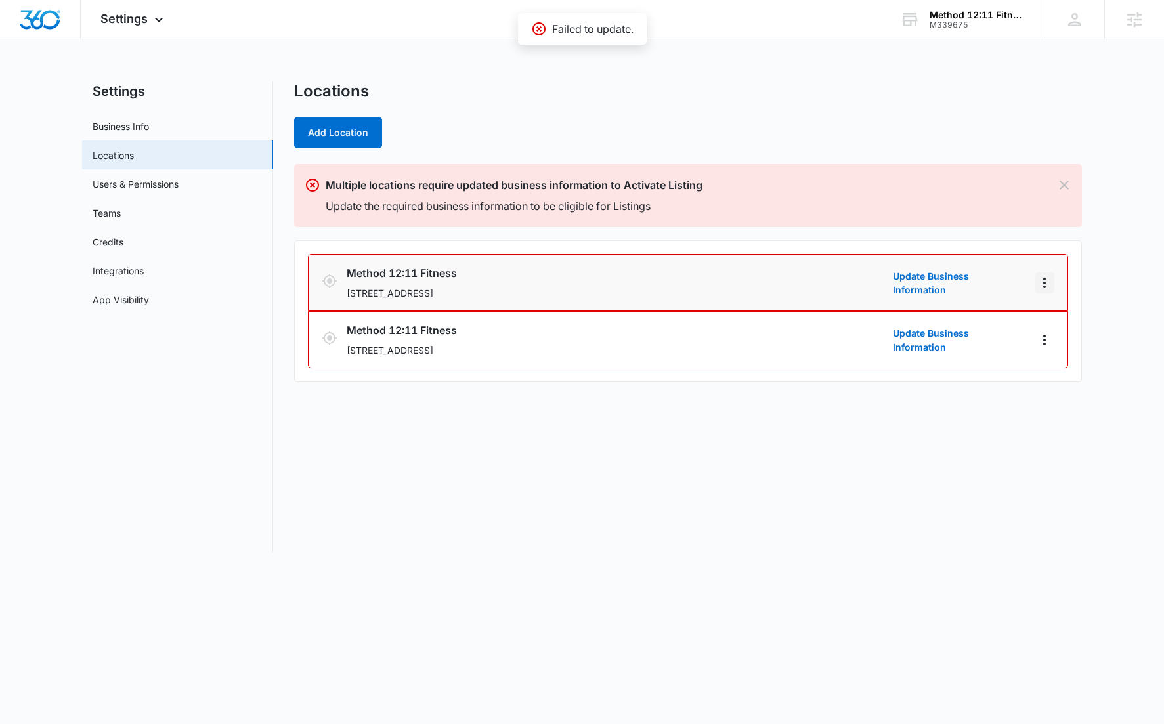
click at [1051, 277] on icon "Actions" at bounding box center [1045, 283] width 16 height 16
click at [1051, 318] on link "Edit" at bounding box center [1059, 319] width 16 height 11
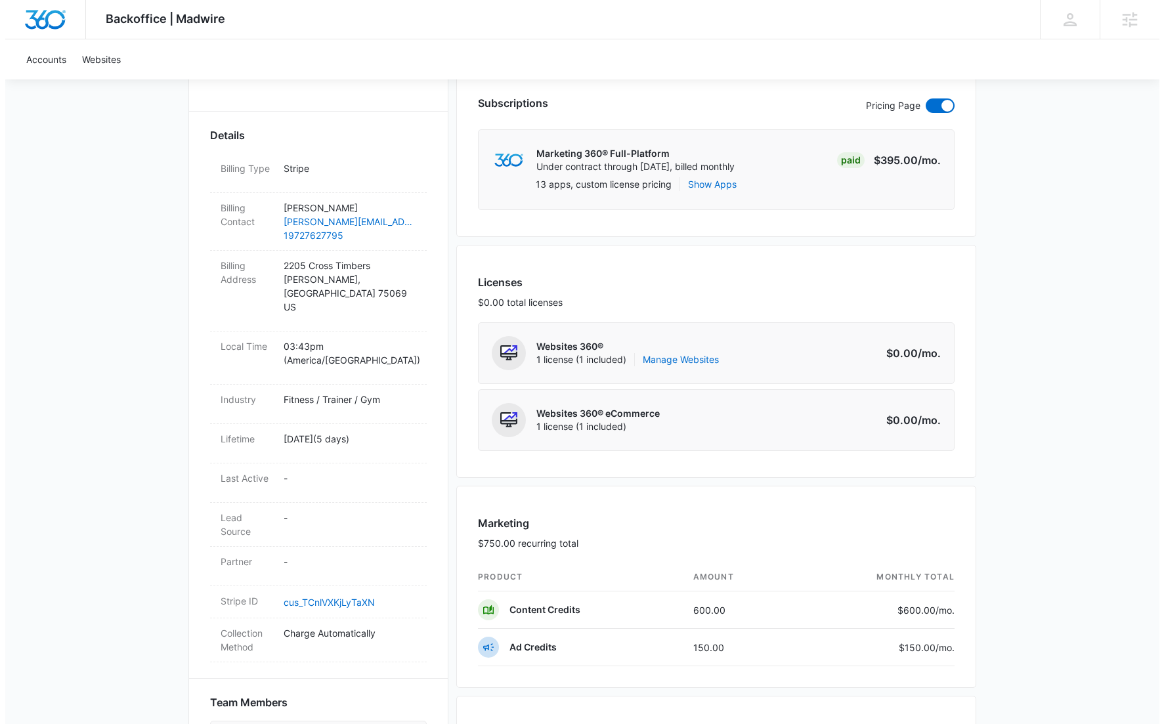
scroll to position [331, 0]
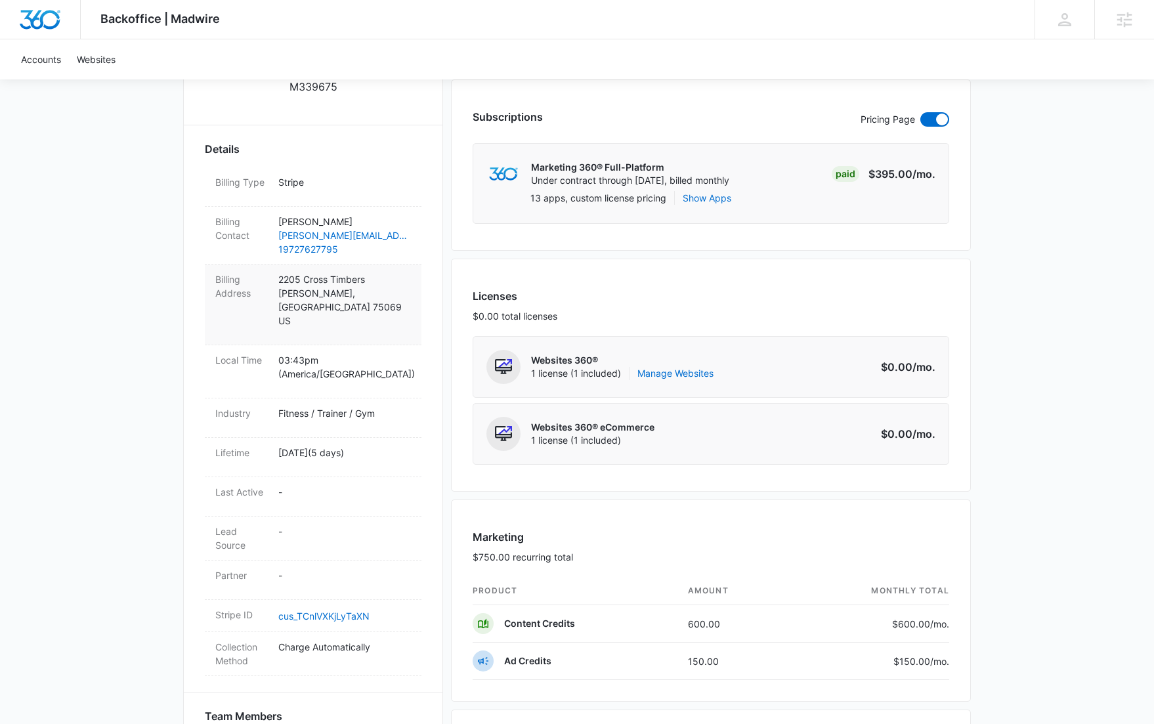
click at [355, 288] on p "[STREET_ADDRESS][PERSON_NAME]" at bounding box center [344, 300] width 133 height 55
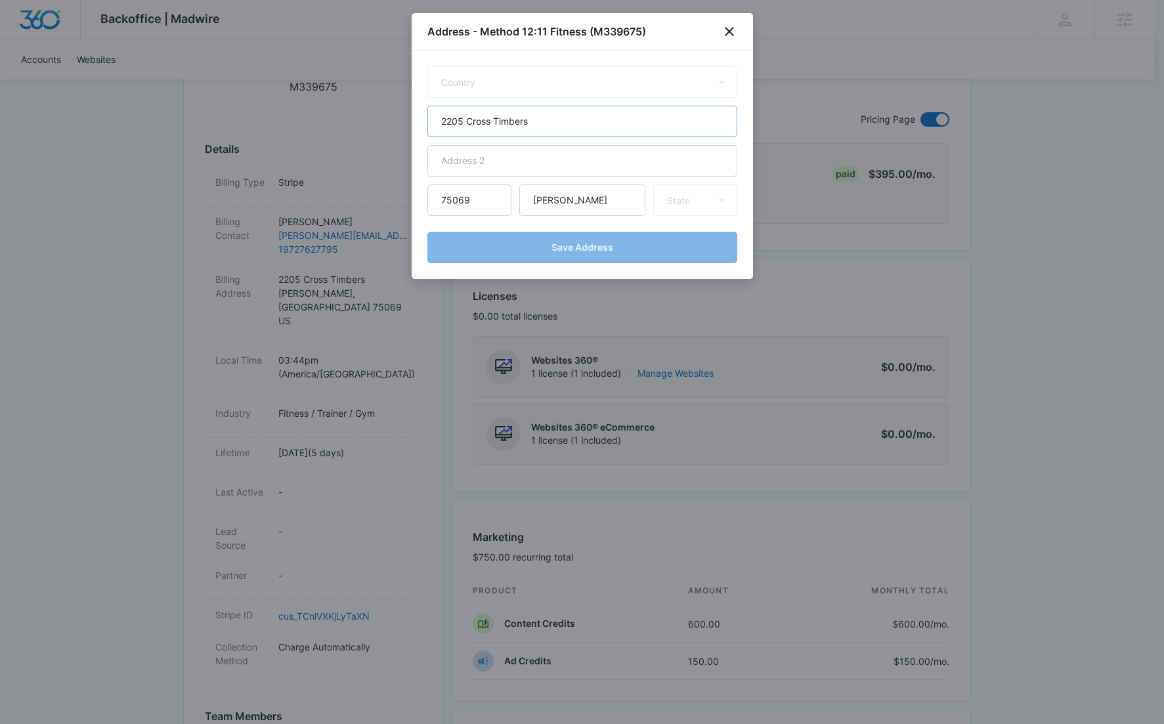
select select "US"
select select "[GEOGRAPHIC_DATA]"
click at [508, 122] on input "2205 Cross Timbers" at bounding box center [582, 122] width 310 height 32
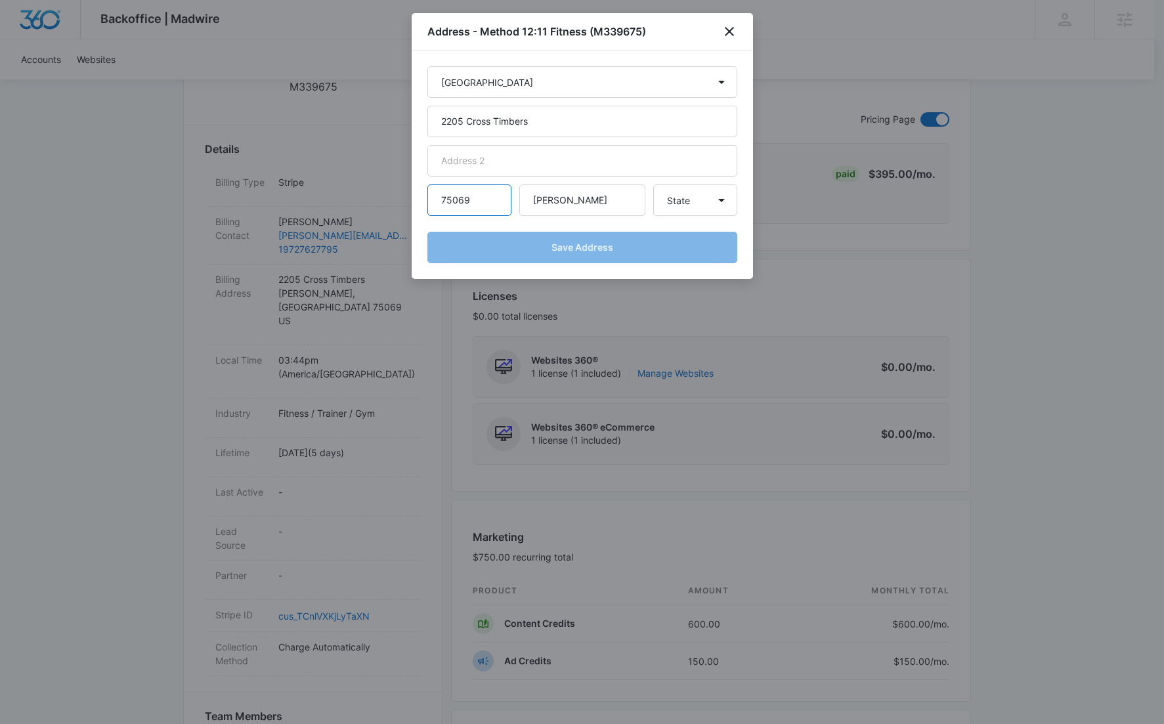
click at [452, 204] on input "75069" at bounding box center [469, 201] width 84 height 32
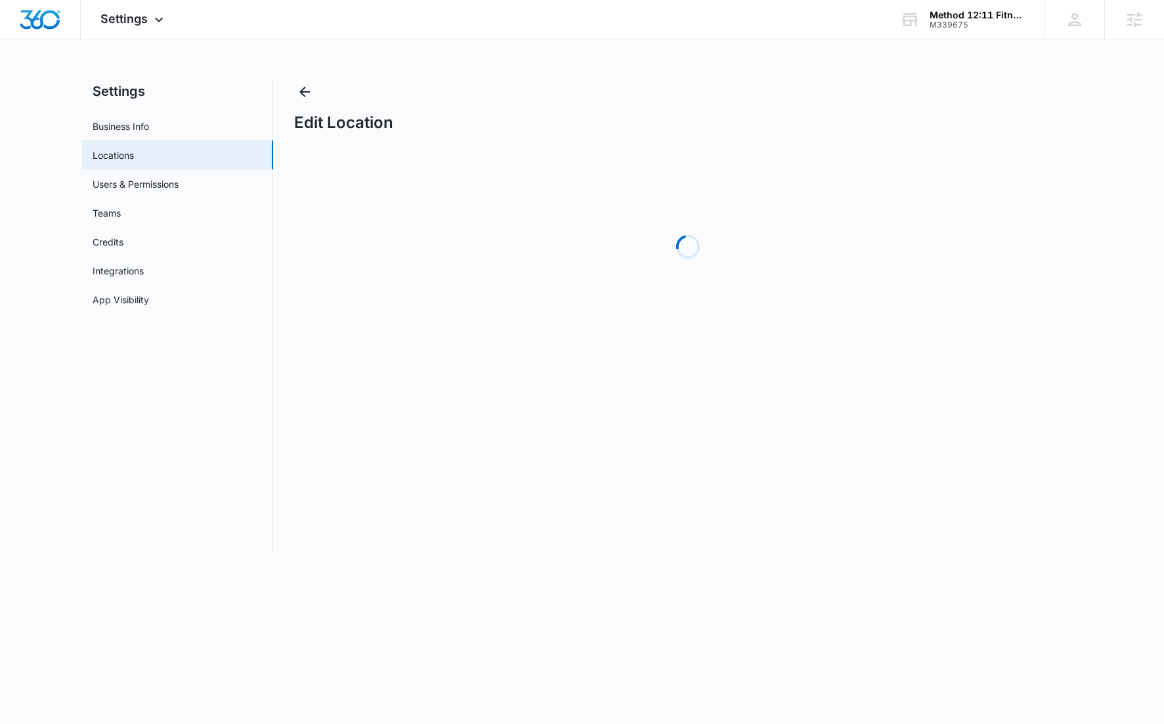
select select "[US_STATE]"
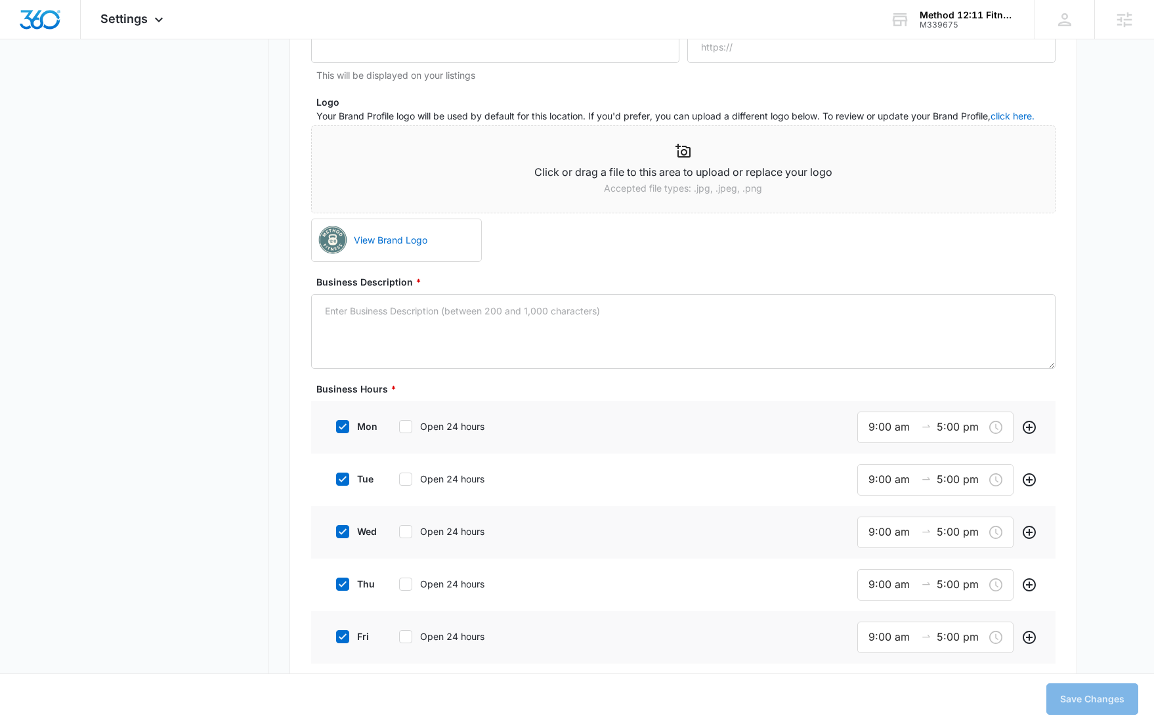
scroll to position [835, 0]
click at [533, 316] on textarea "Business Description *" at bounding box center [683, 330] width 745 height 75
paste textarea "At Method 12:11 Fitness, we believe discipline yields transformation. Inspired …"
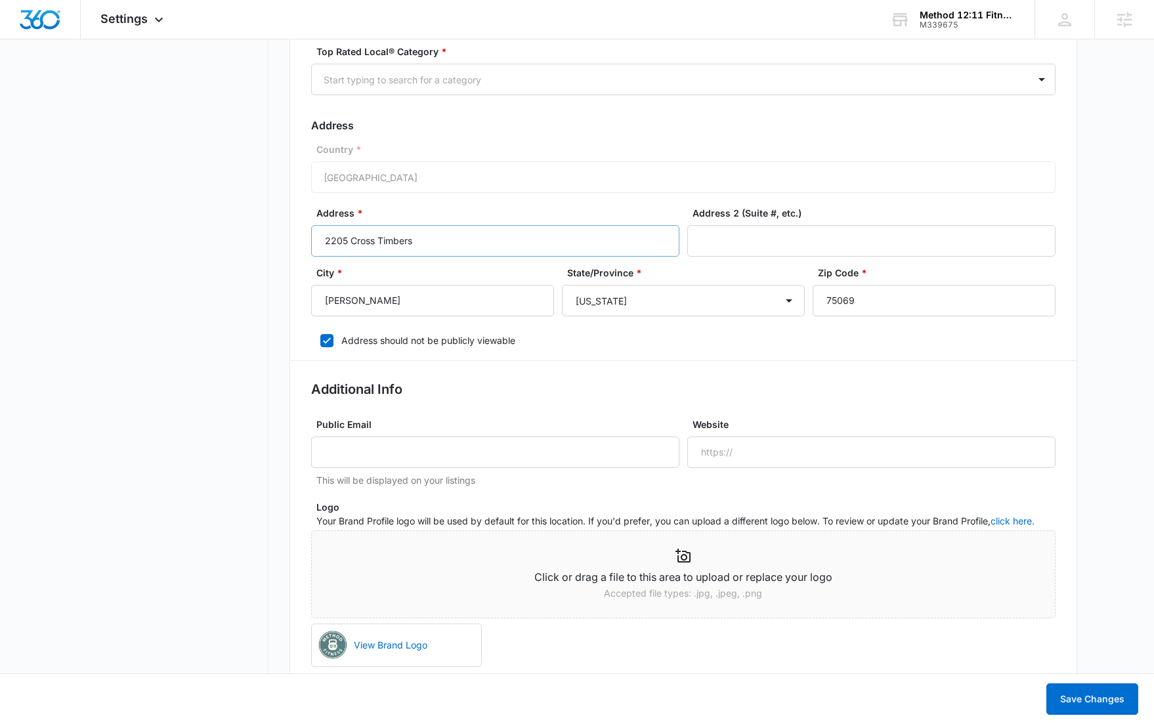
scroll to position [341, 0]
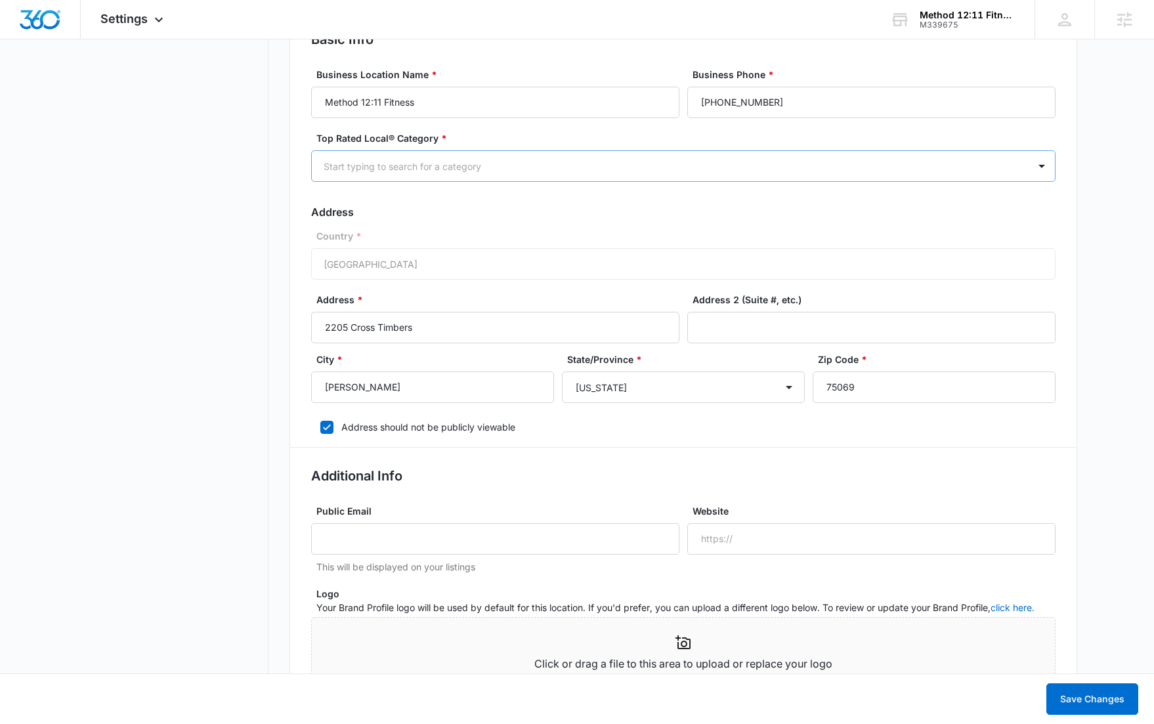
type textarea "At Method 12:11 Fitness, we believe discipline yields transformation. Inspired …"
click at [488, 155] on div "Start typing to search for a category" at bounding box center [670, 167] width 717 height 30
type input "fit"
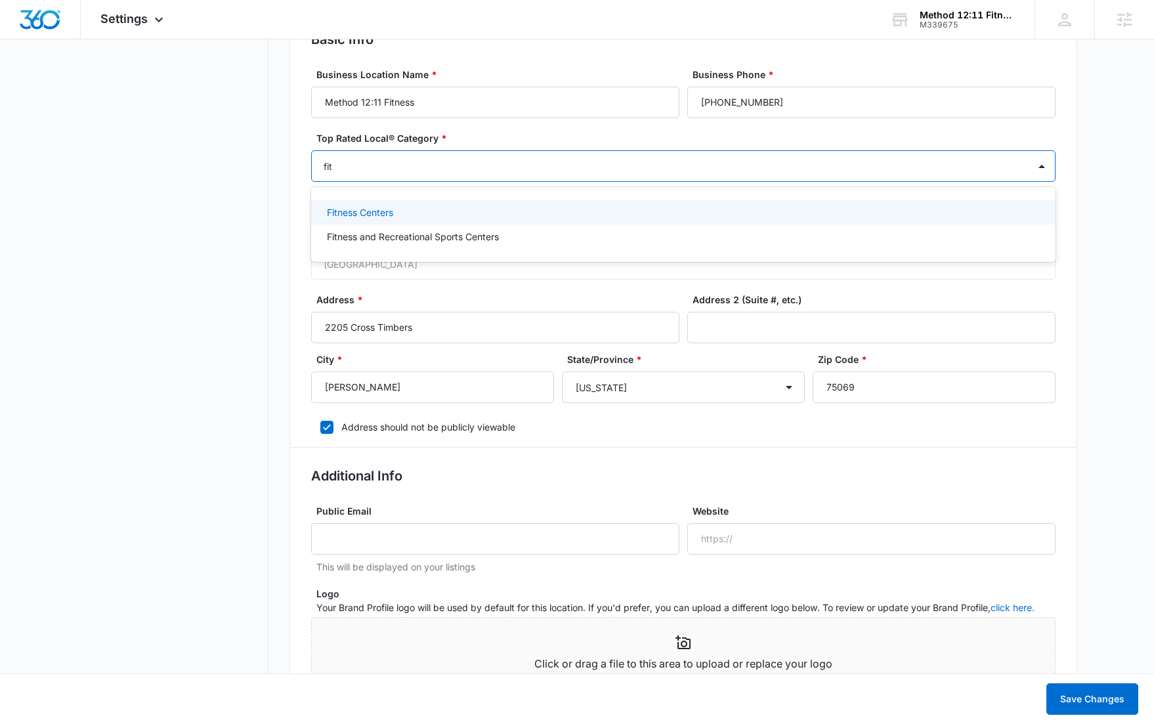
click at [451, 203] on div "Fitness Centers" at bounding box center [683, 212] width 745 height 24
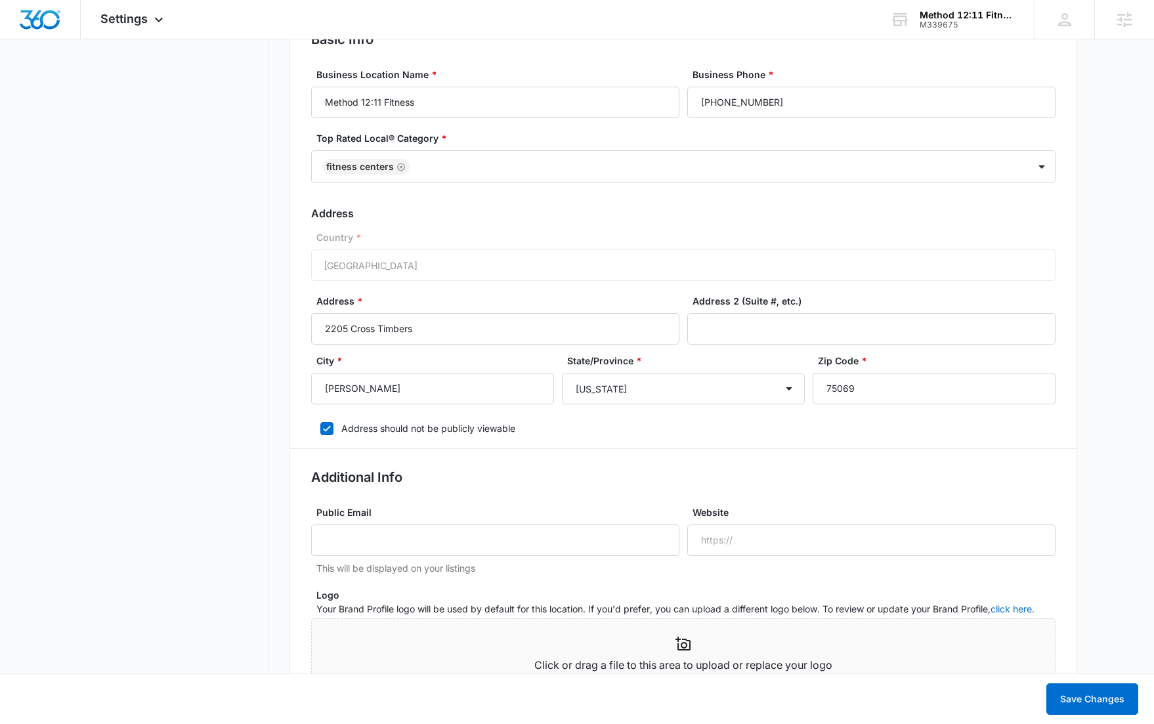
click at [430, 173] on div at bounding box center [713, 167] width 598 height 16
type input "c"
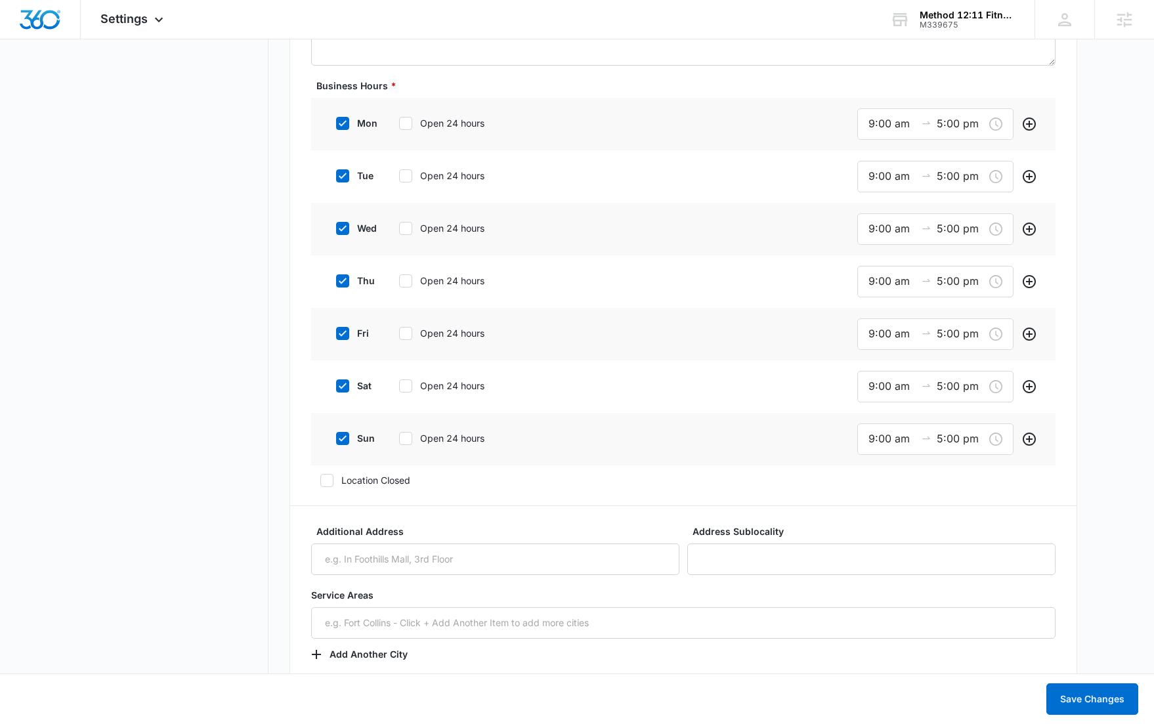
scroll to position [1162, 0]
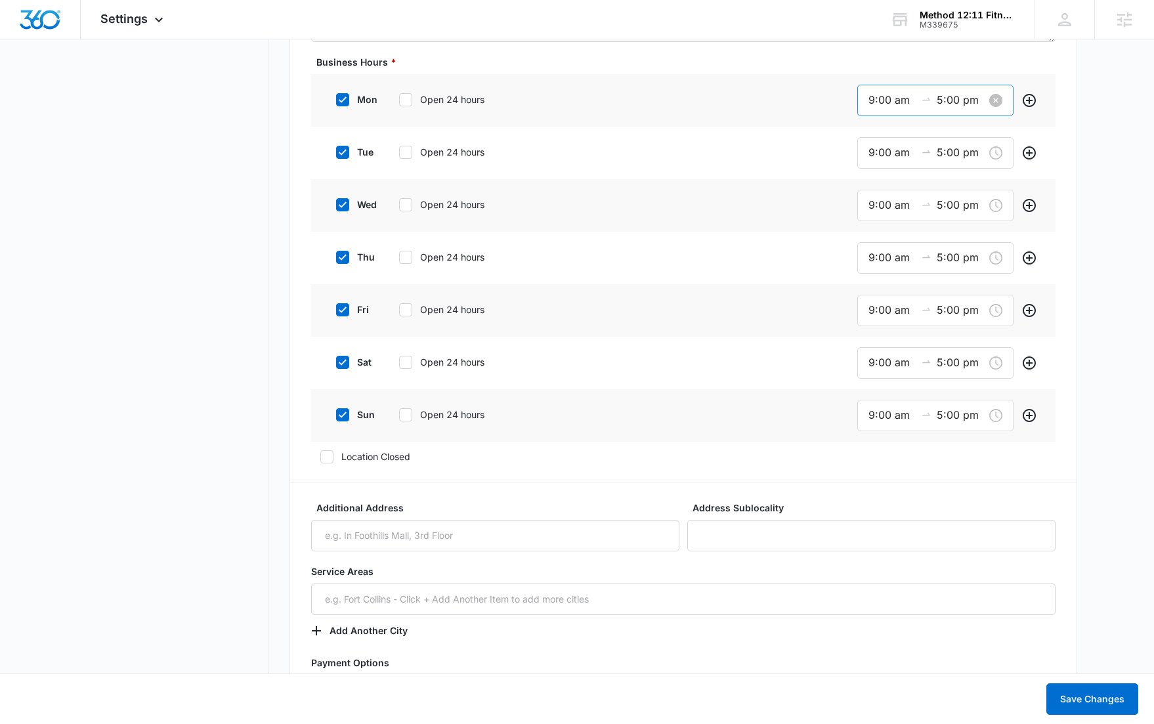
click at [884, 101] on input "9:00 am" at bounding box center [892, 100] width 47 height 16
click at [872, 148] on div "08" at bounding box center [875, 141] width 37 height 18
type input "8:00 am"
click at [949, 294] on span "OK" at bounding box center [947, 288] width 13 height 14
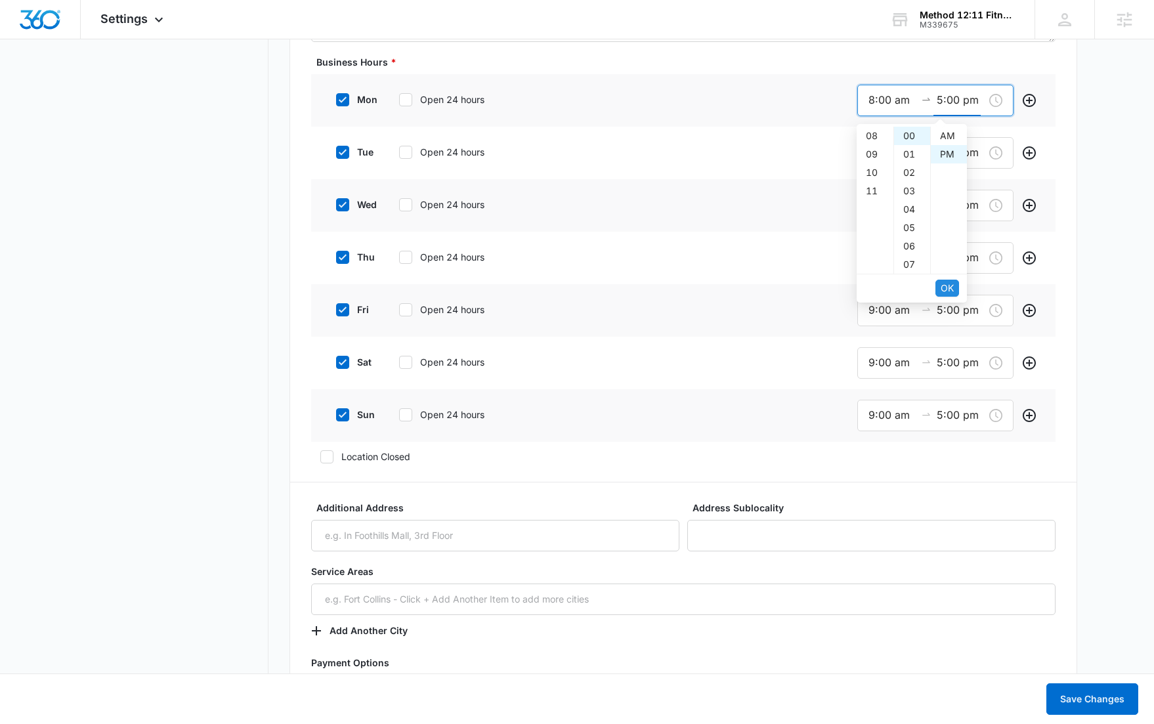
scroll to position [18, 0]
click at [949, 289] on span "OK" at bounding box center [947, 288] width 13 height 14
click at [880, 153] on input "9:00 am" at bounding box center [892, 152] width 47 height 16
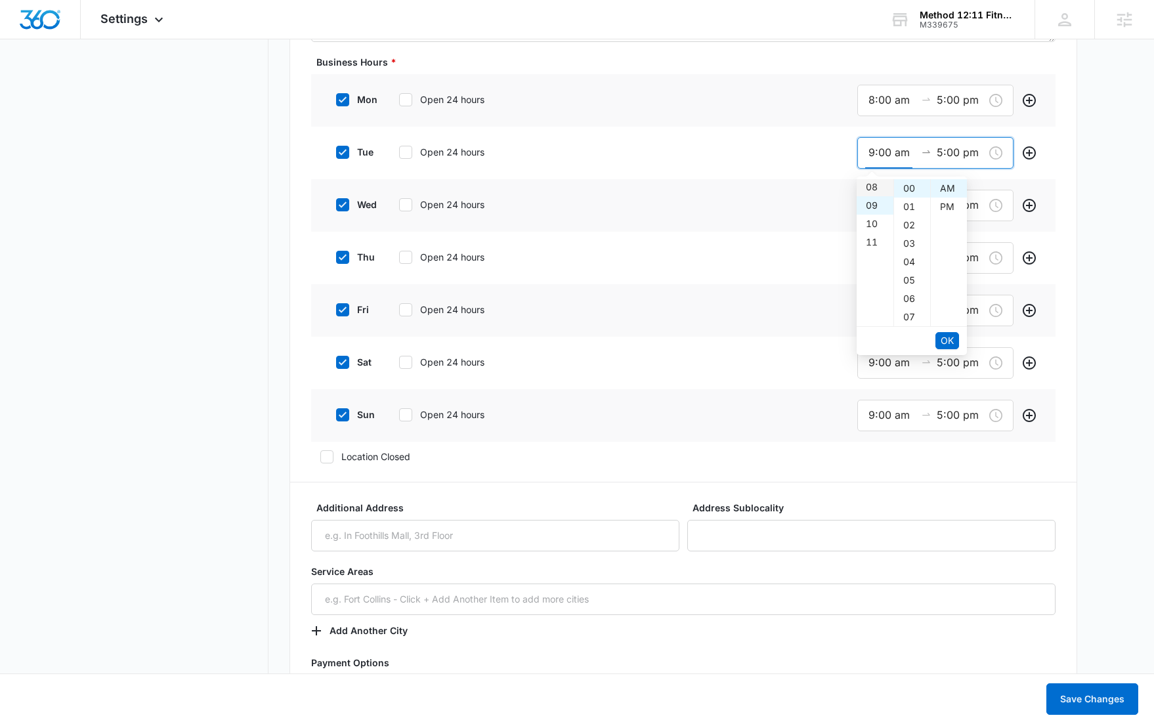
click at [874, 194] on div "08" at bounding box center [875, 187] width 37 height 18
type input "8:00 am"
click at [941, 341] on span "OK" at bounding box center [947, 341] width 13 height 14
click at [942, 339] on span "OK" at bounding box center [947, 341] width 13 height 14
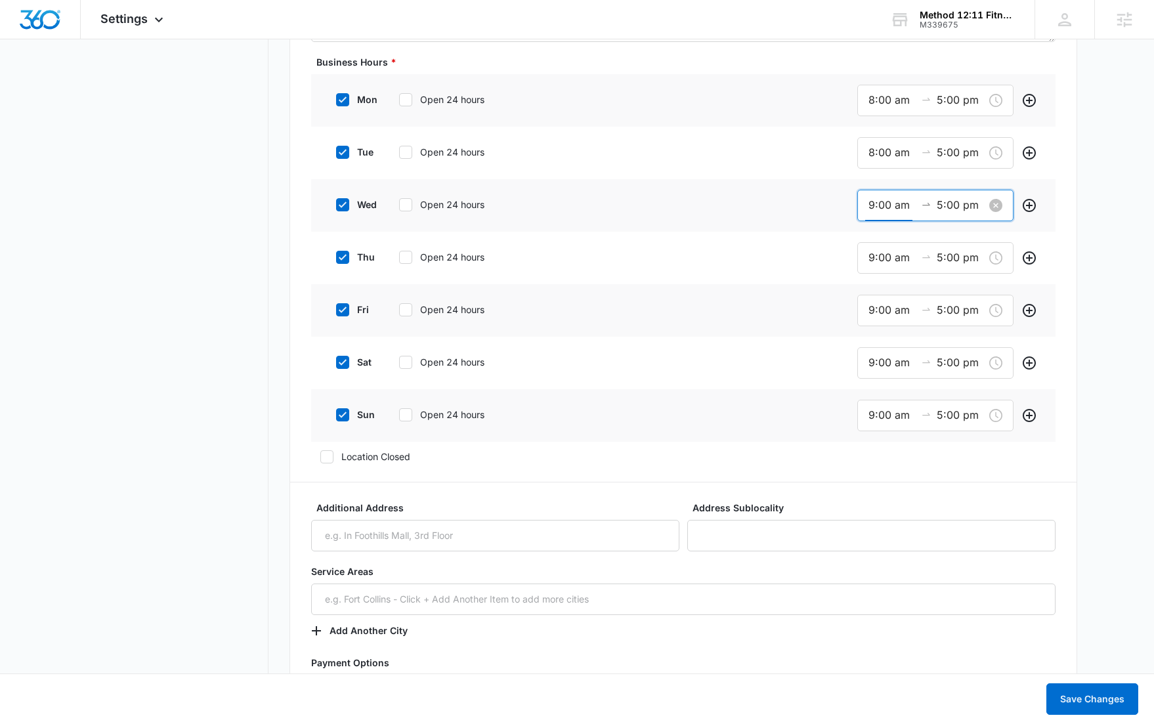
click at [881, 207] on input "9:00 am" at bounding box center [892, 205] width 47 height 16
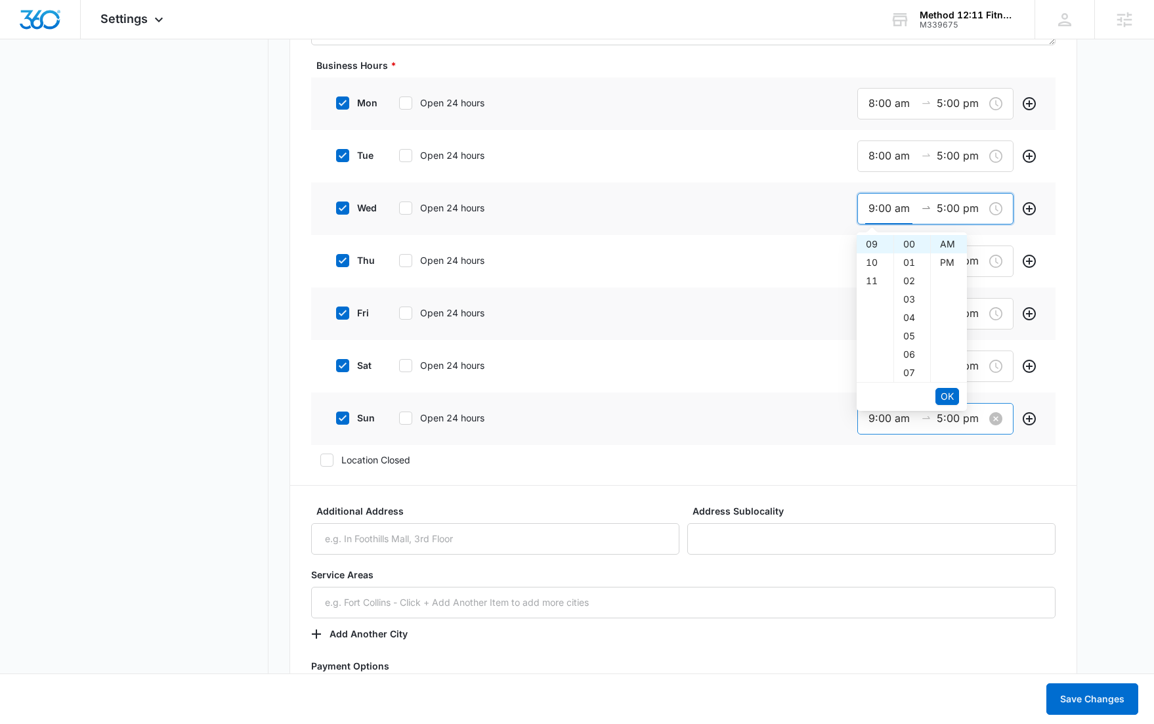
scroll to position [1298, 0]
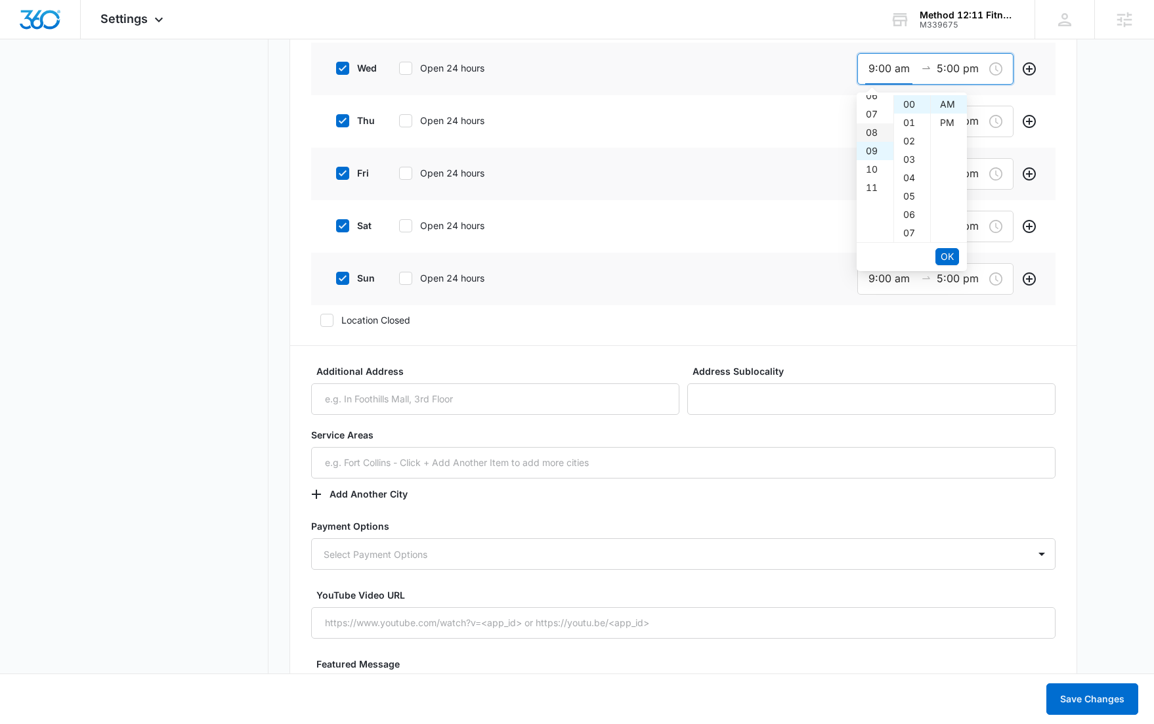
click at [874, 135] on div "08" at bounding box center [875, 132] width 37 height 18
type input "8:00 am"
click at [948, 253] on span "OK" at bounding box center [947, 257] width 13 height 14
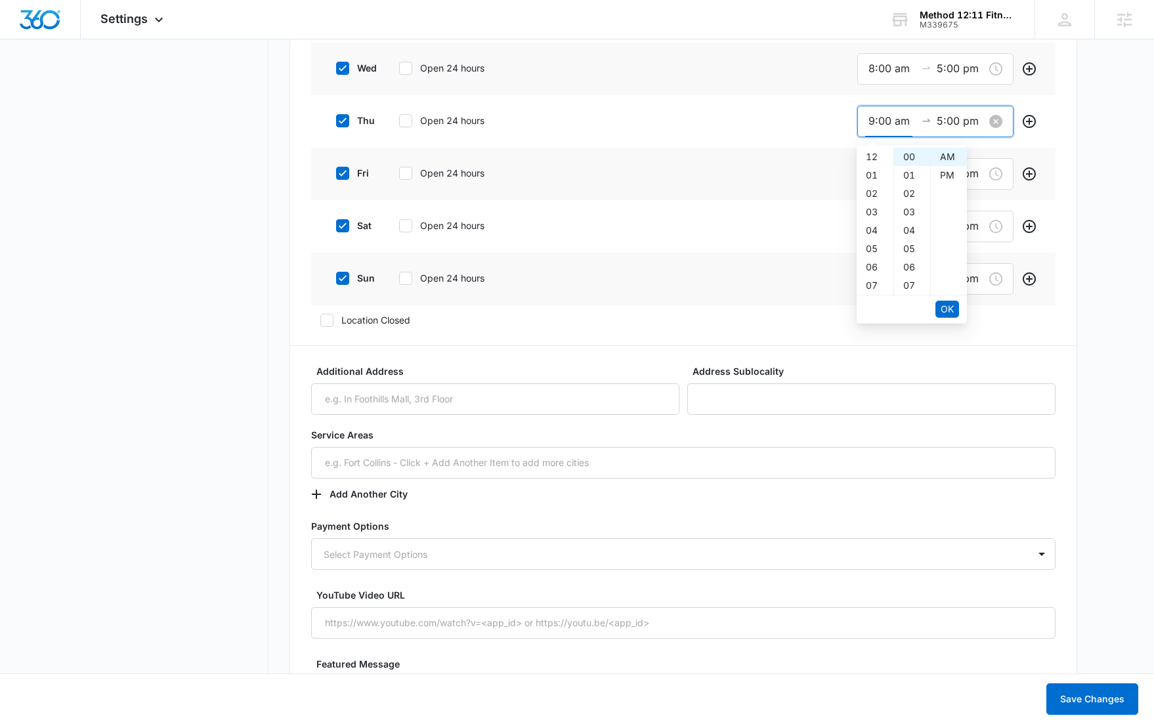
click at [886, 123] on input "9:00 am" at bounding box center [892, 121] width 47 height 16
click at [875, 162] on div "08" at bounding box center [875, 157] width 37 height 18
type input "8:00 am"
click at [951, 306] on span "OK" at bounding box center [947, 309] width 13 height 14
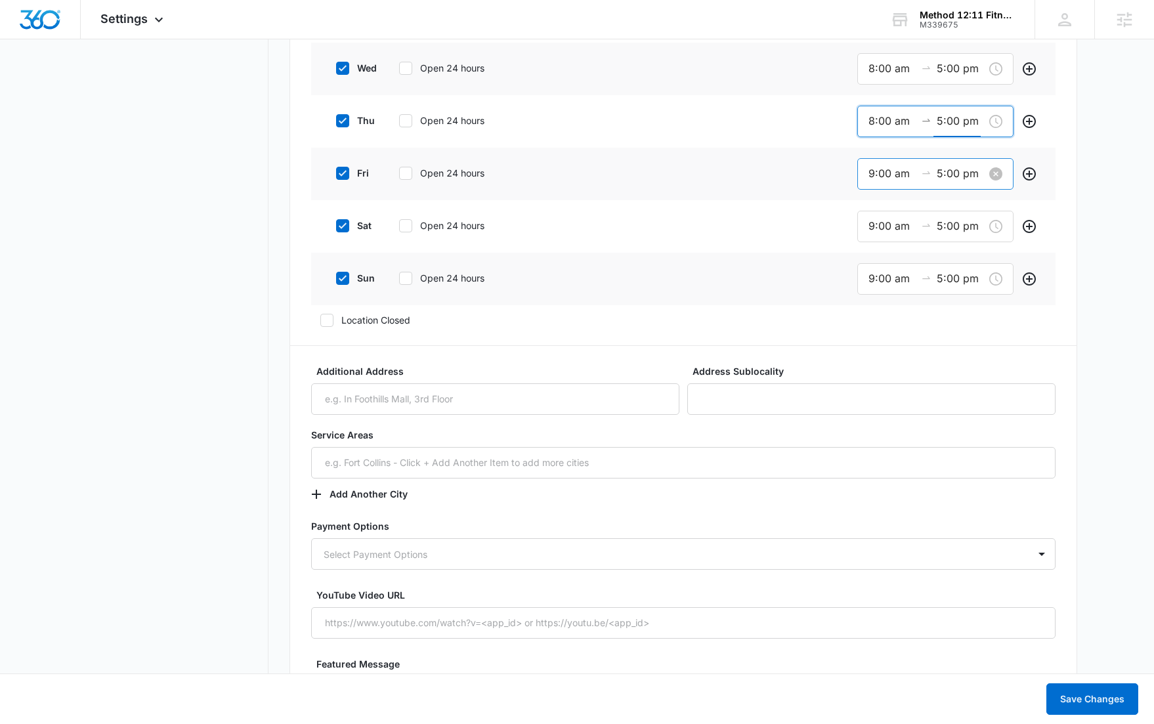
drag, startPoint x: 879, startPoint y: 175, endPoint x: 875, endPoint y: 188, distance: 13.5
click at [879, 176] on input "9:00 am" at bounding box center [892, 173] width 47 height 16
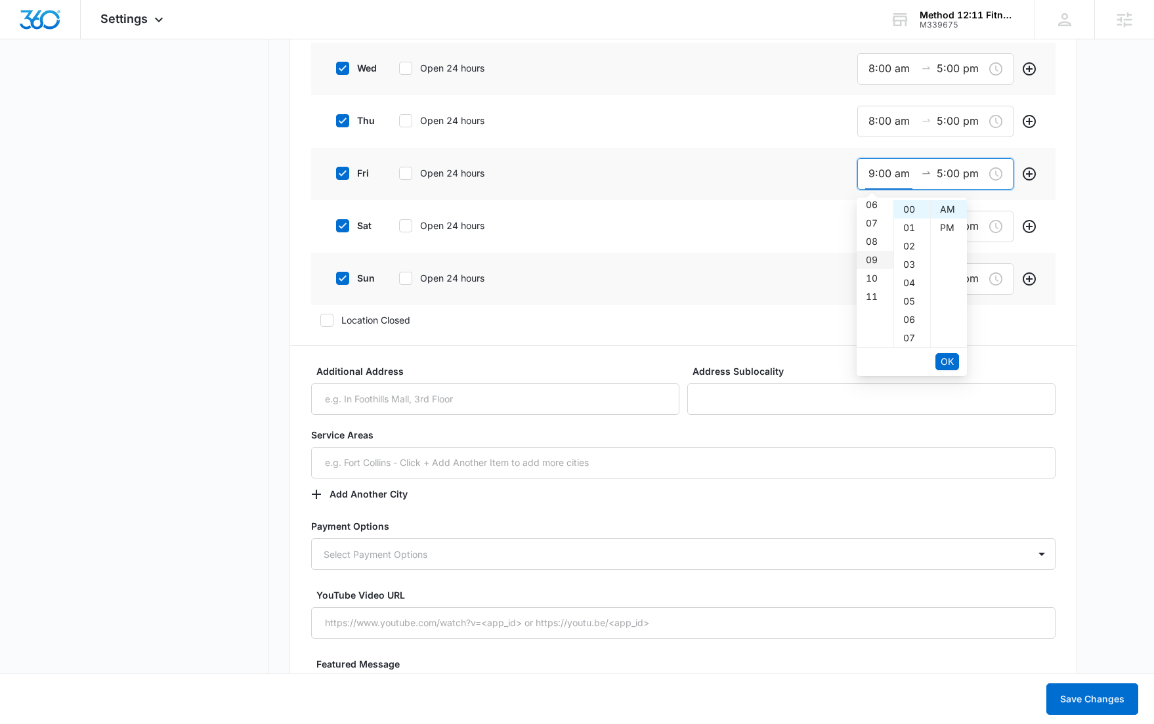
click at [872, 238] on div "08" at bounding box center [875, 241] width 37 height 18
type input "8:00 am"
click at [955, 367] on button "OK" at bounding box center [948, 361] width 24 height 17
click at [953, 365] on span "OK" at bounding box center [947, 362] width 13 height 14
click at [349, 230] on label "sat" at bounding box center [353, 226] width 53 height 14
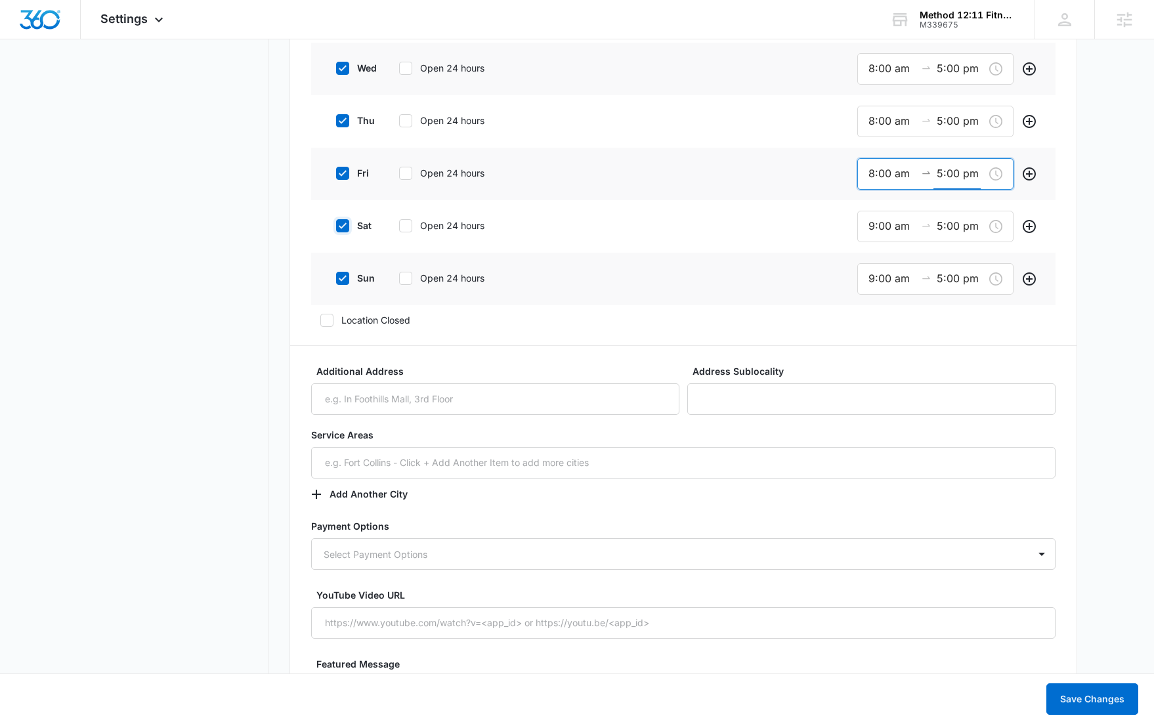
click at [336, 230] on input "sat" at bounding box center [331, 225] width 9 height 9
checkbox input "false"
click at [343, 281] on icon at bounding box center [343, 277] width 12 height 12
click at [336, 281] on input "sun" at bounding box center [331, 276] width 9 height 9
checkbox input "false"
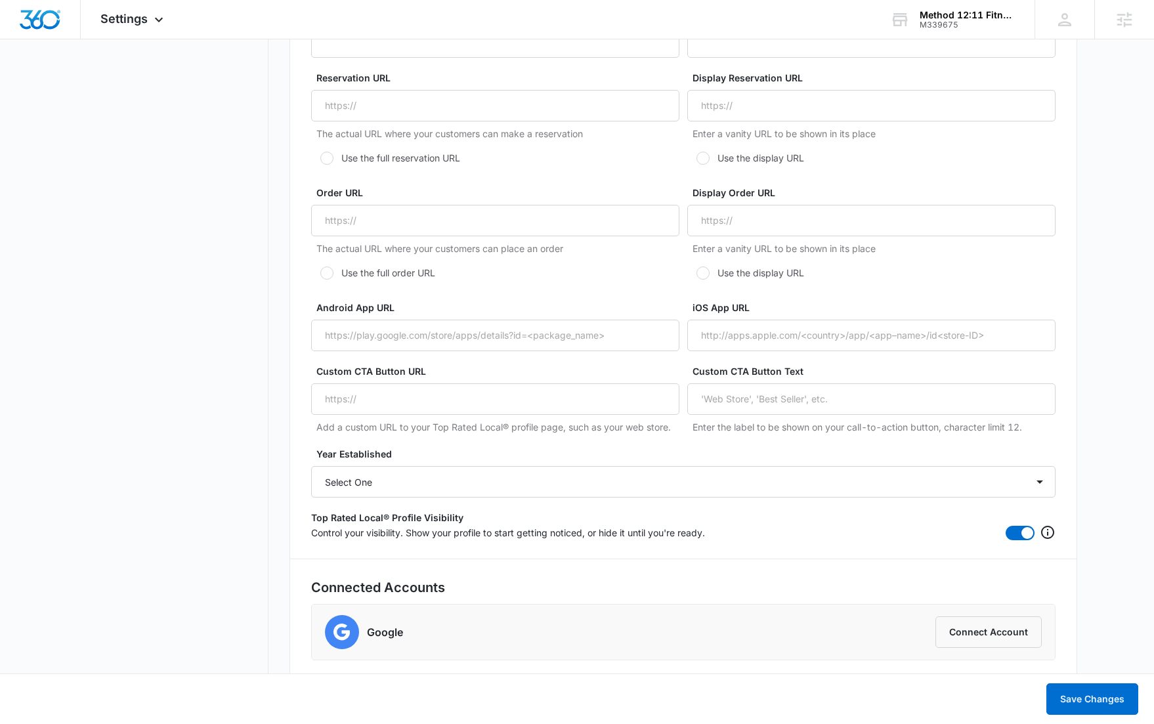
scroll to position [2334, 0]
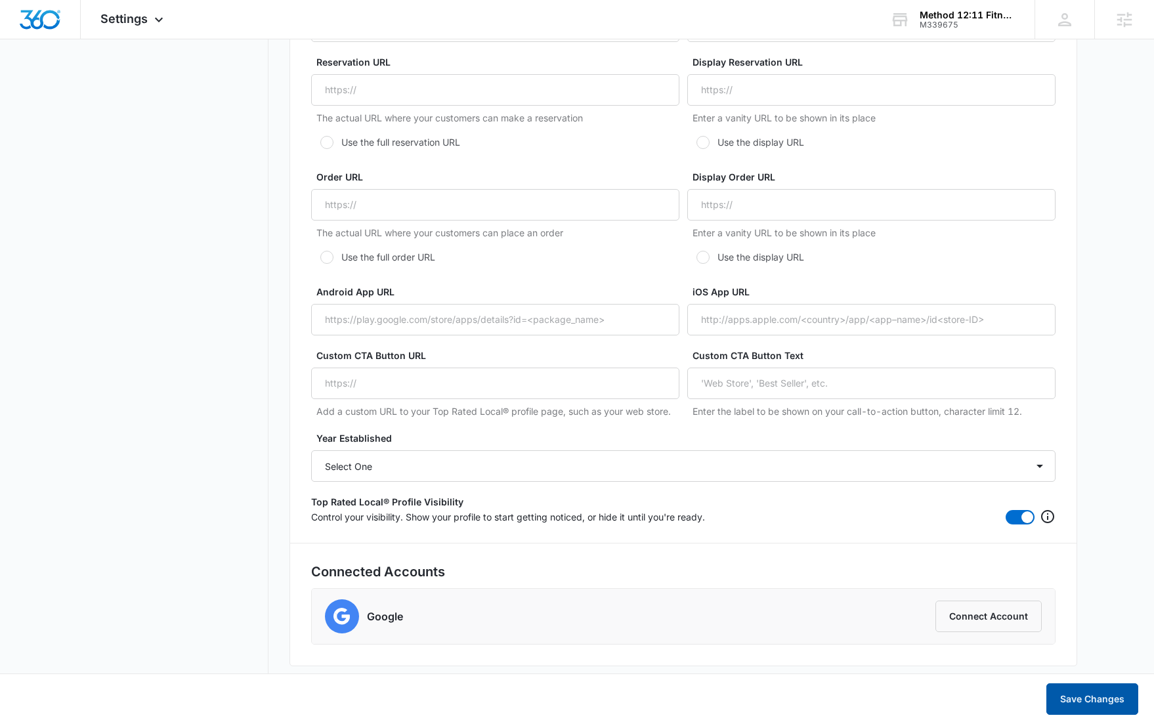
click at [1094, 693] on button "Save Changes" at bounding box center [1093, 700] width 92 height 32
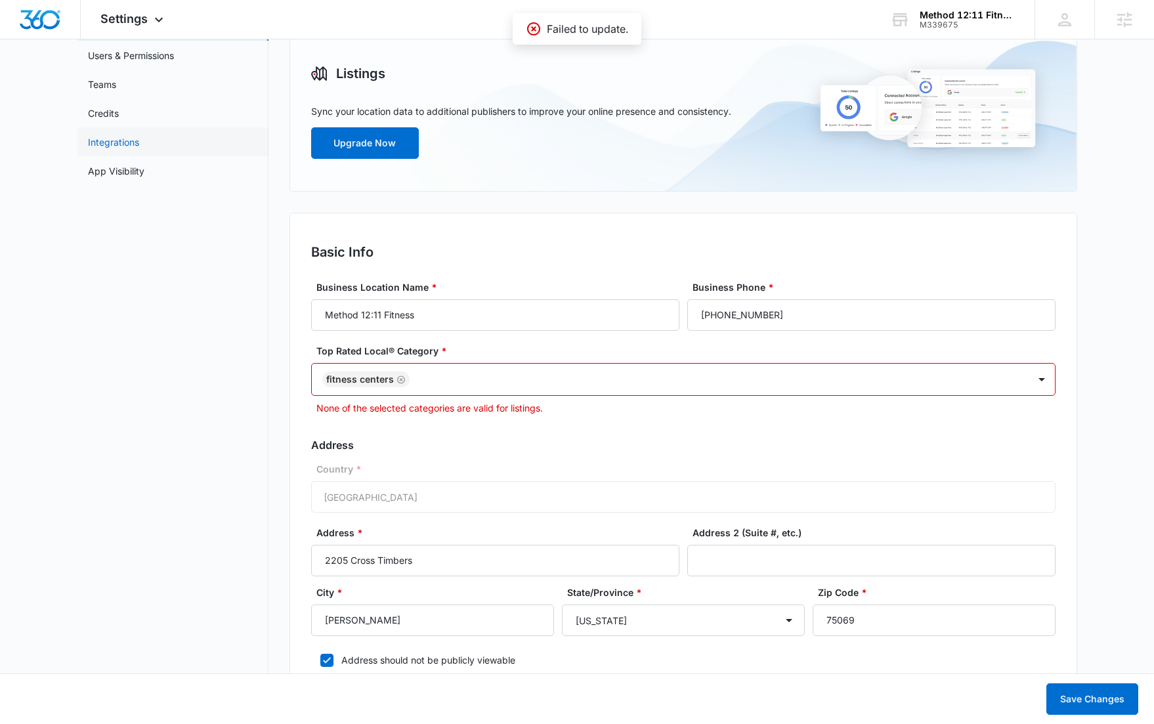
scroll to position [125, 0]
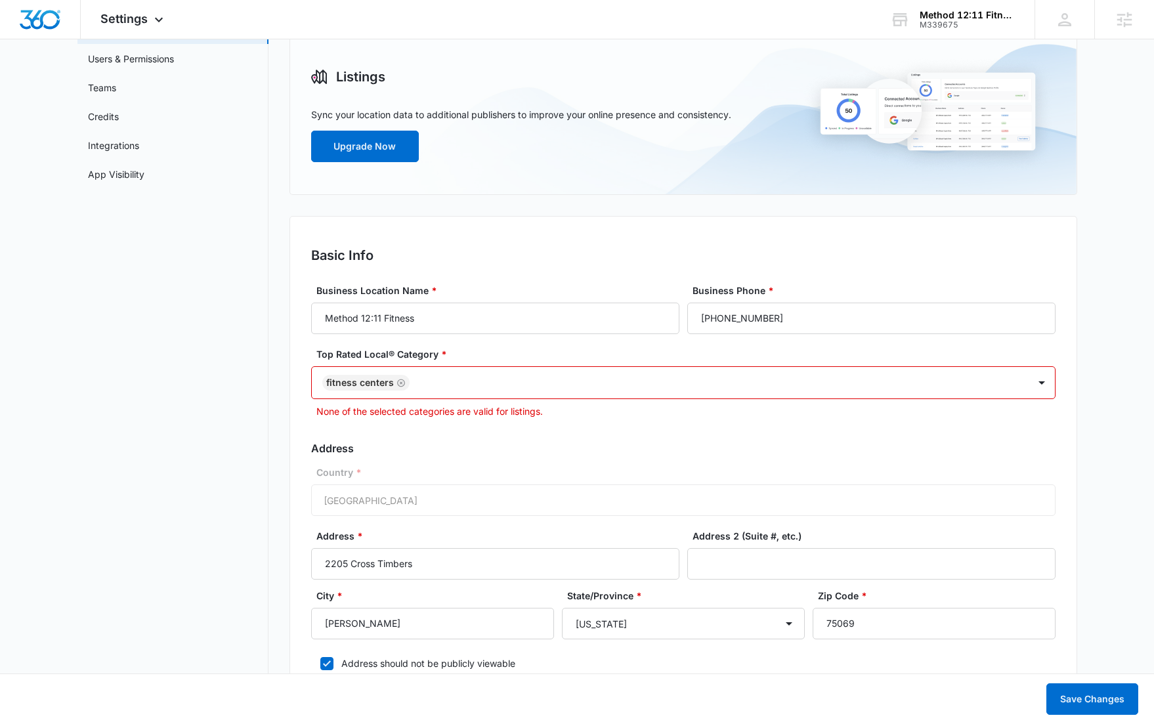
click at [397, 382] on icon "Remove Fitness Centers" at bounding box center [401, 383] width 9 height 10
click at [397, 382] on div at bounding box center [668, 382] width 688 height 16
type input "g"
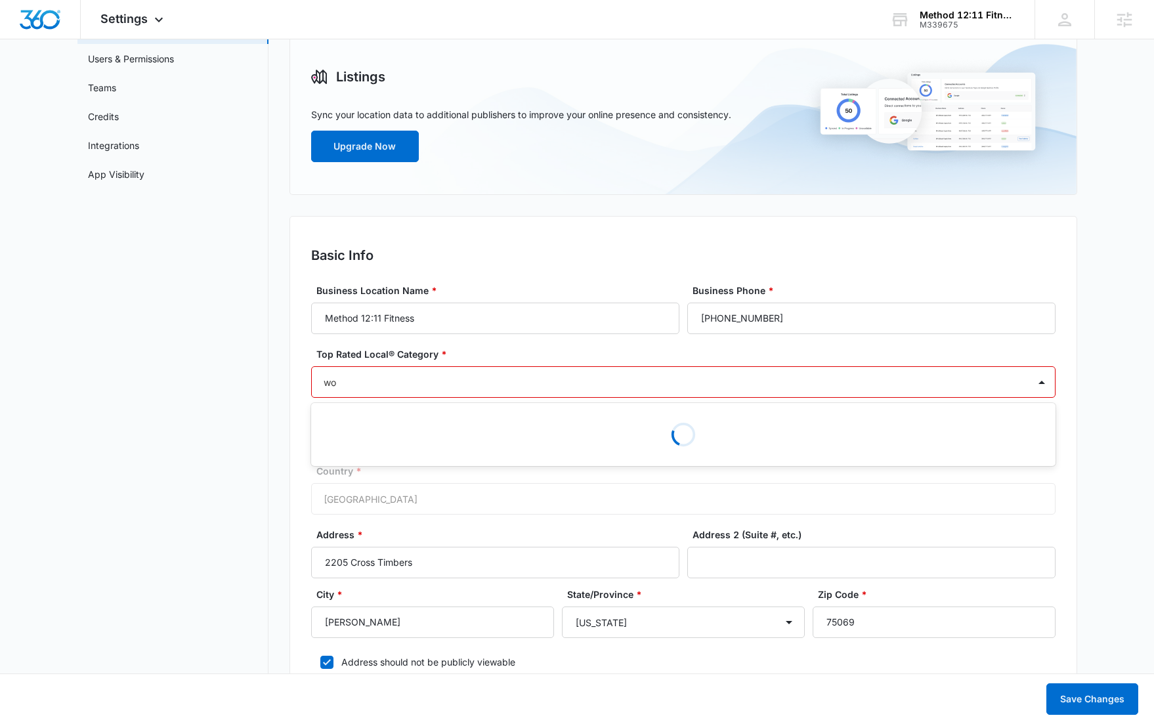
type input "w"
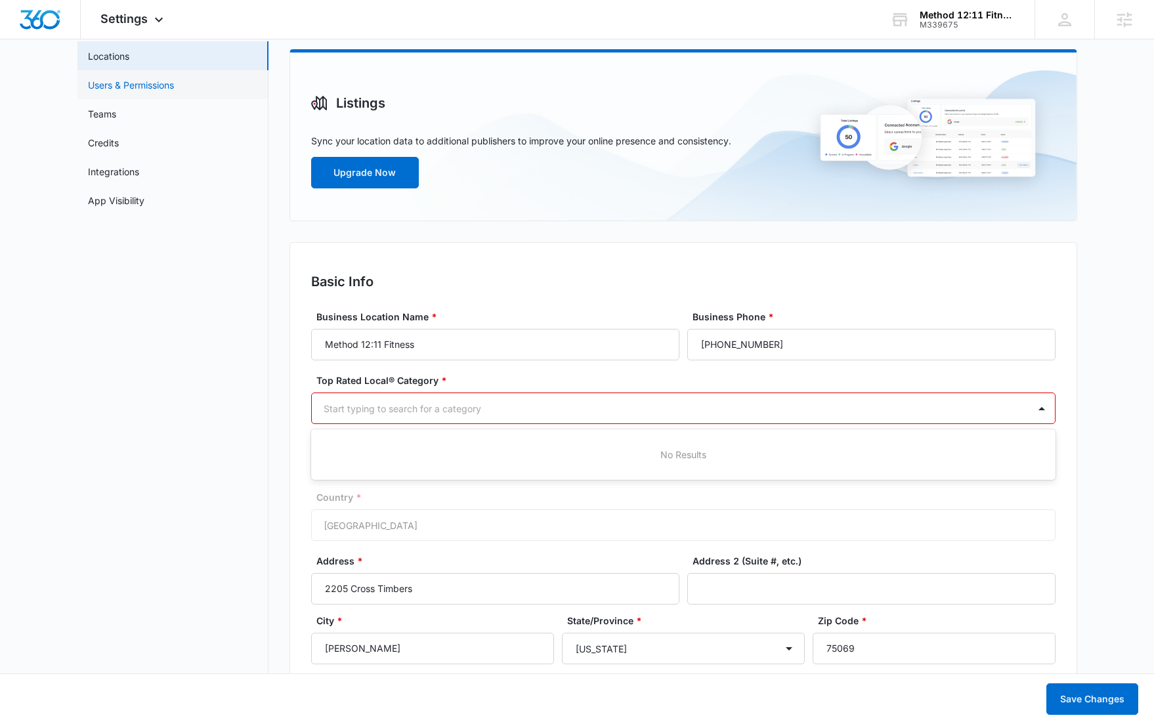
scroll to position [98, 0]
click at [129, 58] on link "Locations" at bounding box center [108, 57] width 41 height 14
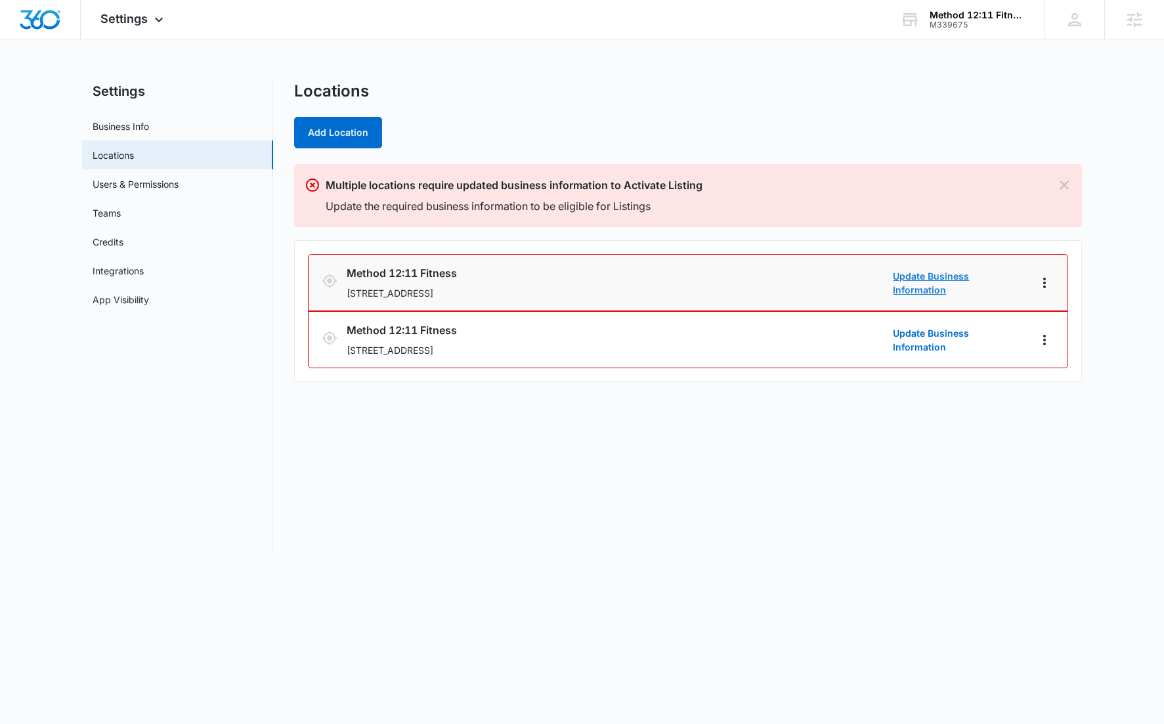
click at [919, 284] on link "Update Business Information" at bounding box center [958, 283] width 131 height 28
select select "Texas"
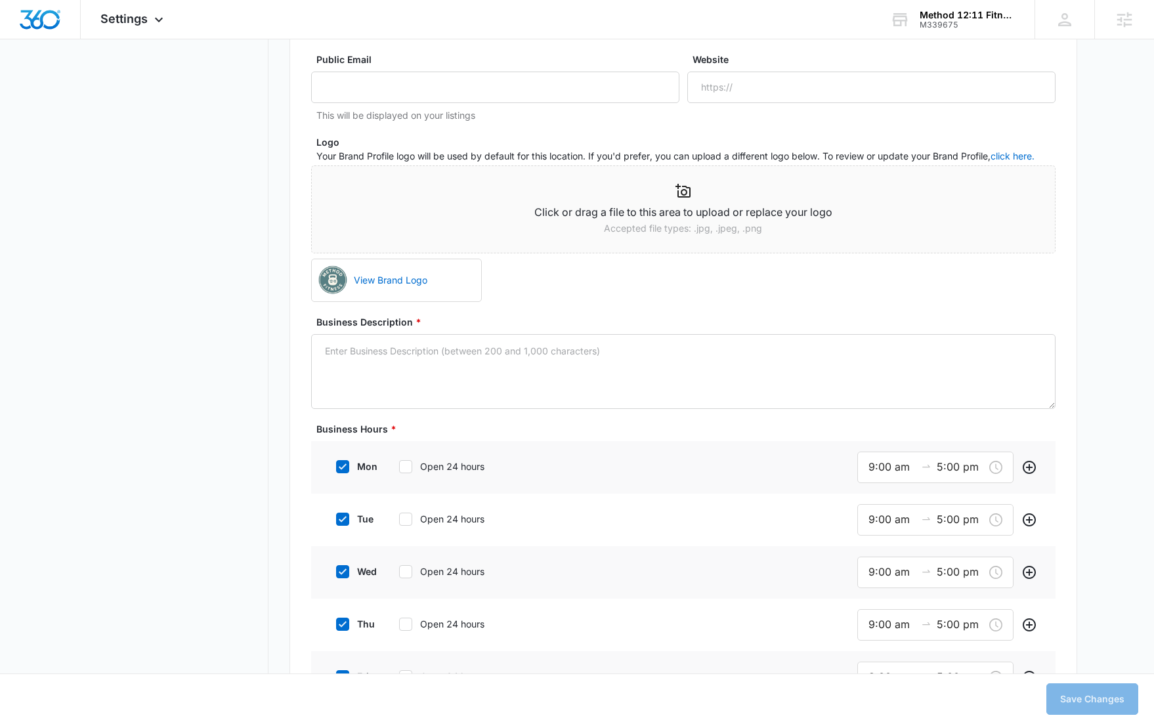
scroll to position [772, 0]
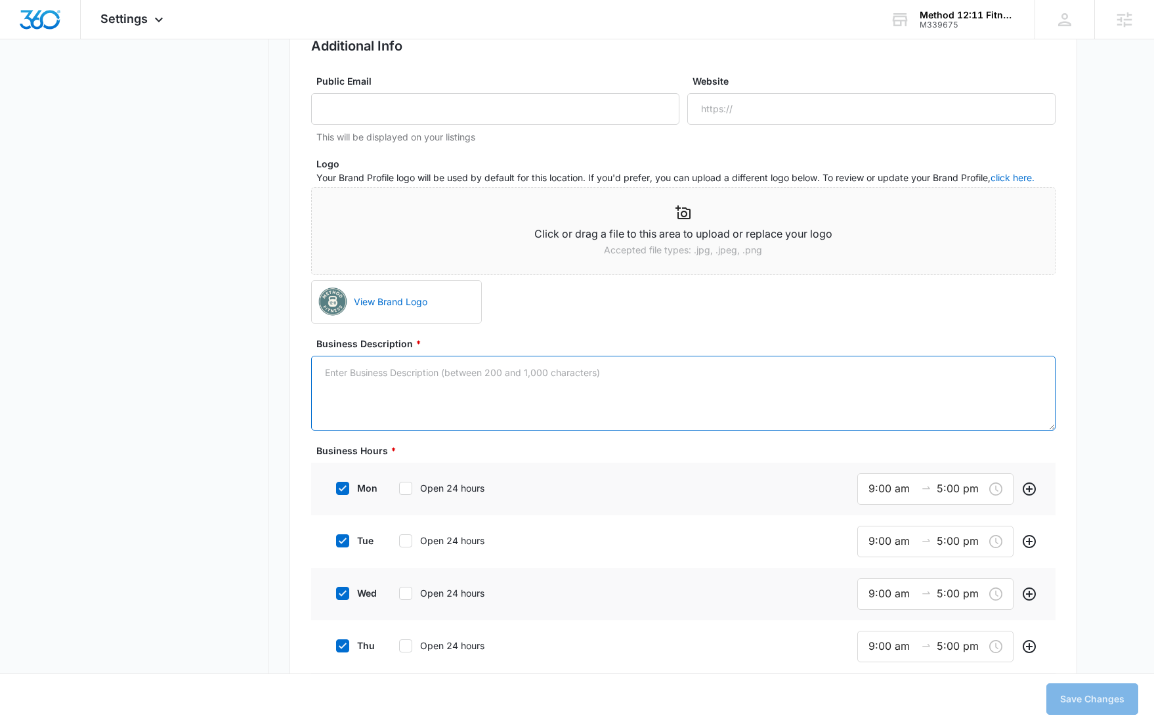
click at [603, 370] on textarea "Business Description *" at bounding box center [683, 393] width 745 height 75
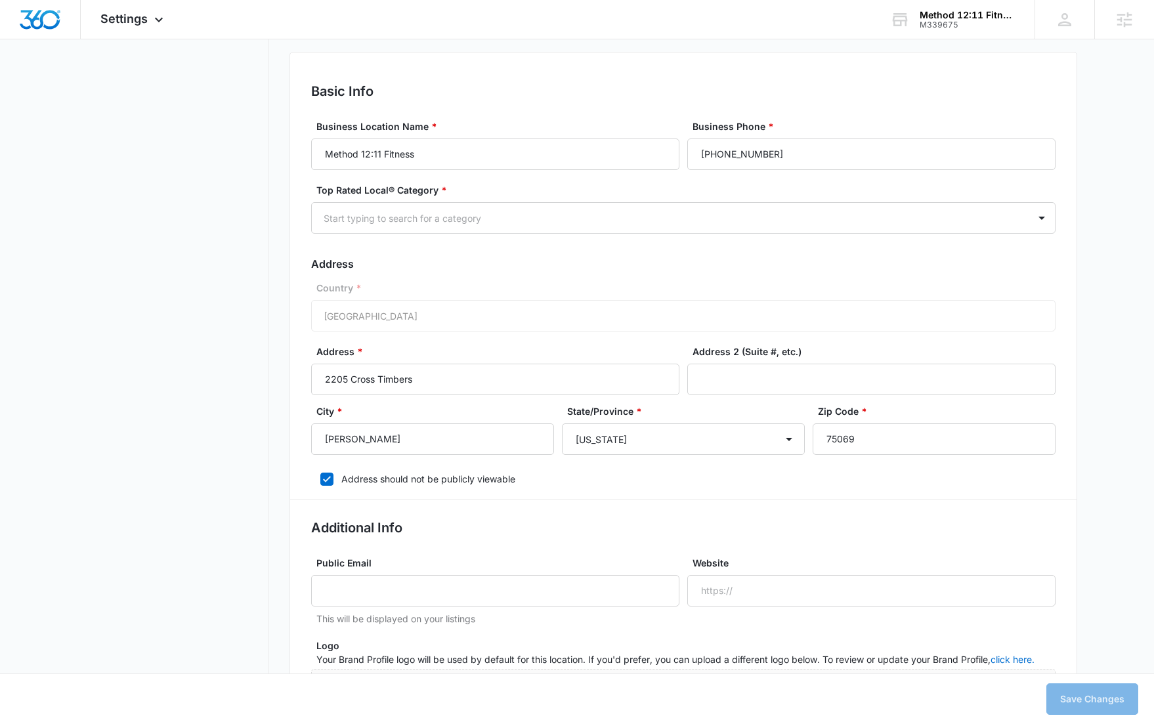
scroll to position [710, 0]
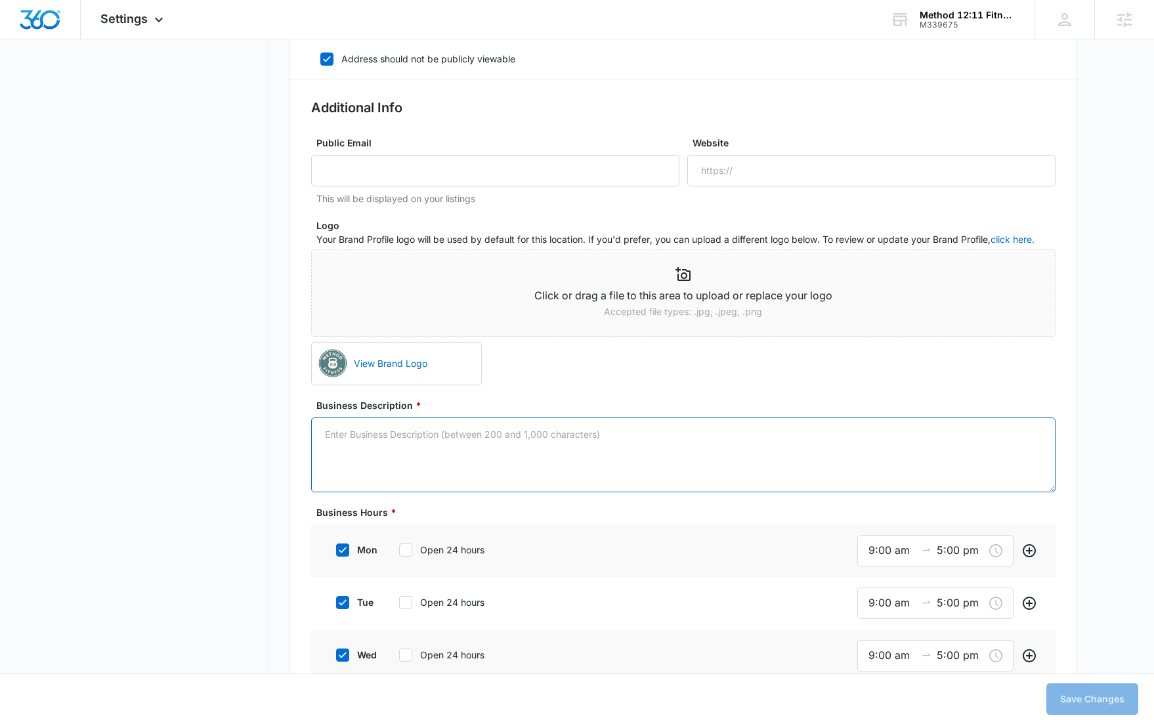
click at [612, 469] on textarea "Business Description *" at bounding box center [683, 455] width 745 height 75
paste textarea "At Method 12:11 Fitness, we believe discipline yields transformation. Inspired …"
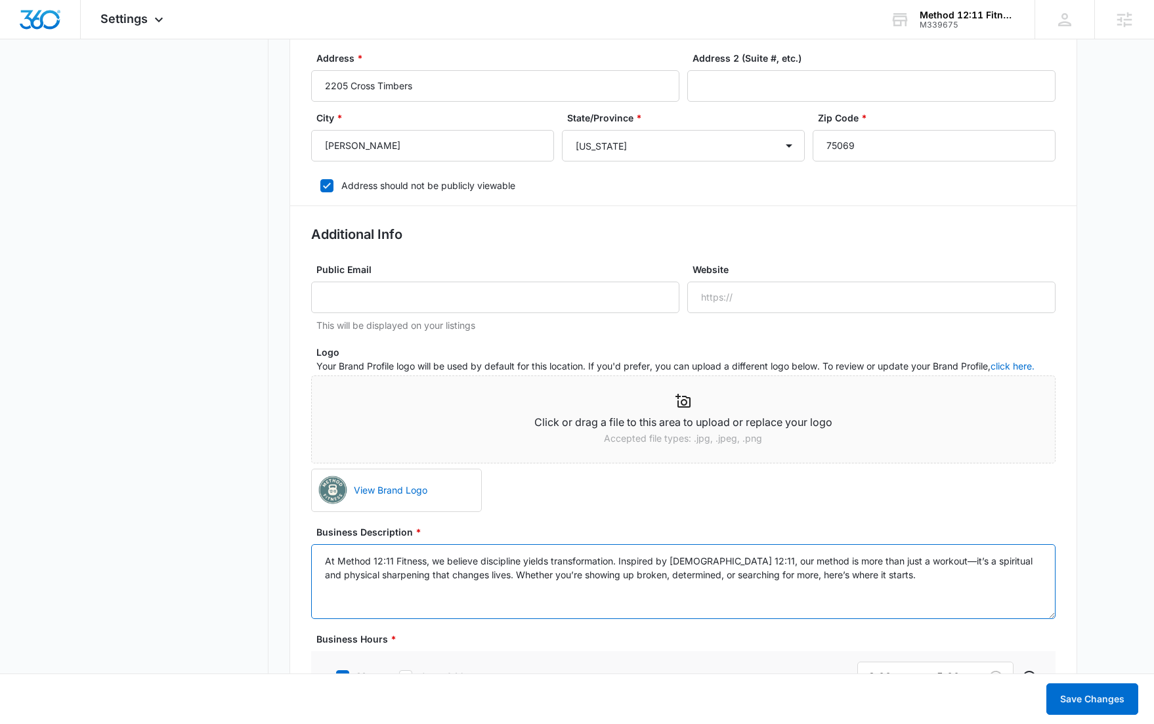
scroll to position [234, 0]
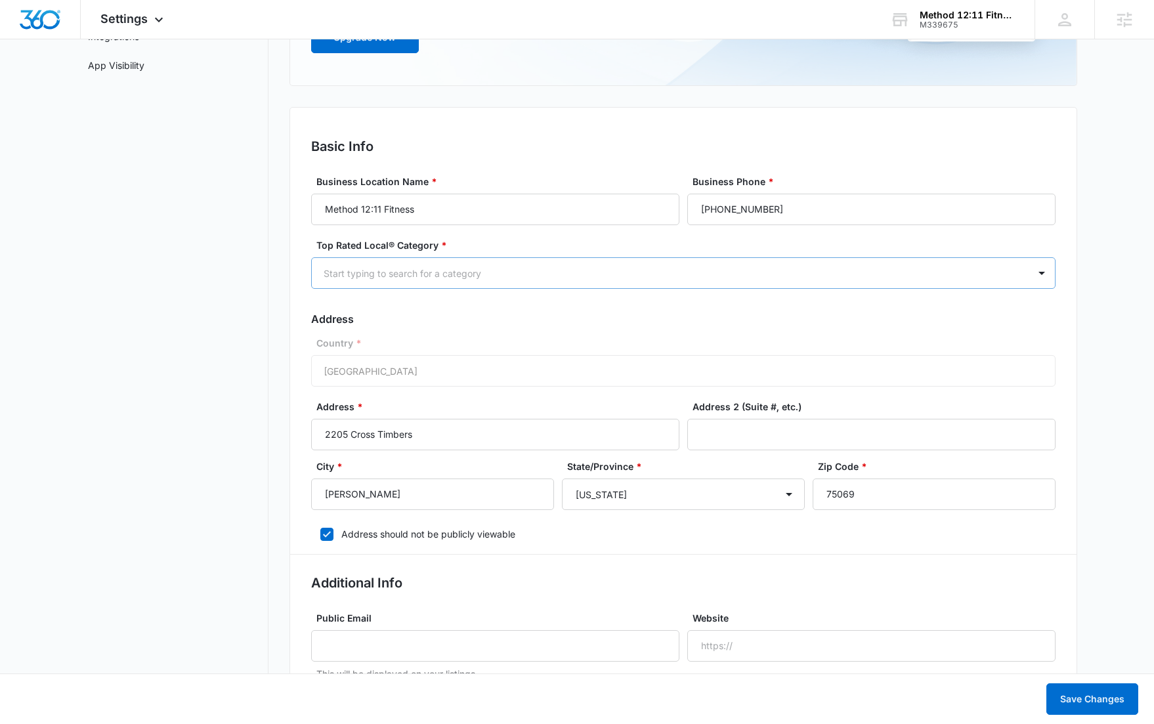
type textarea "At Method 12:11 Fitness, we believe discipline yields transformation. Inspired …"
click at [410, 278] on div at bounding box center [668, 273] width 688 height 16
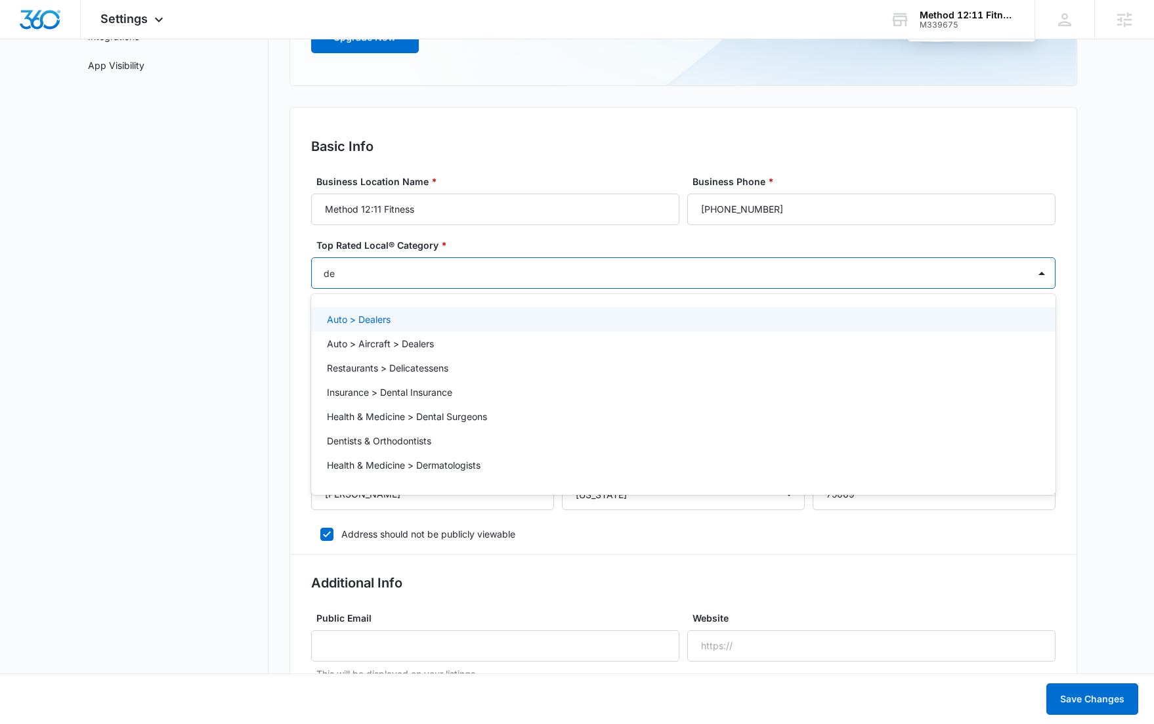
type input "d"
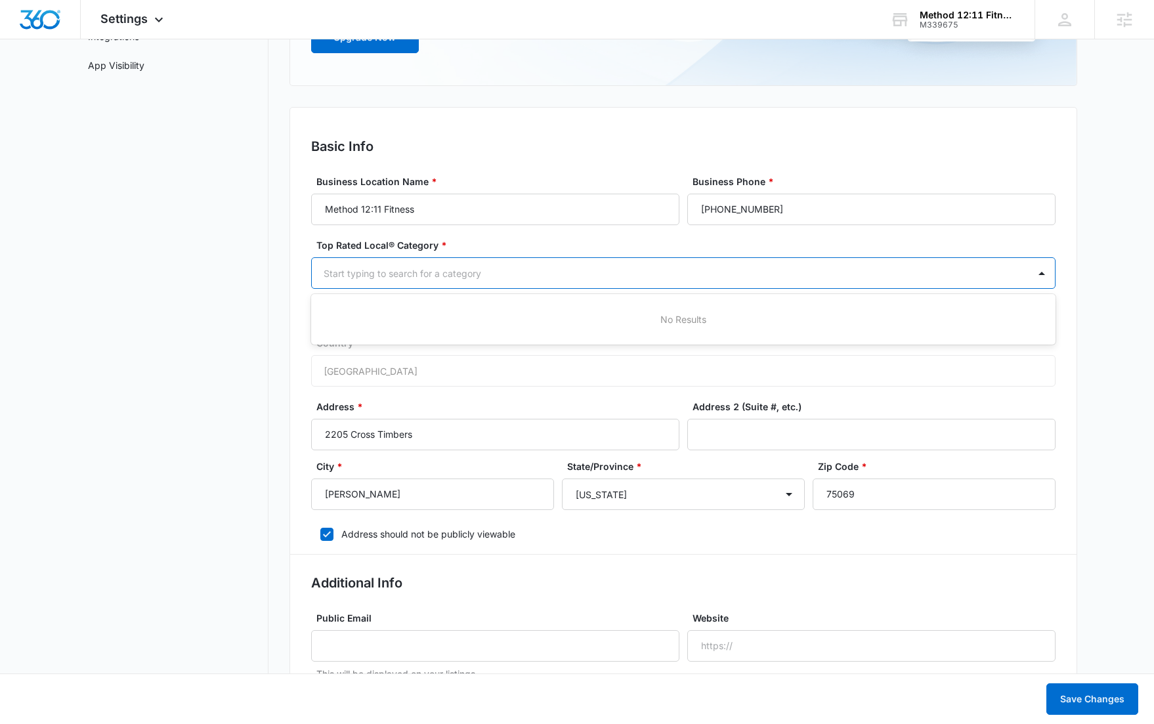
type input "w"
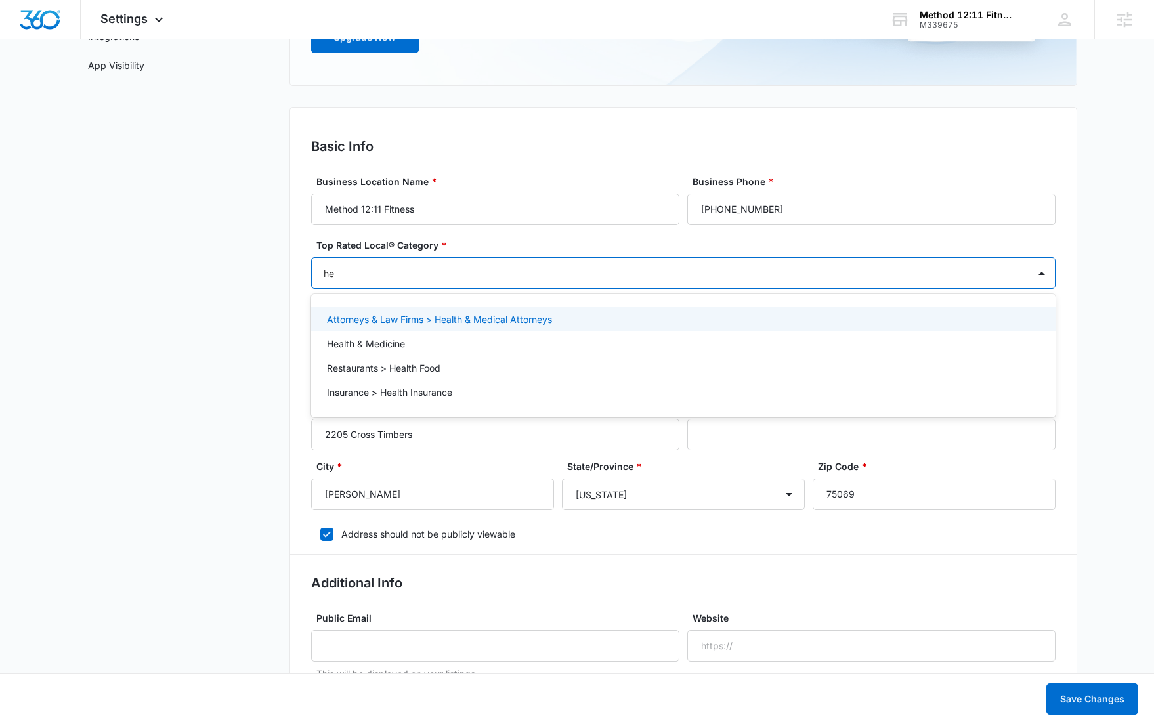
type input "h"
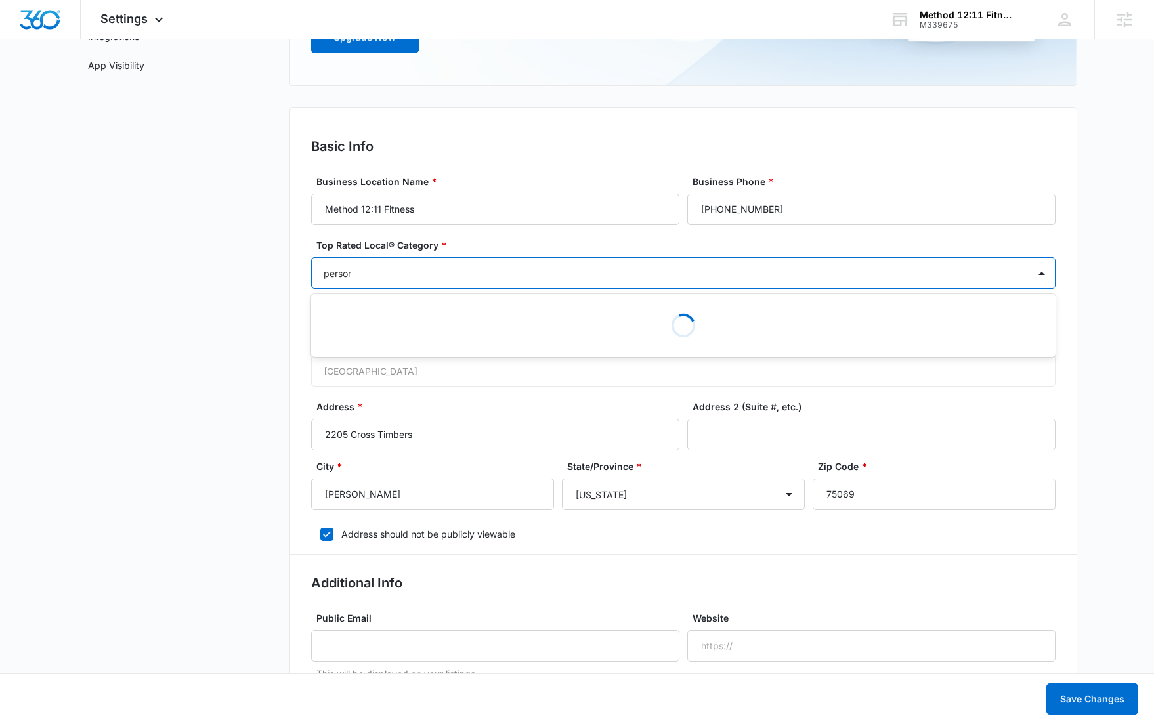
type input "personal"
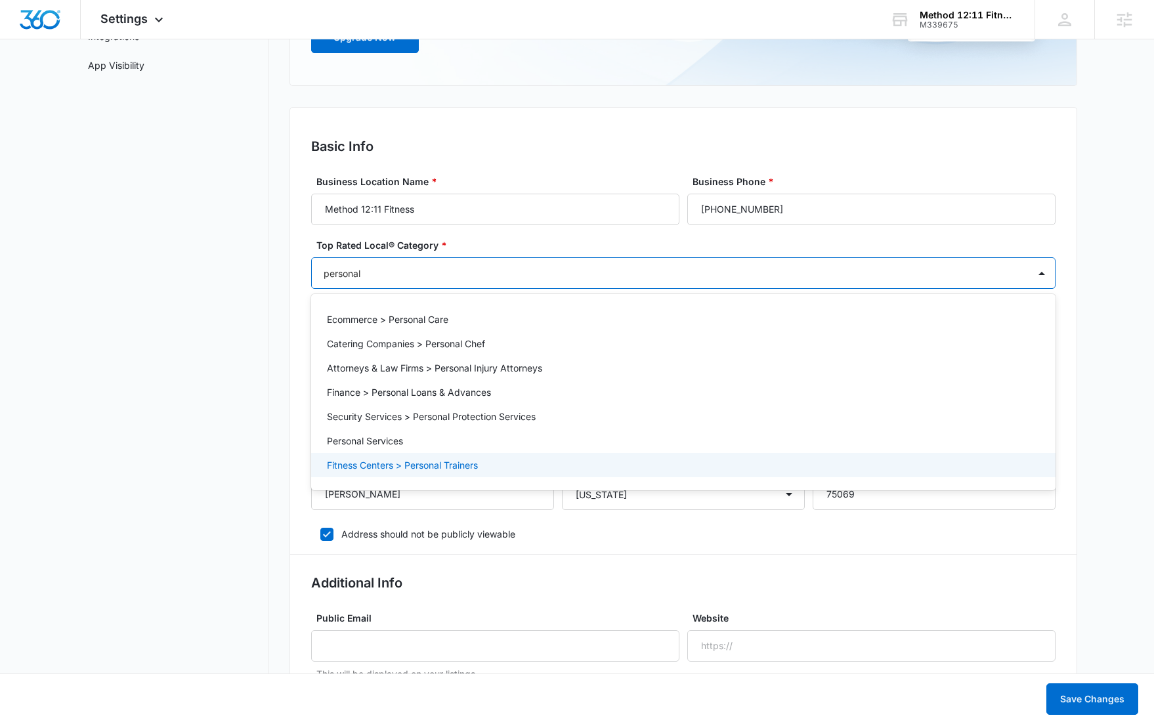
click at [396, 462] on p "Fitness Centers > Personal Trainers" at bounding box center [402, 465] width 151 height 14
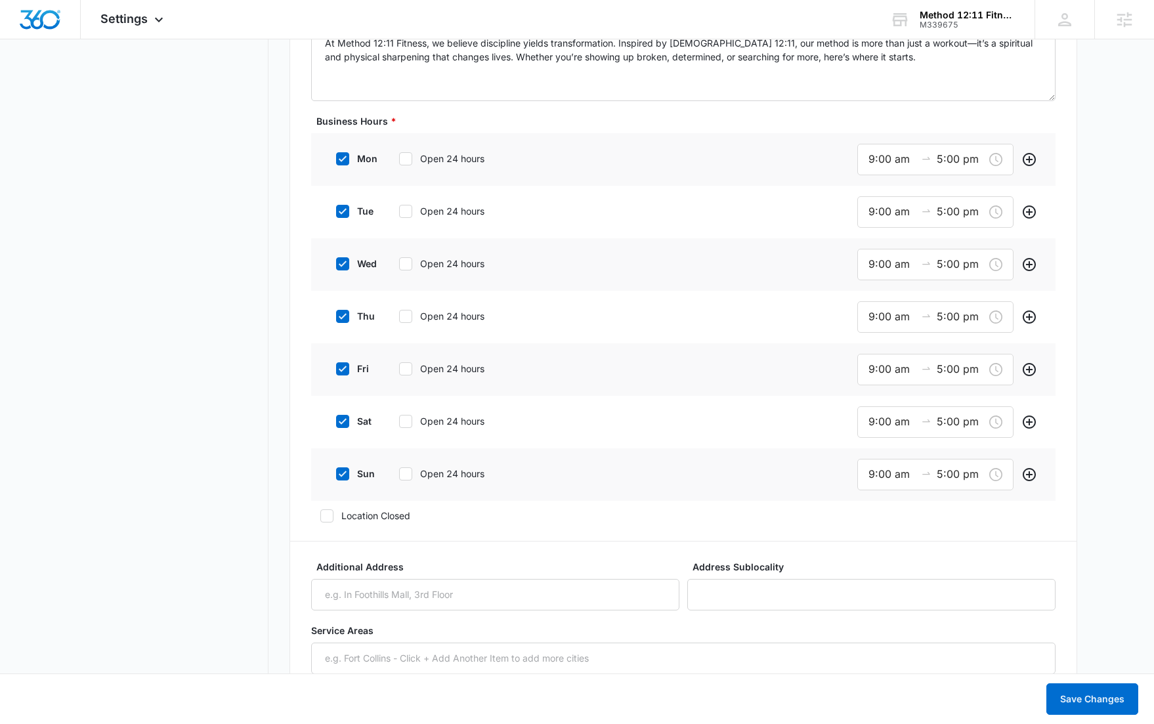
scroll to position [1029, 0]
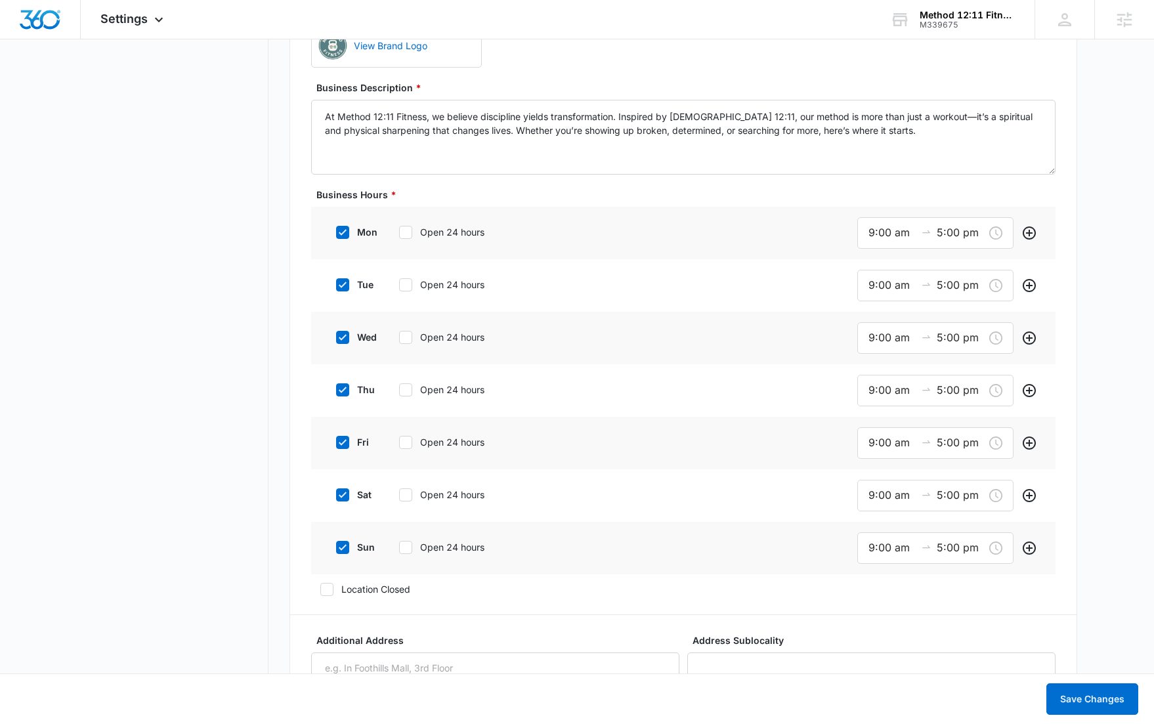
click at [343, 500] on icon at bounding box center [343, 495] width 12 height 12
click at [336, 500] on input "sat" at bounding box center [331, 495] width 9 height 9
checkbox input "false"
click at [342, 547] on icon at bounding box center [343, 546] width 12 height 12
click at [336, 547] on input "sun" at bounding box center [331, 545] width 9 height 9
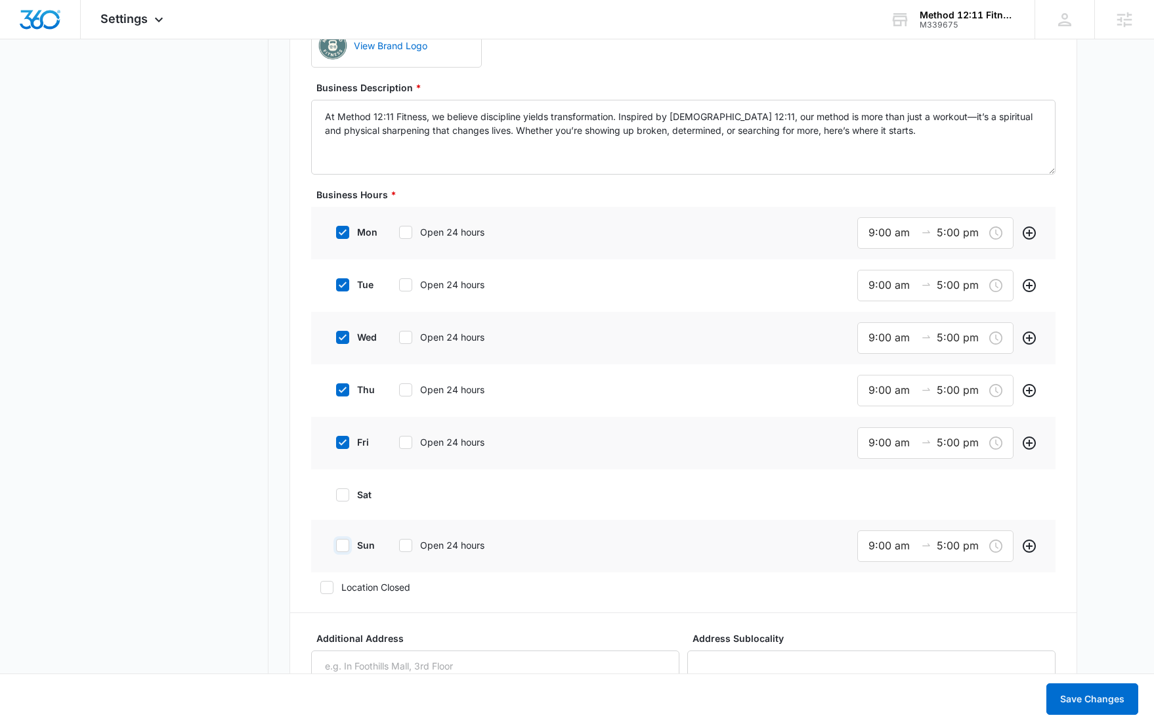
checkbox input "false"
click at [872, 241] on div "9:00 am 5:00 pm" at bounding box center [936, 233] width 156 height 32
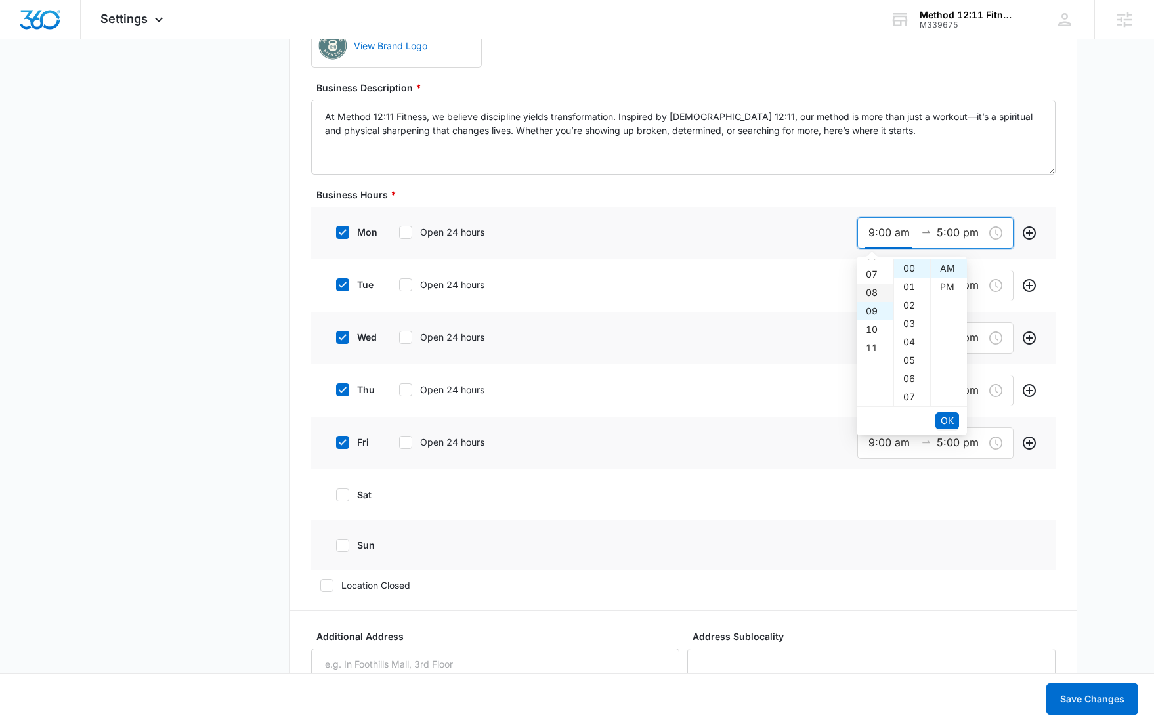
click at [871, 288] on div "08" at bounding box center [875, 293] width 37 height 18
type input "8:00 am"
click at [948, 419] on span "OK" at bounding box center [947, 421] width 13 height 14
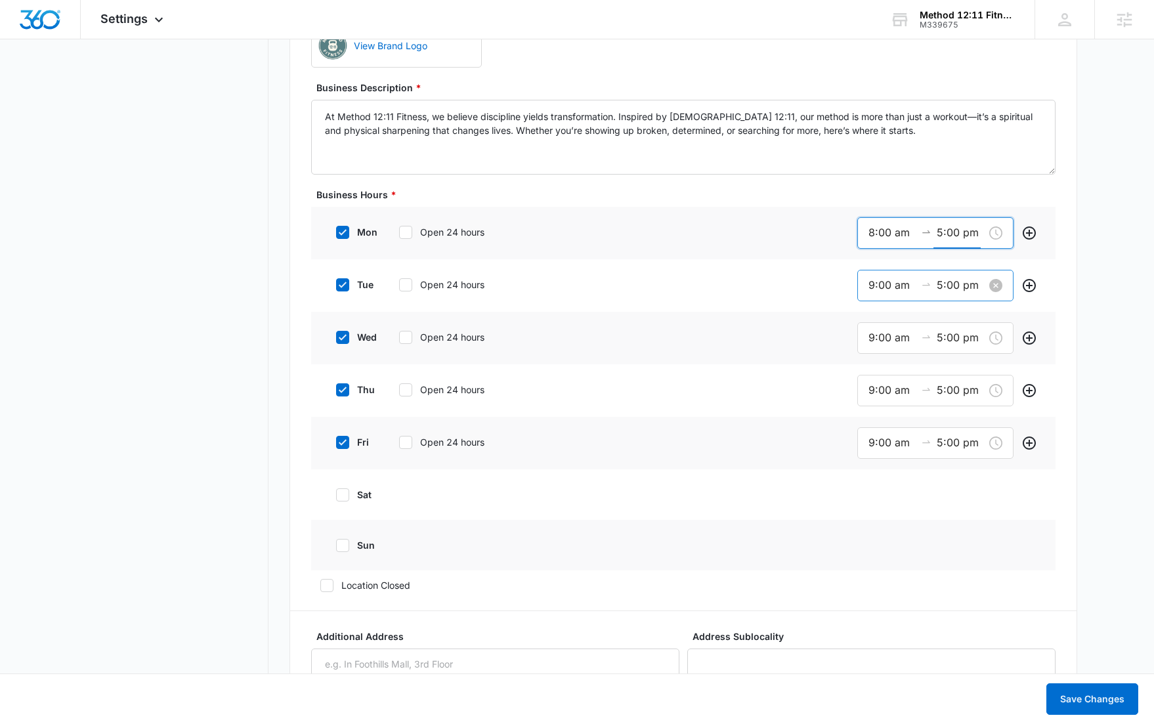
drag, startPoint x: 890, startPoint y: 289, endPoint x: 889, endPoint y: 298, distance: 9.2
click at [890, 290] on input "9:00 am" at bounding box center [892, 285] width 47 height 16
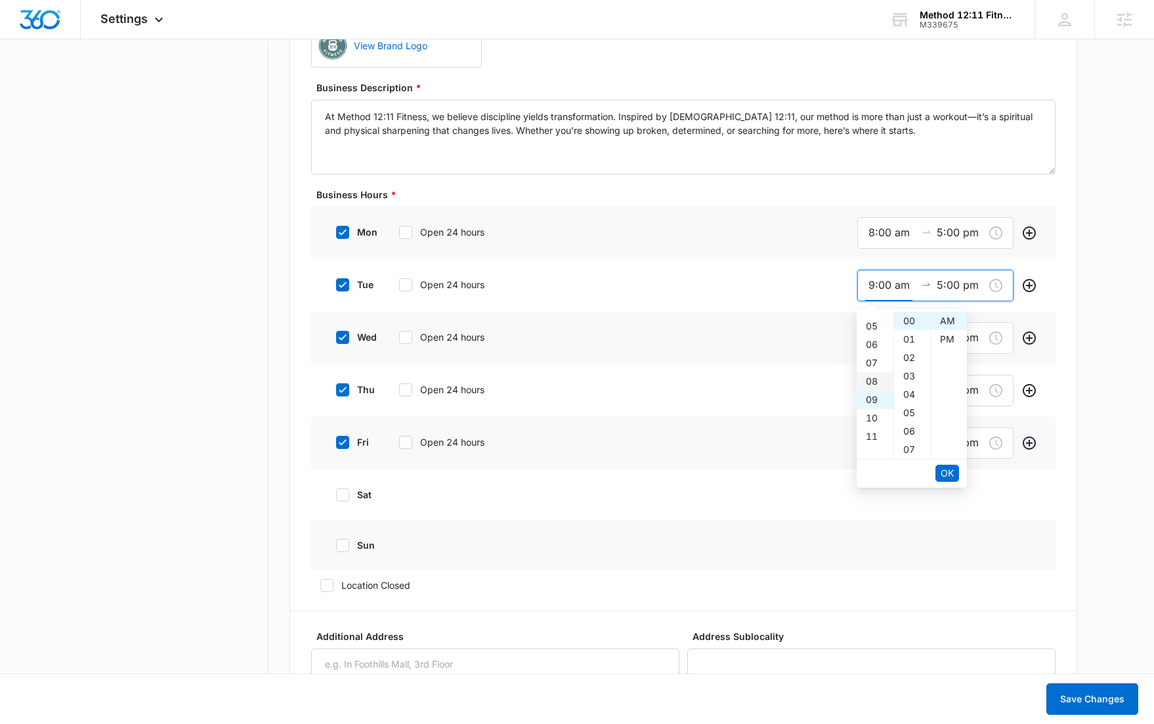
click at [872, 380] on div "08" at bounding box center [875, 381] width 37 height 18
type input "8:00 am"
click at [947, 471] on span "OK" at bounding box center [947, 473] width 13 height 14
click at [946, 470] on span "OK" at bounding box center [947, 473] width 13 height 14
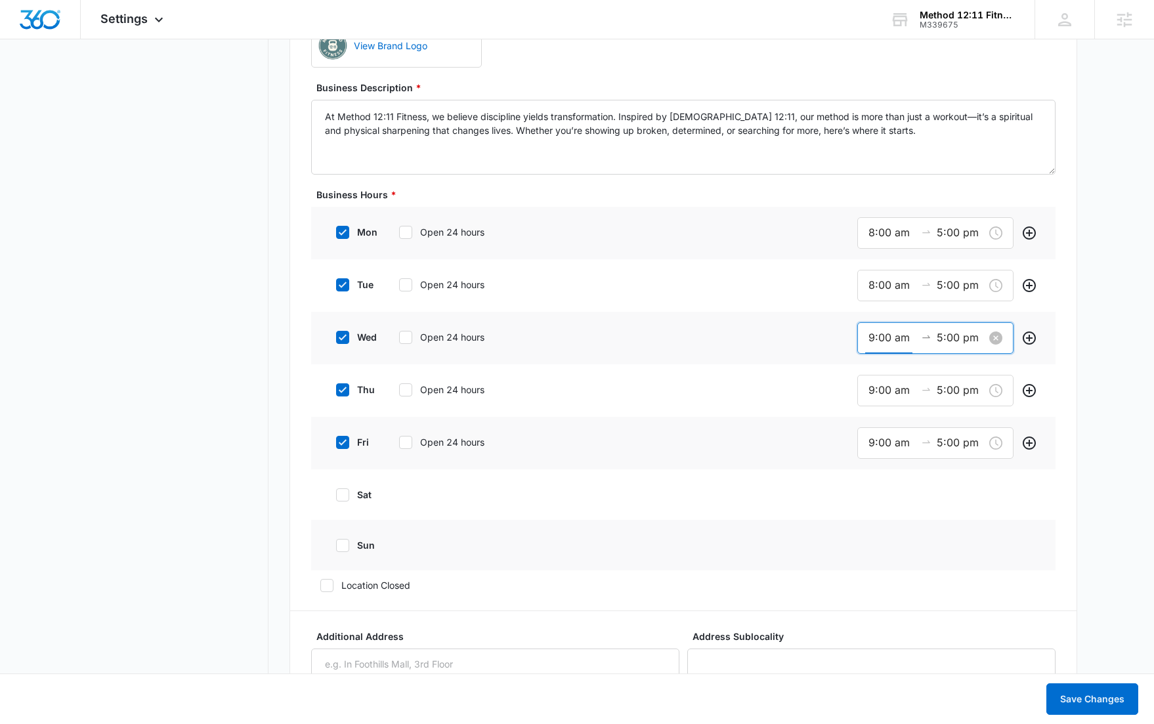
drag, startPoint x: 875, startPoint y: 336, endPoint x: 892, endPoint y: 349, distance: 21.1
click at [875, 337] on input "9:00 am" at bounding box center [892, 338] width 47 height 16
click at [875, 441] on div "08" at bounding box center [875, 438] width 37 height 18
type input "8:00 am"
click at [947, 522] on span "OK" at bounding box center [947, 526] width 13 height 14
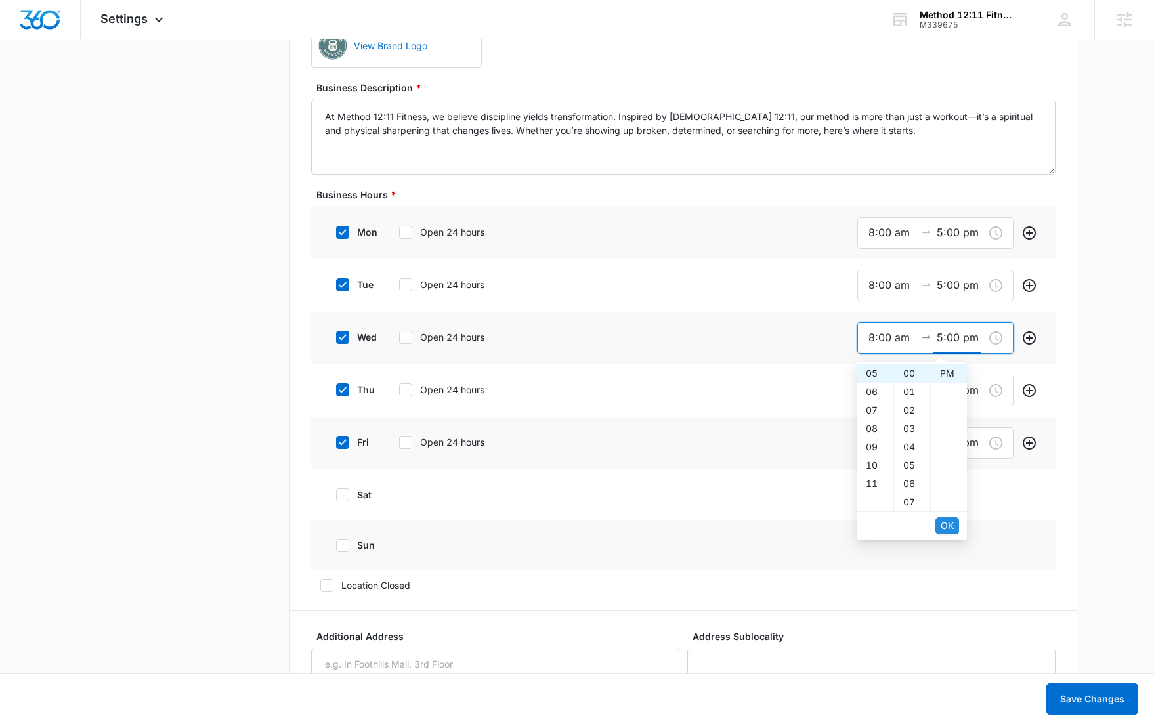
click at [947, 523] on span "OK" at bounding box center [947, 526] width 13 height 14
drag, startPoint x: 874, startPoint y: 393, endPoint x: 875, endPoint y: 408, distance: 15.2
click at [875, 393] on input "9:00 am" at bounding box center [892, 390] width 47 height 16
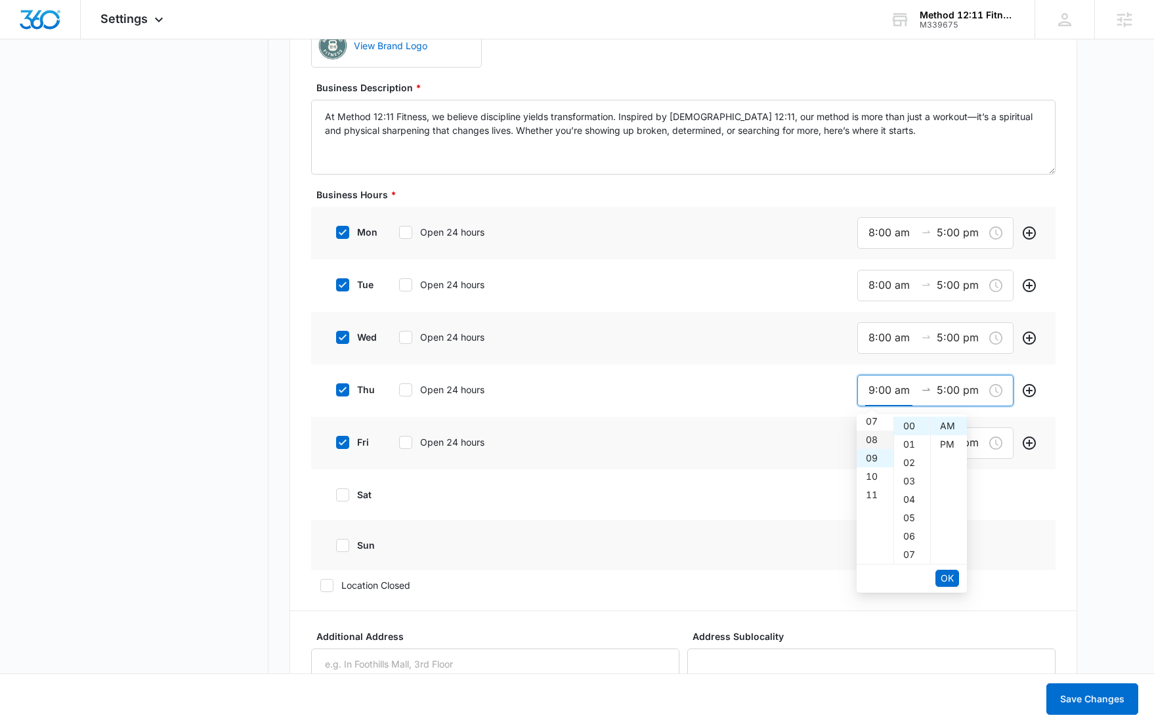
click at [869, 441] on div "08" at bounding box center [875, 440] width 37 height 18
type input "8:00 am"
click at [937, 575] on button "OK" at bounding box center [948, 578] width 24 height 17
drag, startPoint x: 871, startPoint y: 447, endPoint x: 871, endPoint y: 454, distance: 7.2
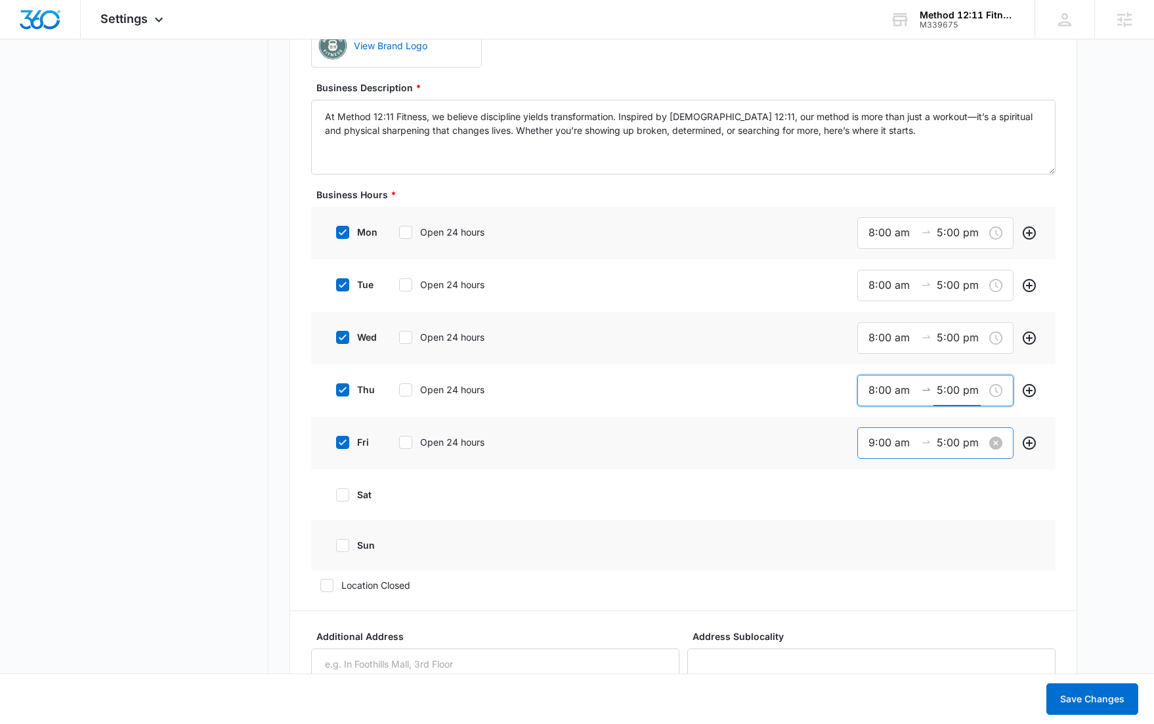
click at [871, 447] on input "9:00 am" at bounding box center [892, 443] width 47 height 16
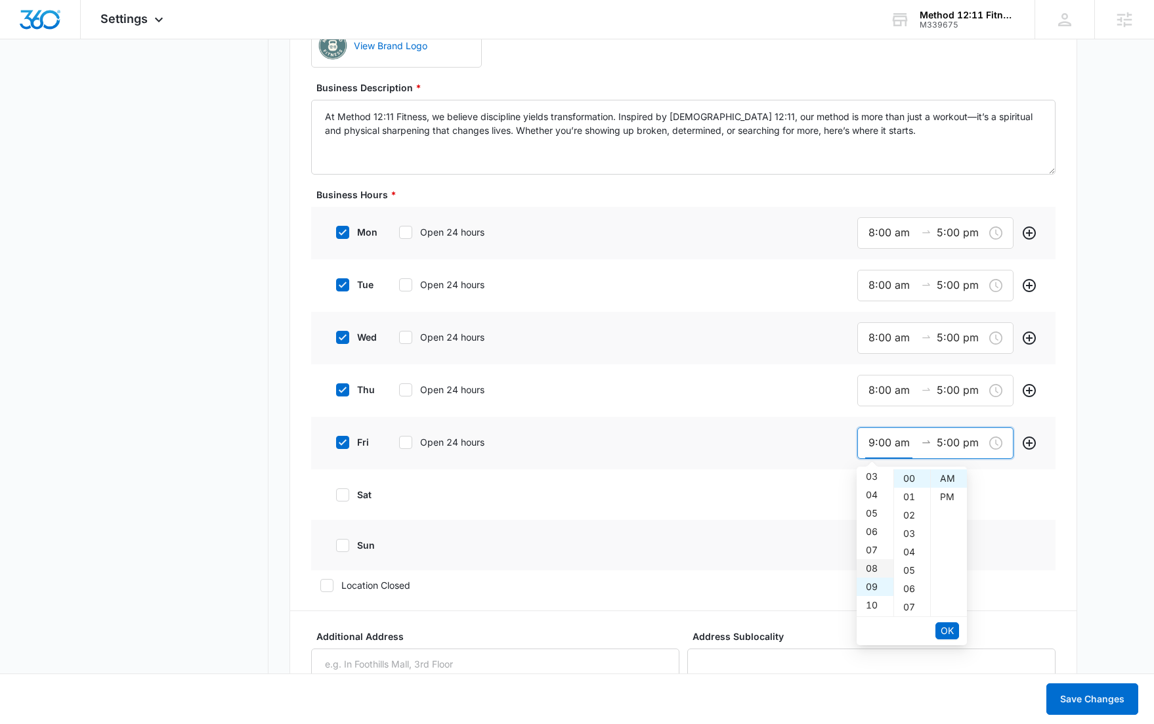
click at [875, 571] on div "08" at bounding box center [875, 568] width 37 height 18
type input "8:00 am"
click at [938, 627] on button "OK" at bounding box center [948, 631] width 24 height 17
click at [1110, 537] on main "Settings Business Info Locations Users & Permissions Teams Credits Integrations…" at bounding box center [577, 540] width 1154 height 2977
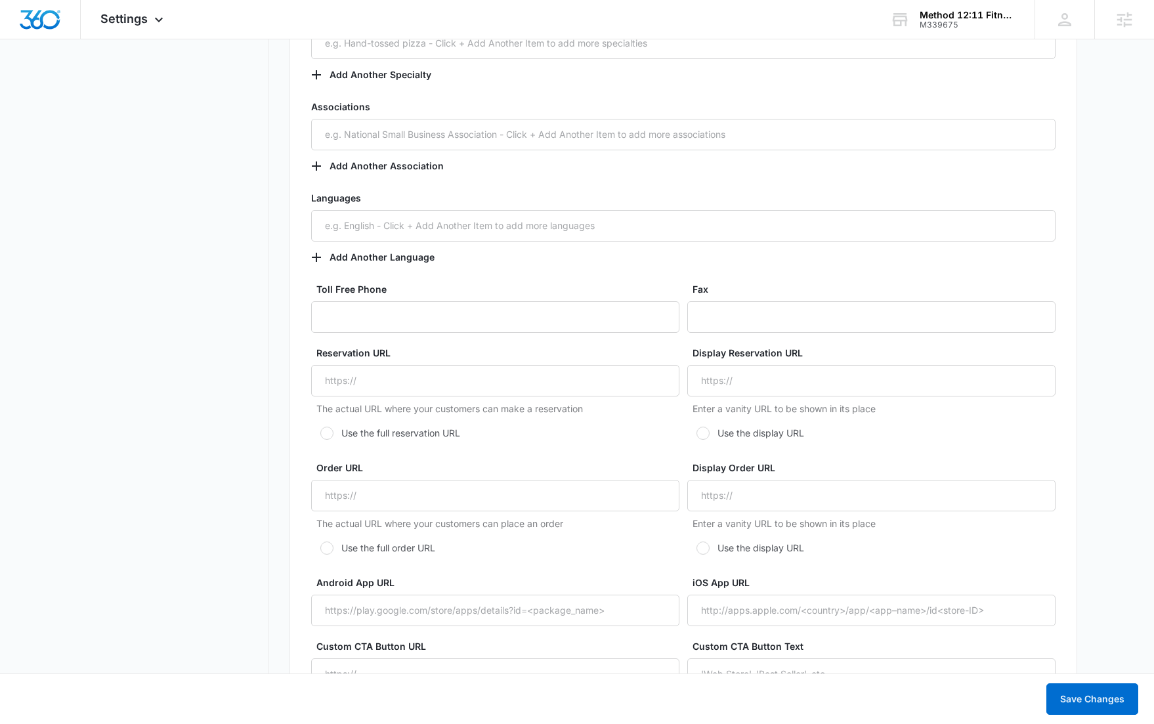
scroll to position [2334, 0]
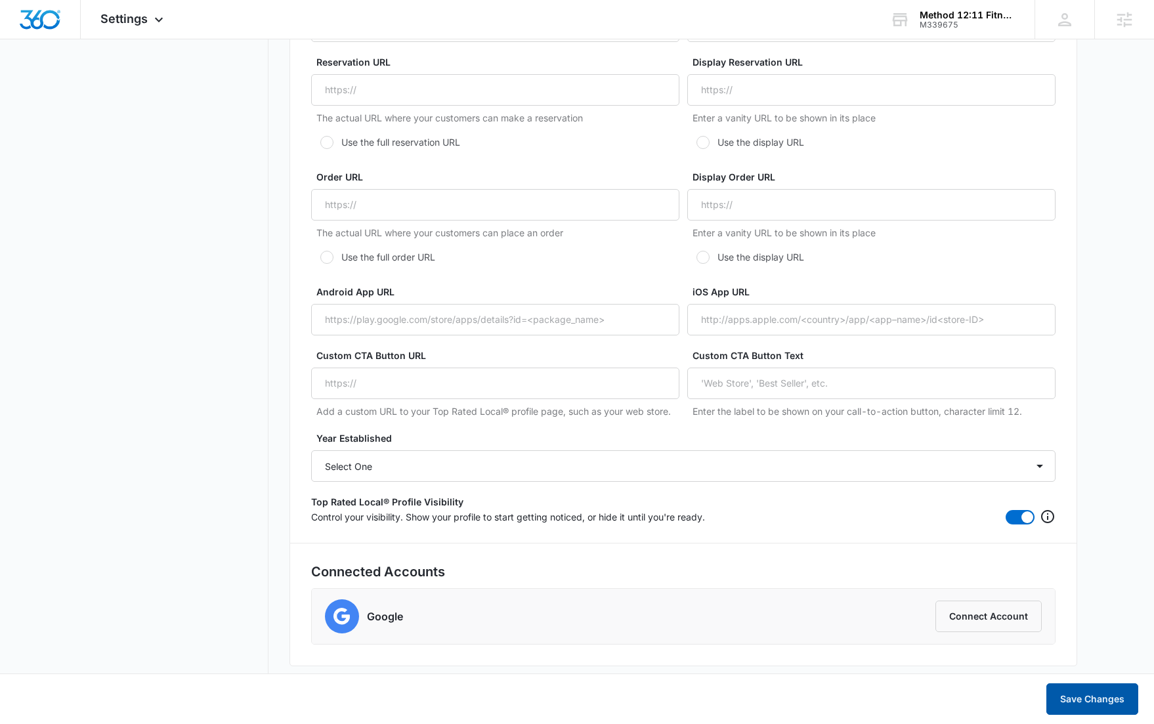
click at [1089, 694] on button "Save Changes" at bounding box center [1093, 700] width 92 height 32
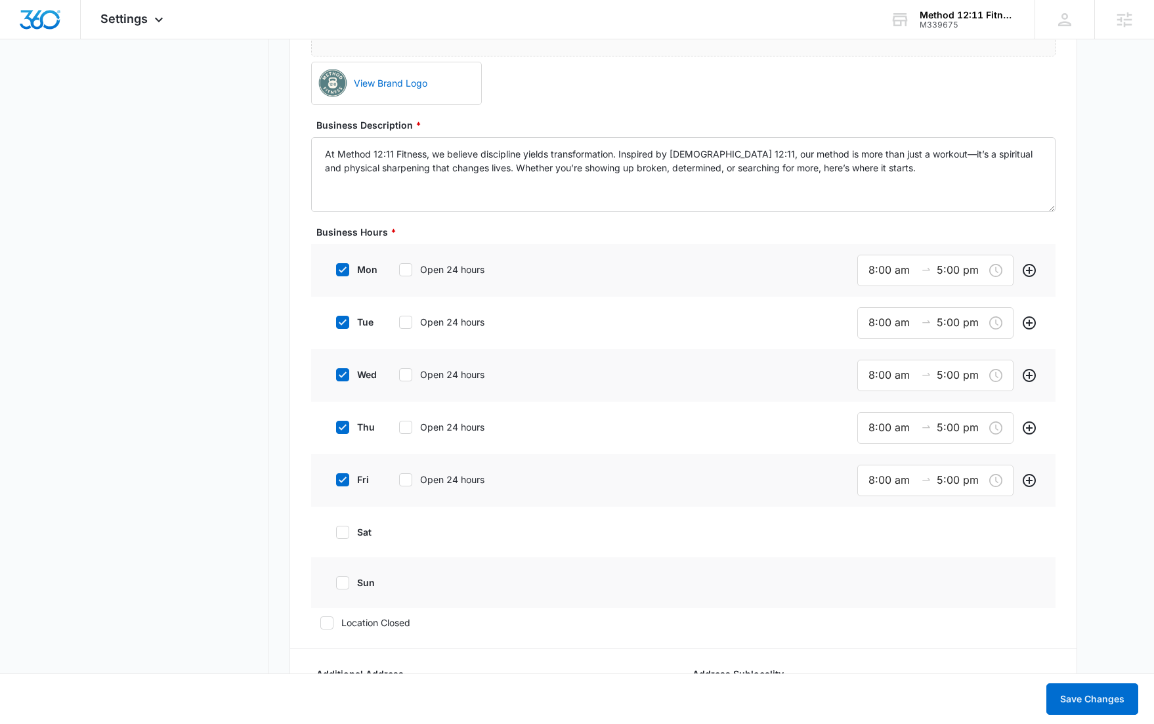
scroll to position [0, 0]
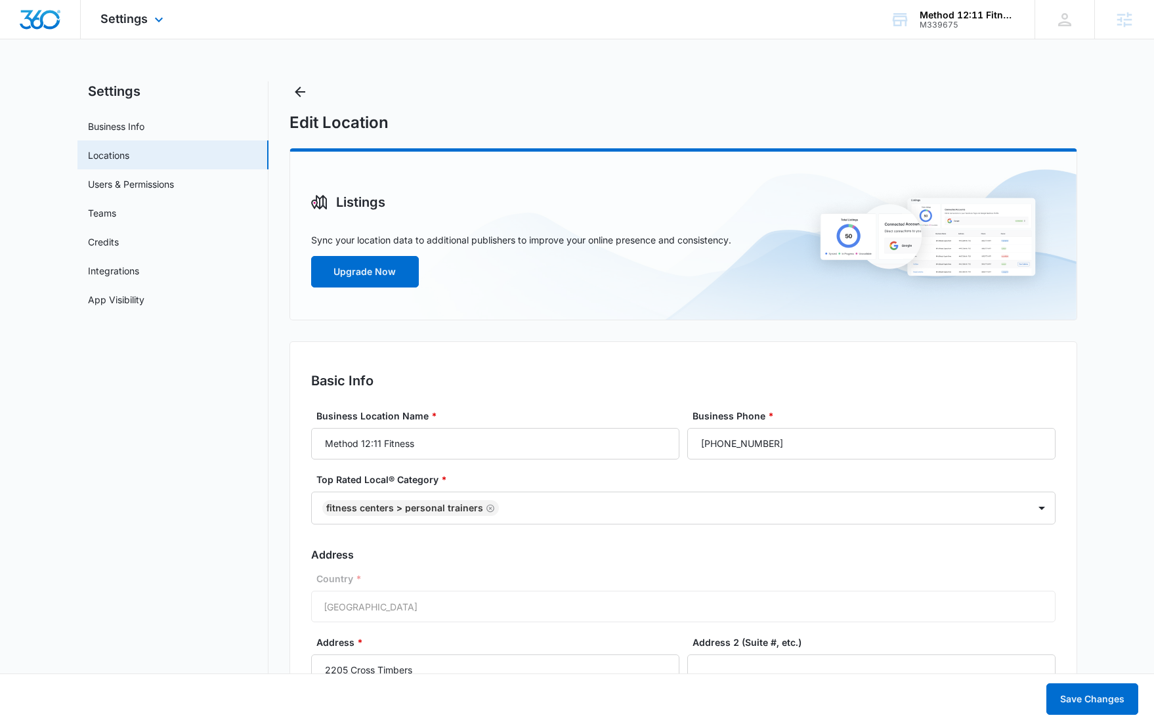
drag, startPoint x: 149, startPoint y: 22, endPoint x: 134, endPoint y: 37, distance: 21.4
click at [149, 23] on div "Settings Apps Reputation Websites Forms CRM Email Social Content Ads Intelligen…" at bounding box center [134, 19] width 106 height 39
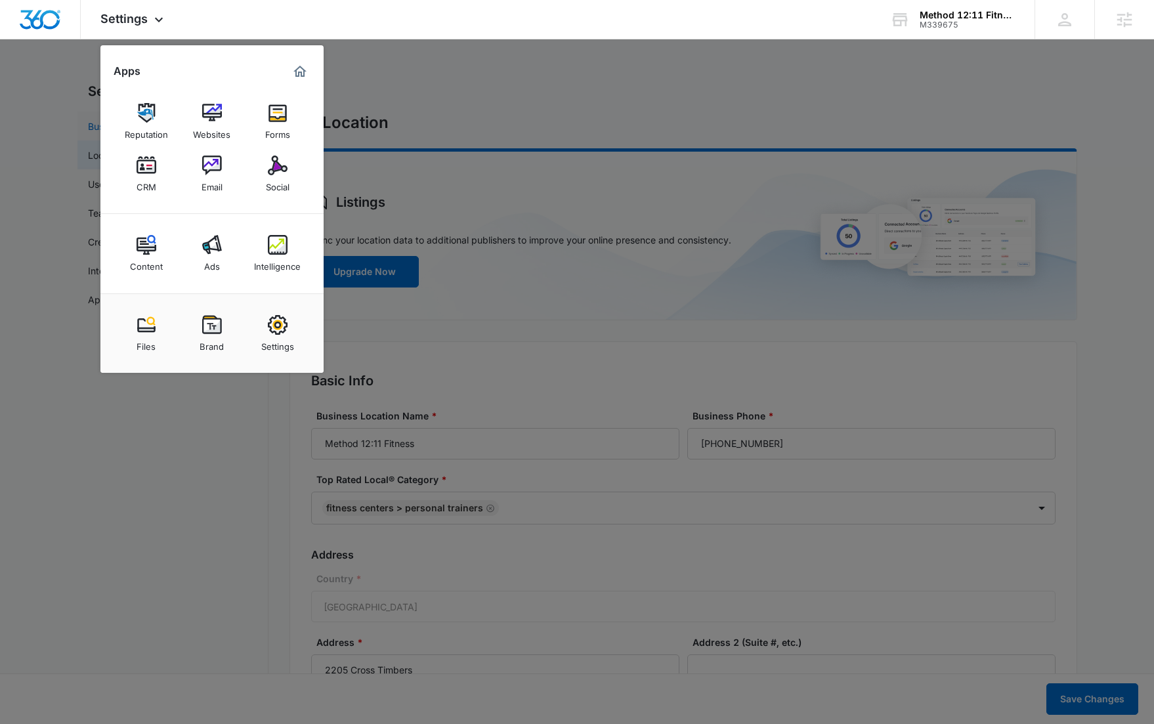
click at [148, 131] on div "Reputation" at bounding box center [146, 131] width 43 height 17
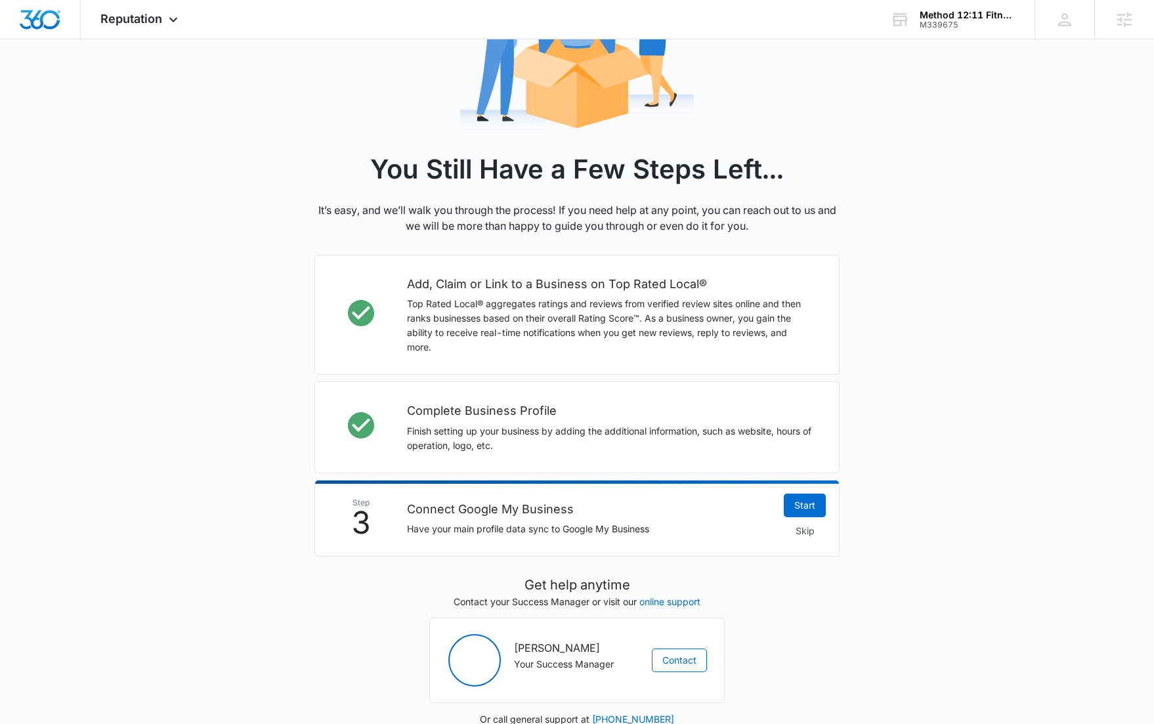
scroll to position [212, 0]
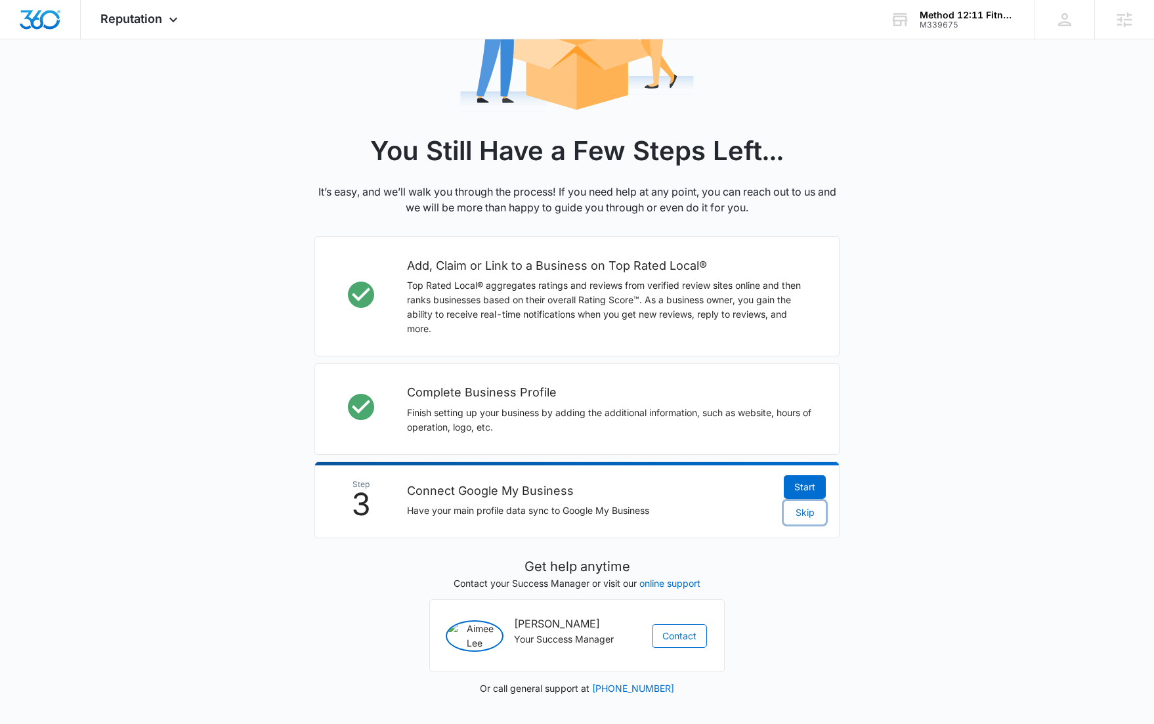
click at [803, 506] on span "Skip" at bounding box center [805, 513] width 19 height 14
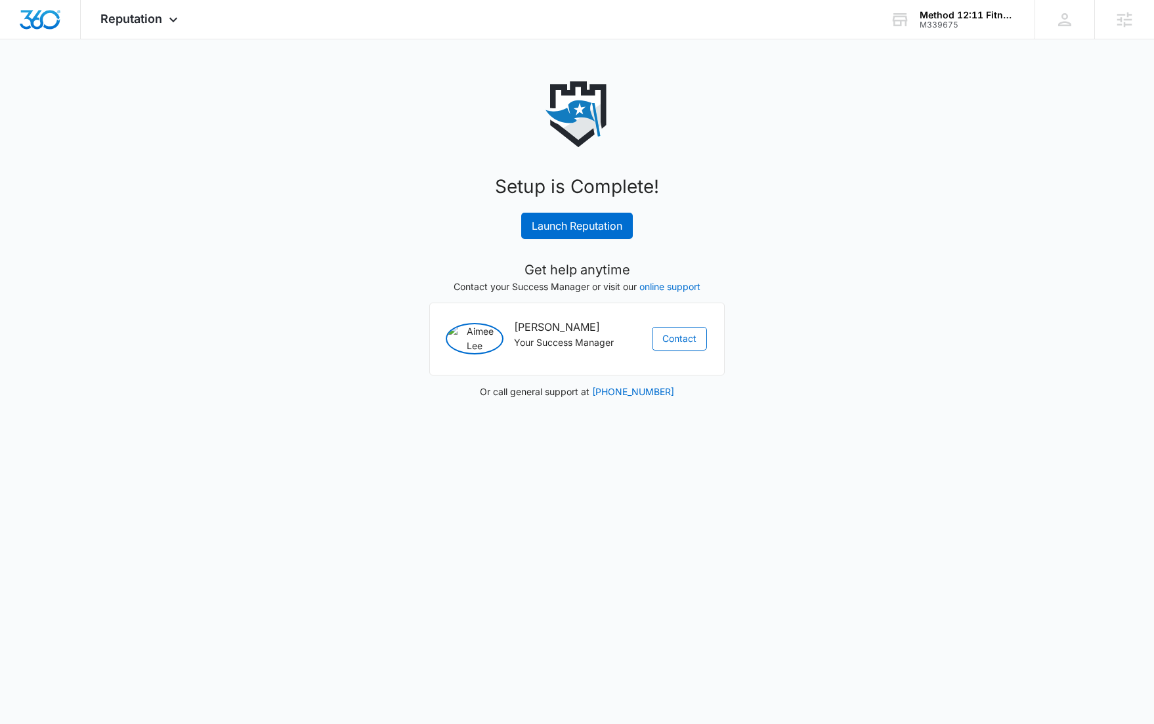
scroll to position [0, 0]
click at [594, 230] on link "Launch Reputation" at bounding box center [583, 226] width 112 height 26
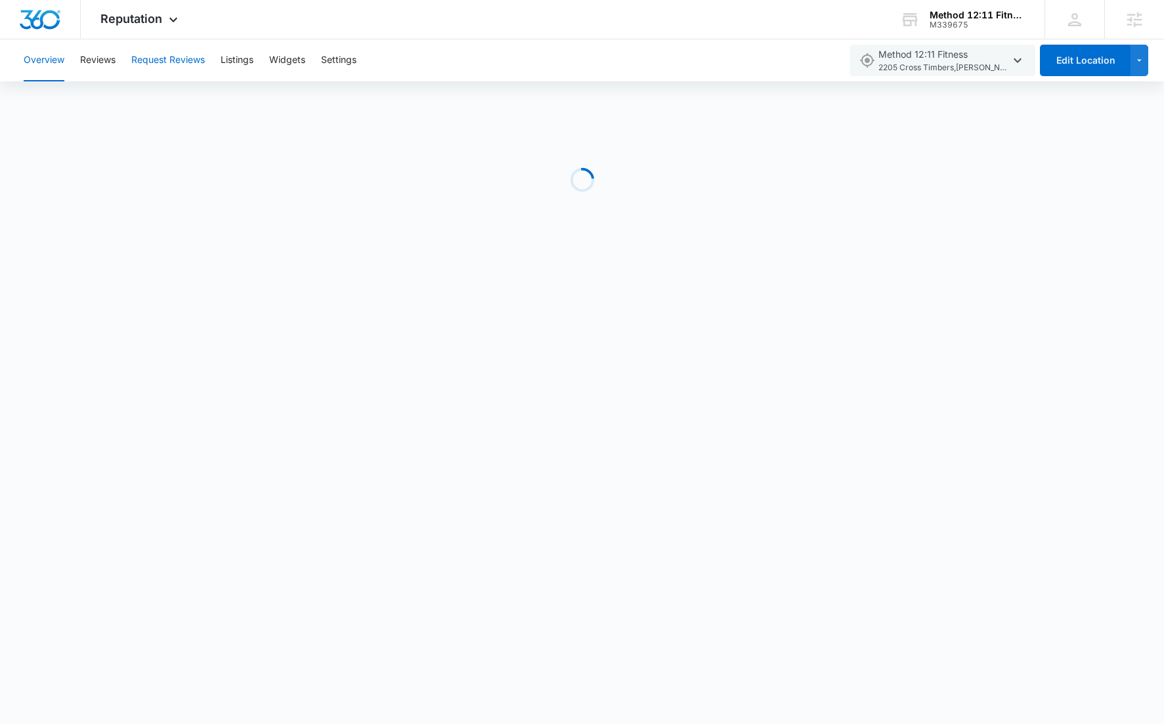
click at [175, 60] on button "Request Reviews" at bounding box center [168, 60] width 74 height 42
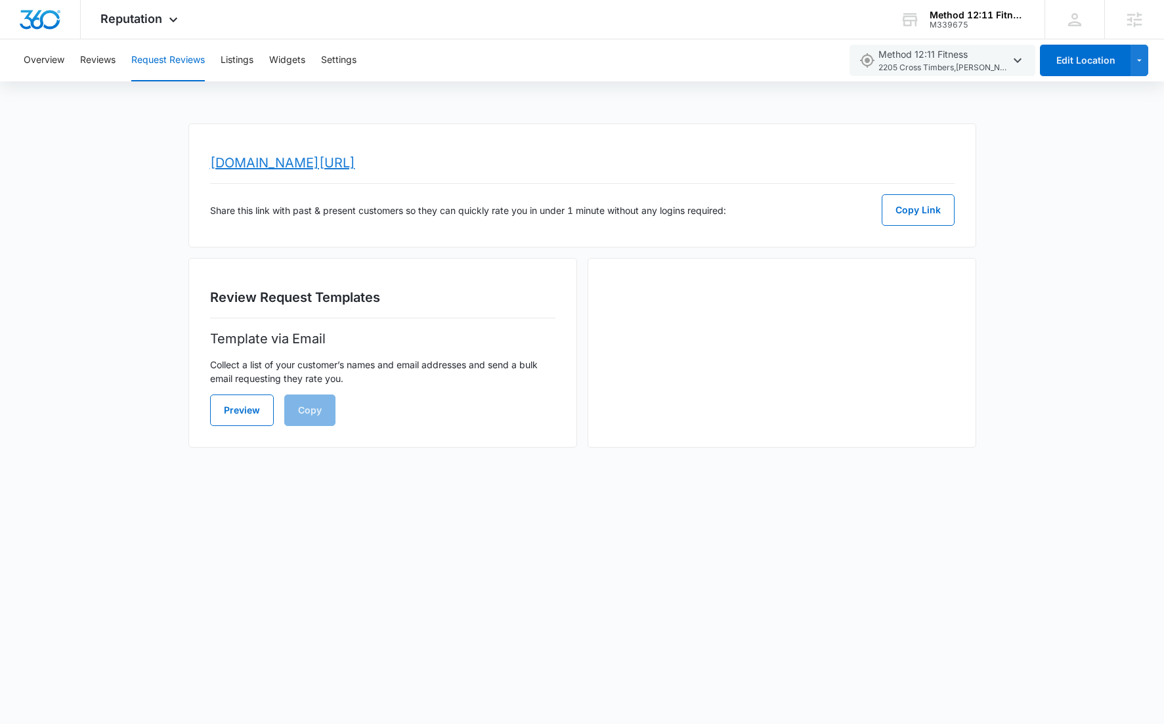
click at [343, 168] on link "www.topratedlocal.com/review/method-1211-fitness-reviews" at bounding box center [282, 163] width 145 height 16
click at [337, 53] on button "Settings" at bounding box center [338, 60] width 35 height 42
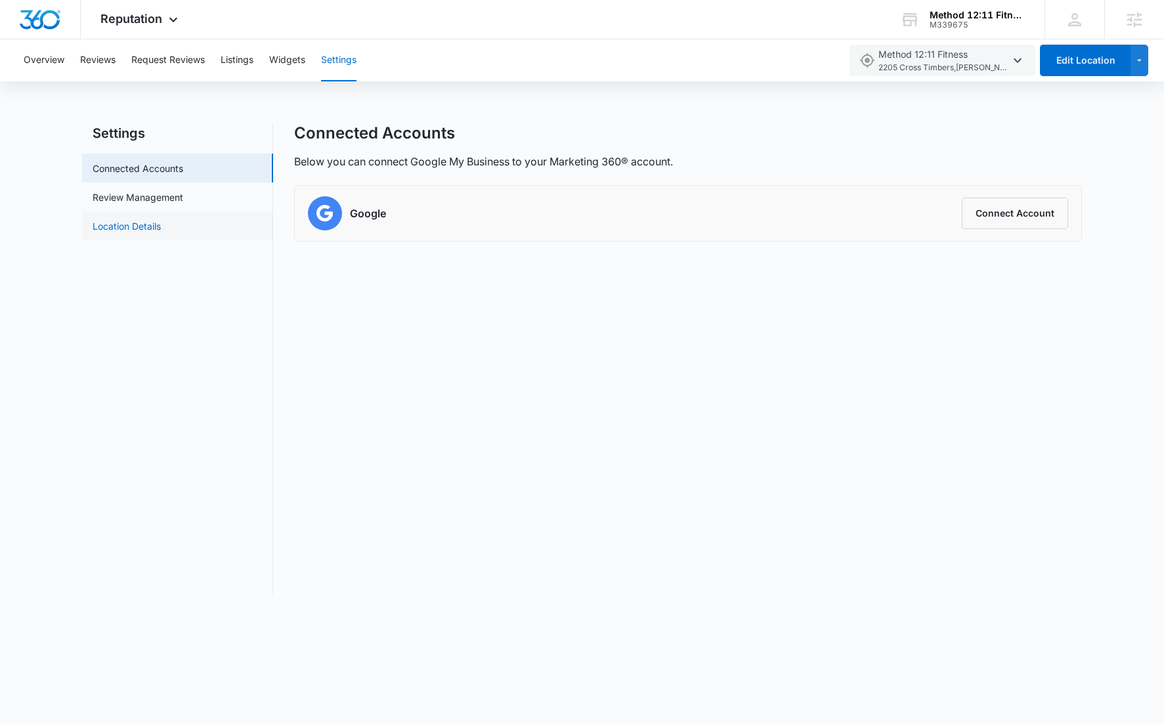
click at [144, 225] on link "Location Details" at bounding box center [127, 226] width 68 height 14
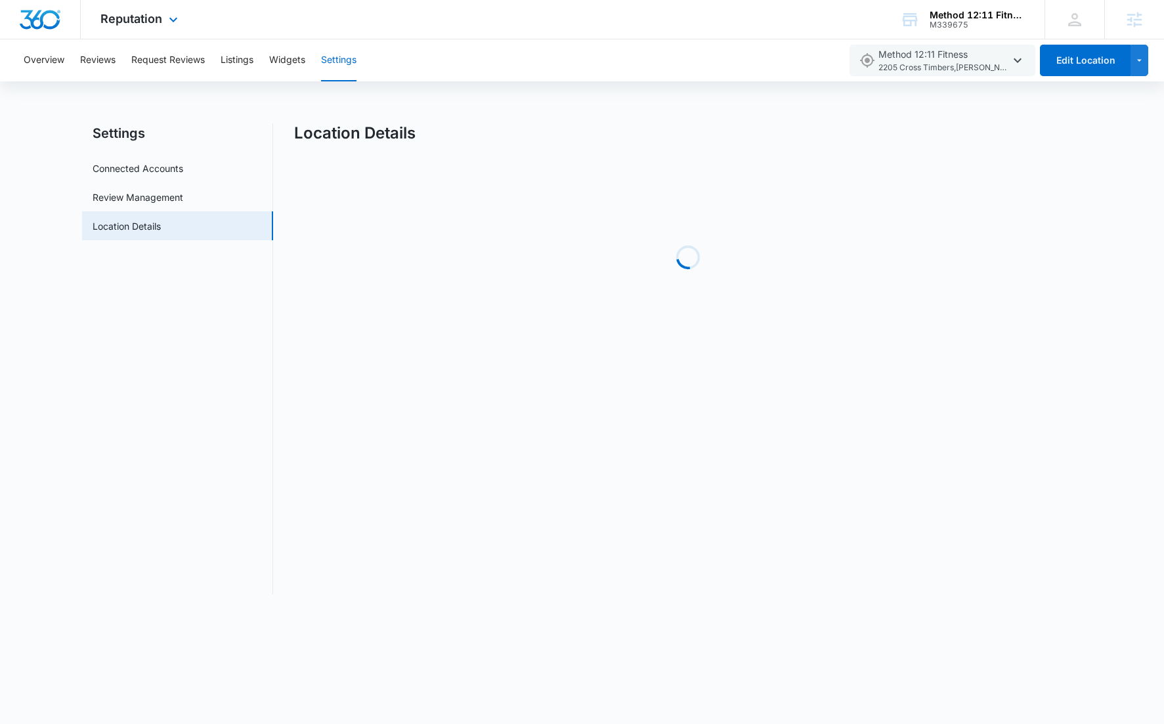
select select "Texas"
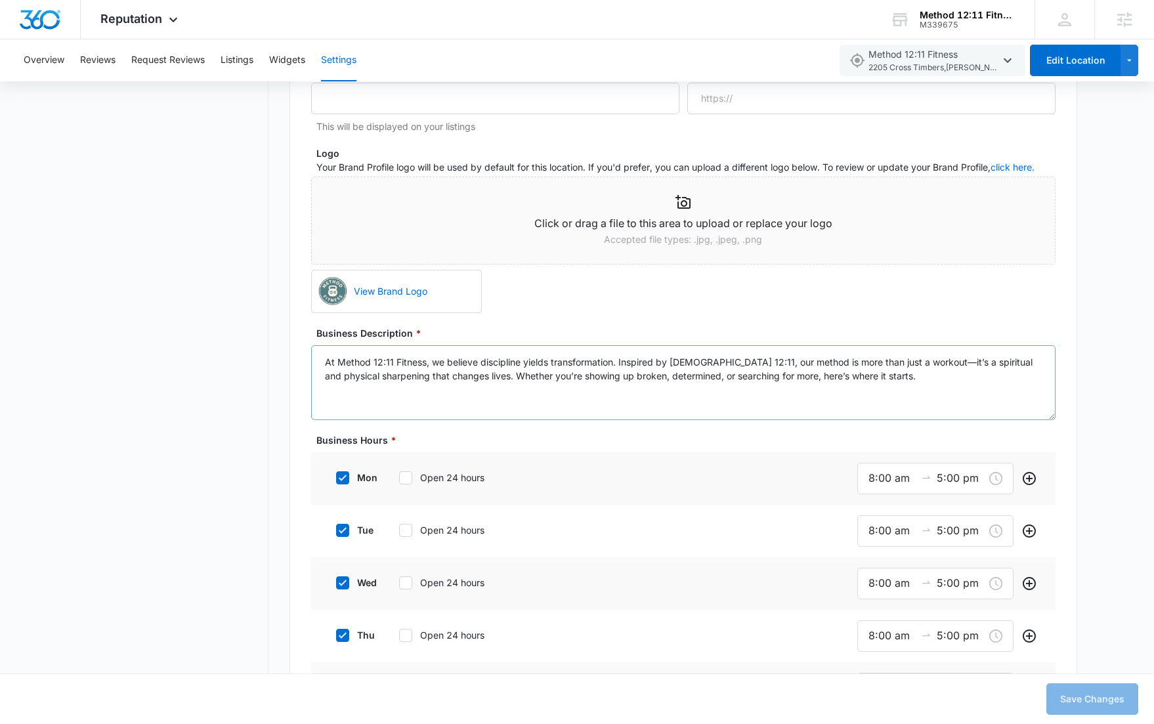
scroll to position [815, 0]
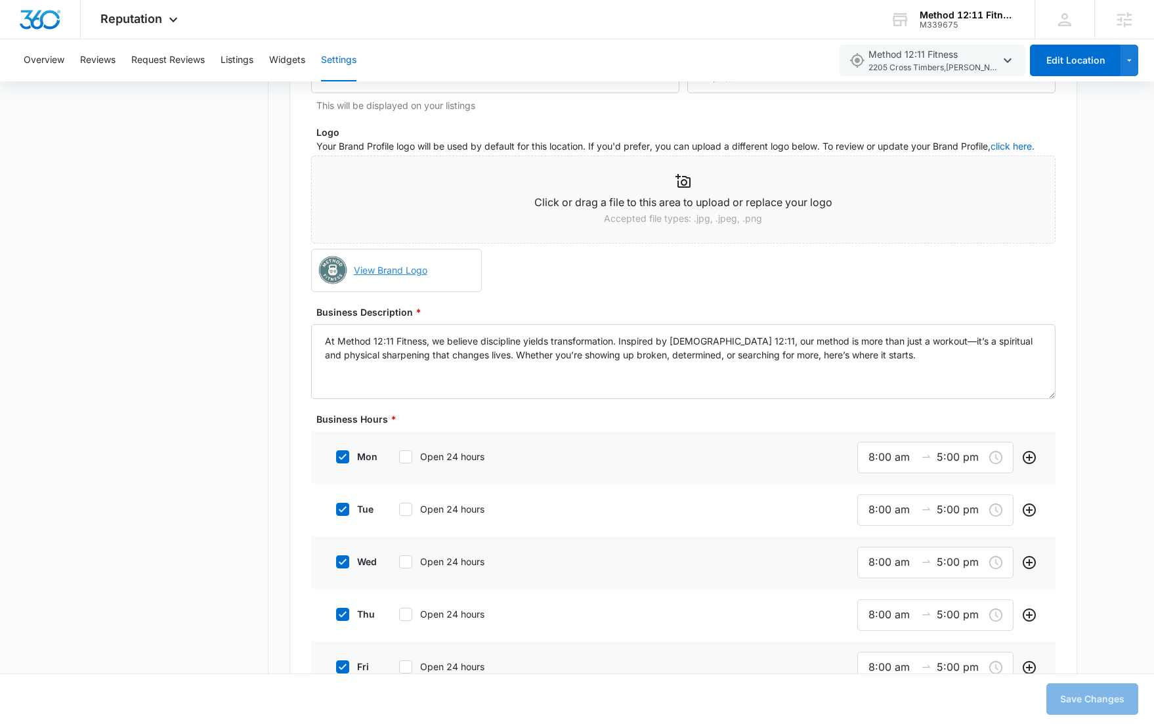
click at [389, 271] on link "View Brand Logo" at bounding box center [412, 270] width 127 height 29
click at [1091, 696] on button "Save Changes" at bounding box center [1093, 700] width 92 height 32
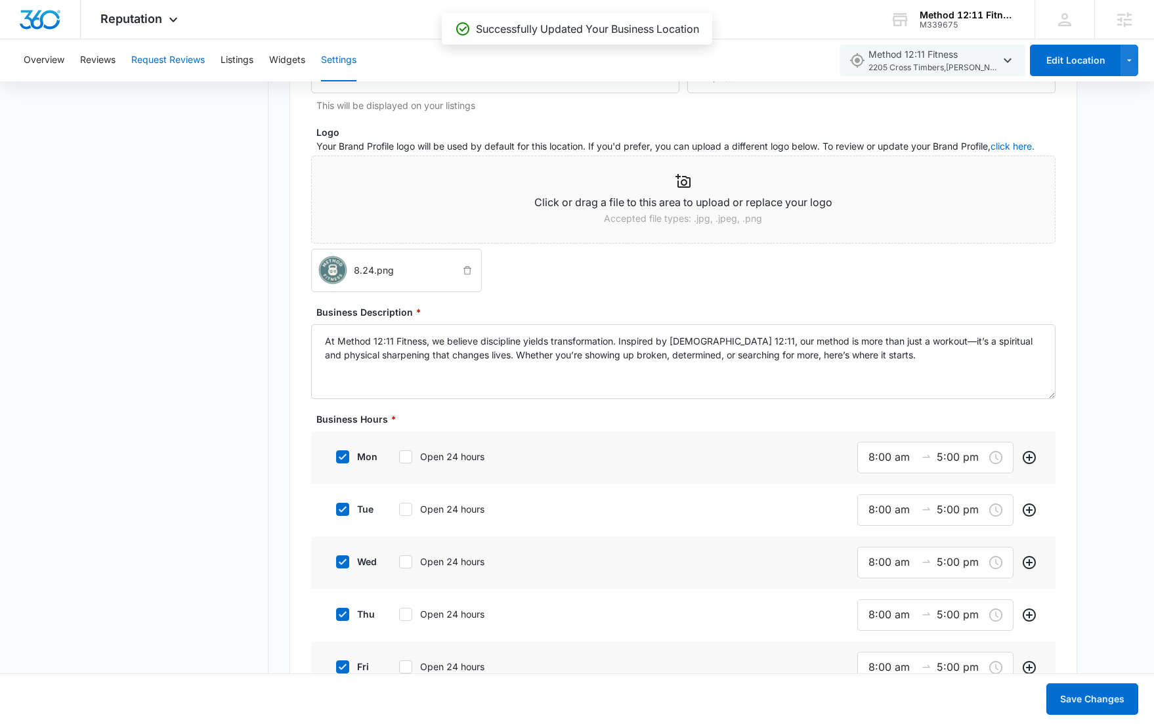
click at [158, 55] on button "Request Reviews" at bounding box center [168, 60] width 74 height 42
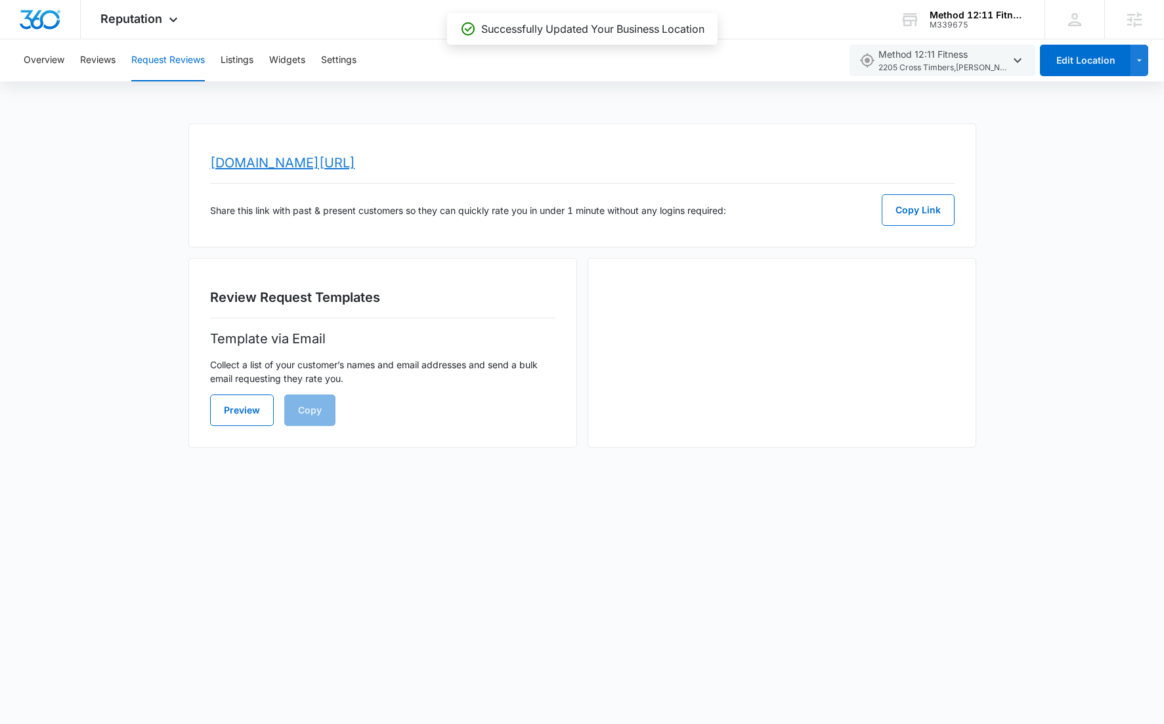
click at [284, 162] on link "www.topratedlocal.com/review/method-1211-fitness-reviews" at bounding box center [282, 163] width 145 height 16
click at [41, 21] on img "Dashboard" at bounding box center [40, 20] width 42 height 20
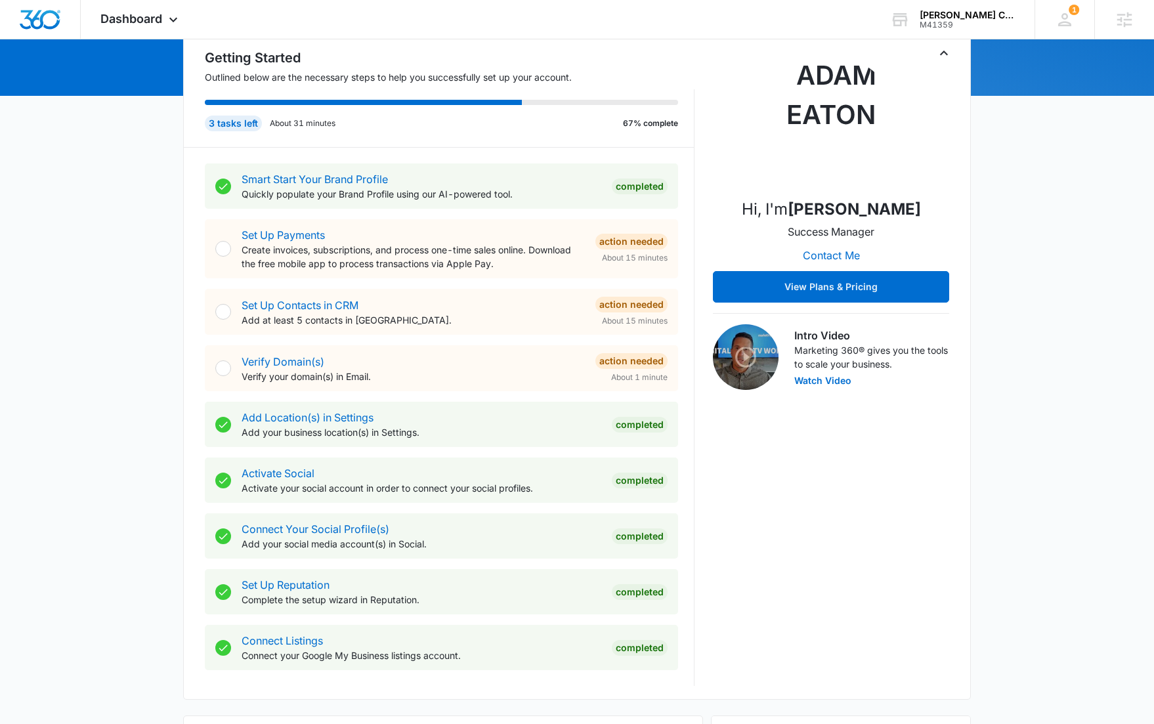
scroll to position [344, 0]
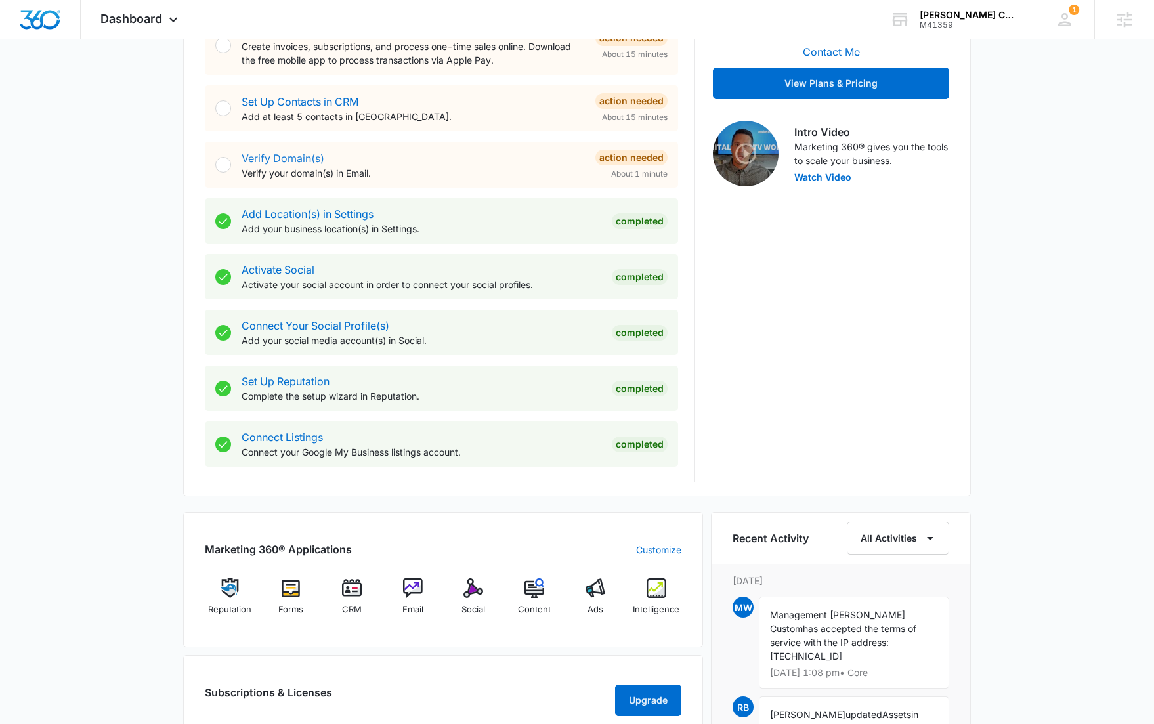
click at [297, 156] on link "Verify Domain(s)" at bounding box center [283, 158] width 83 height 13
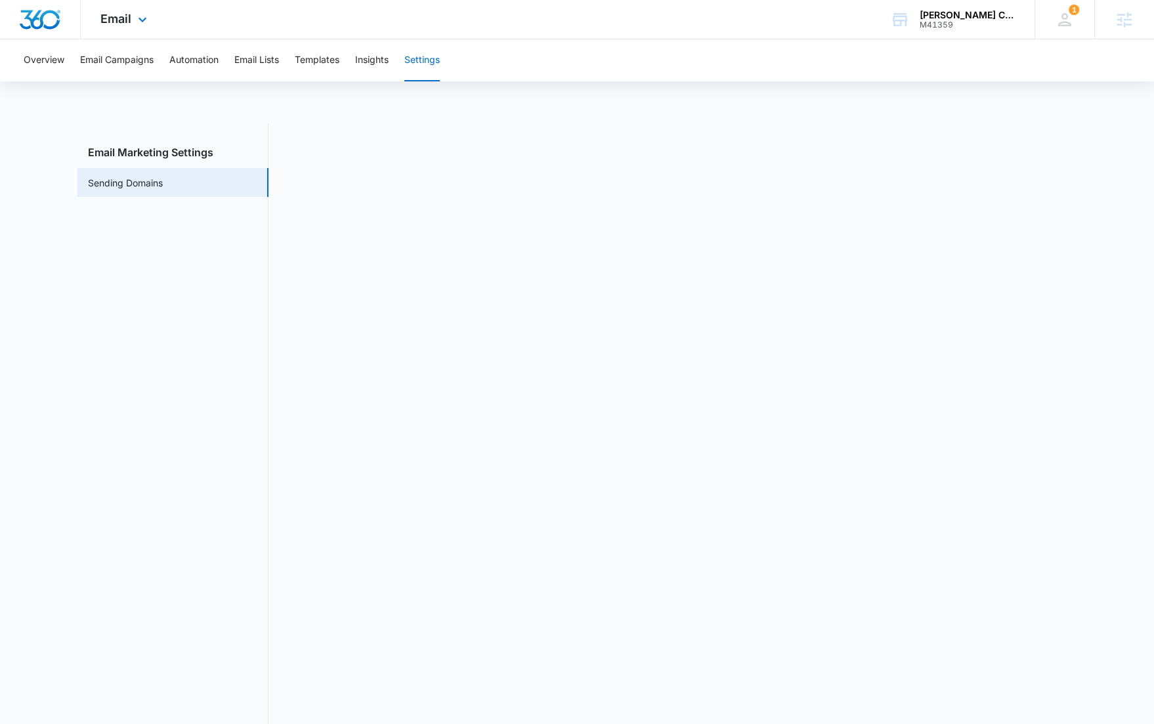
click at [49, 14] on img "Dashboard" at bounding box center [40, 20] width 42 height 20
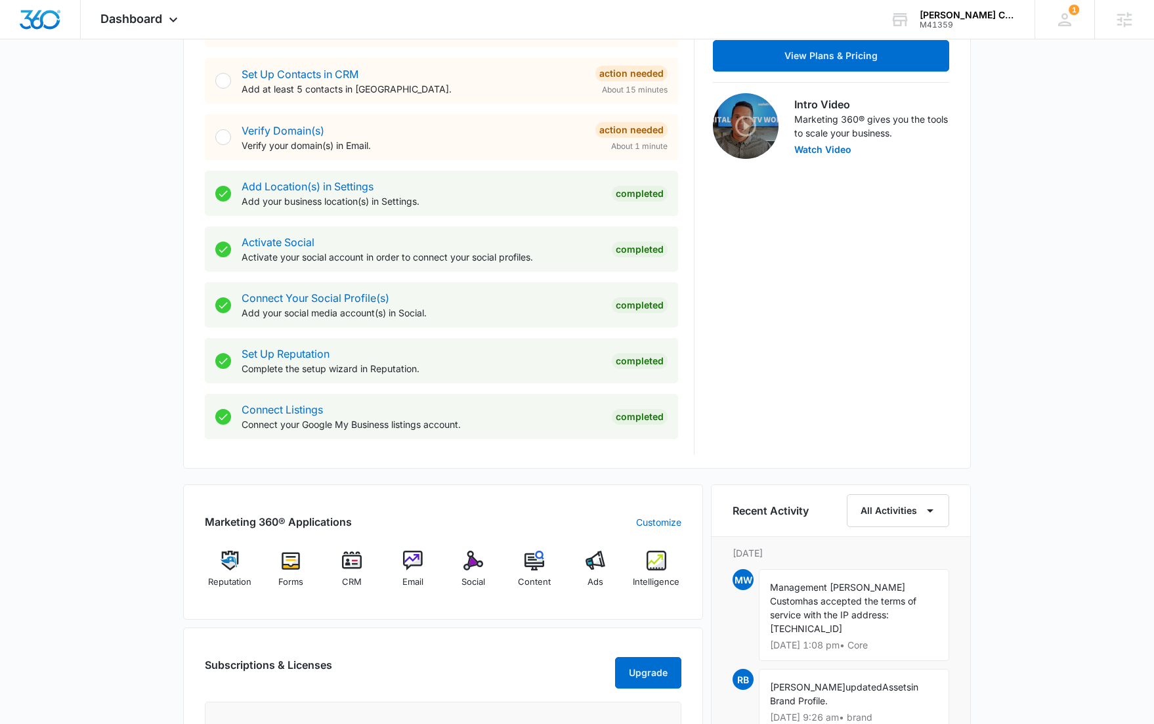
scroll to position [406, 0]
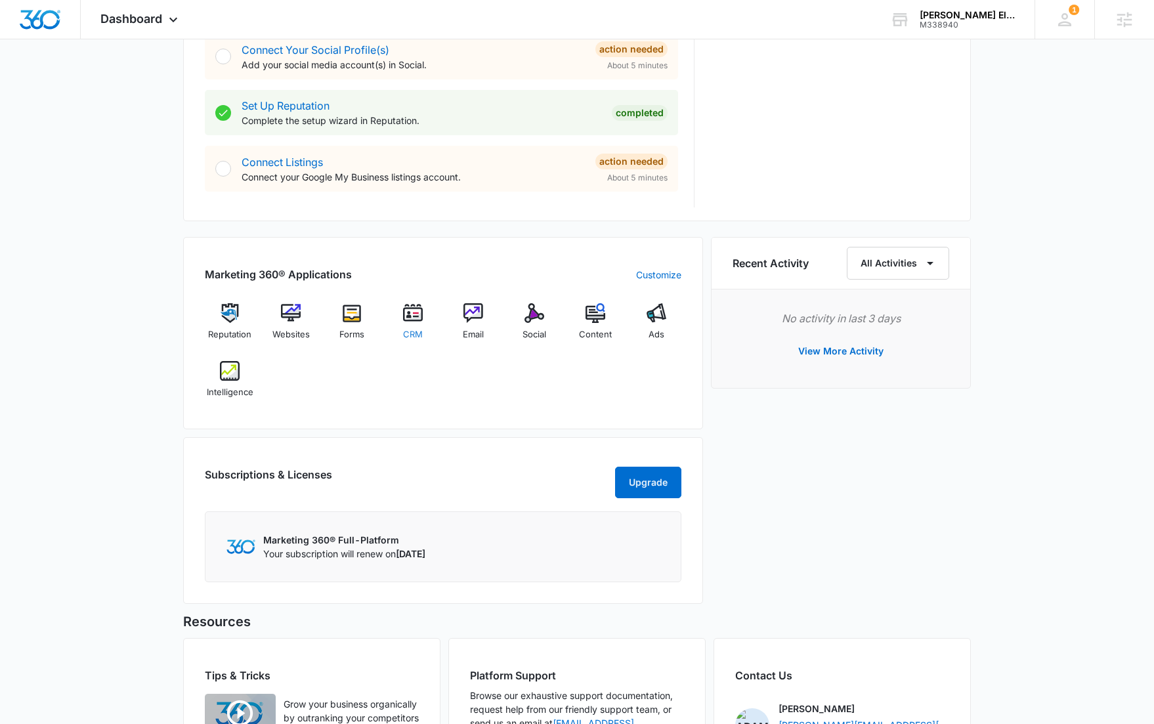
scroll to position [751, 0]
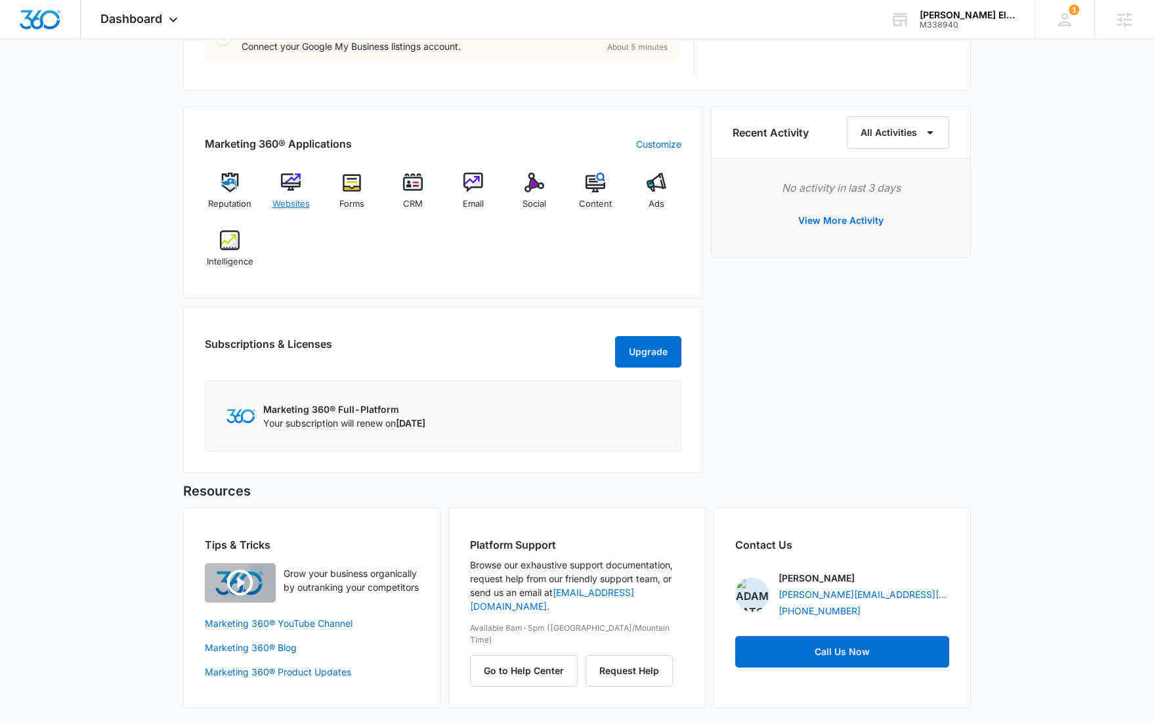
click at [295, 186] on img at bounding box center [291, 183] width 20 height 20
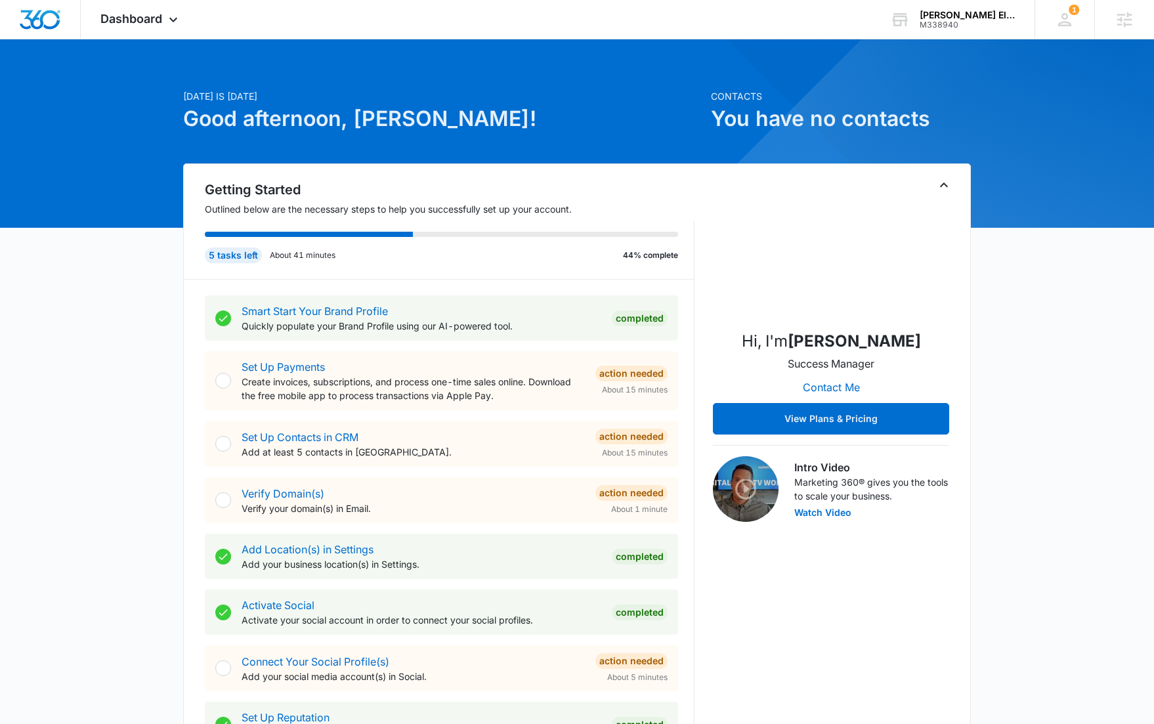
scroll to position [15, 0]
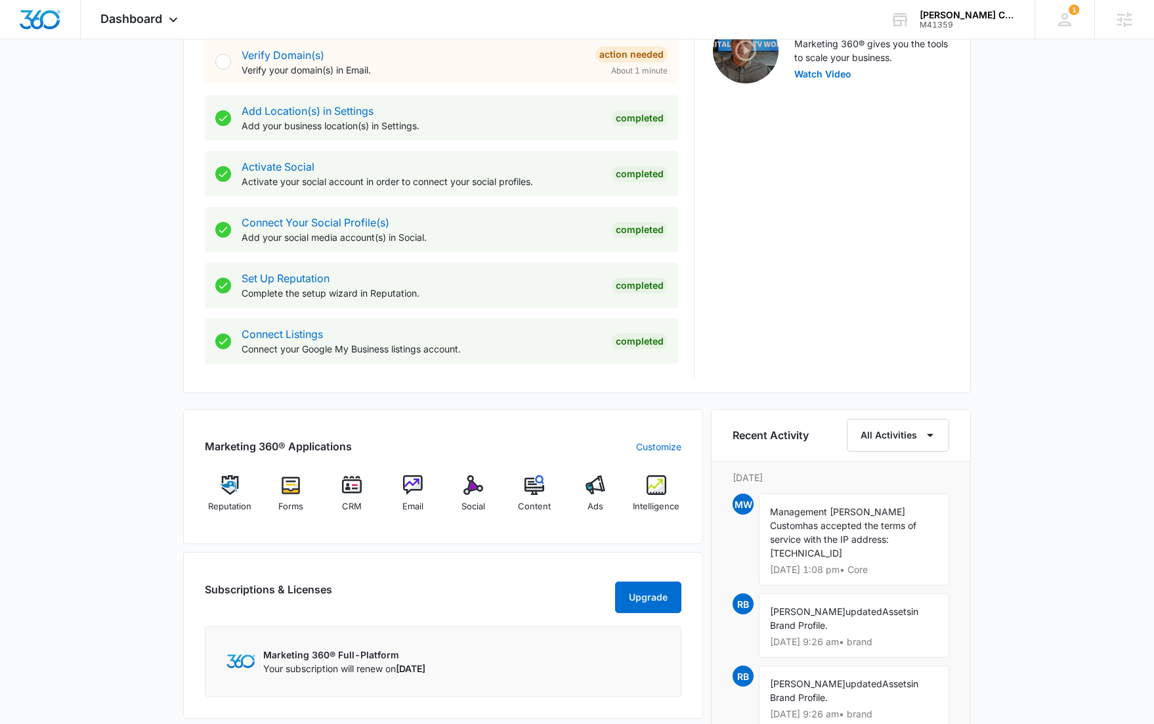
scroll to position [372, 0]
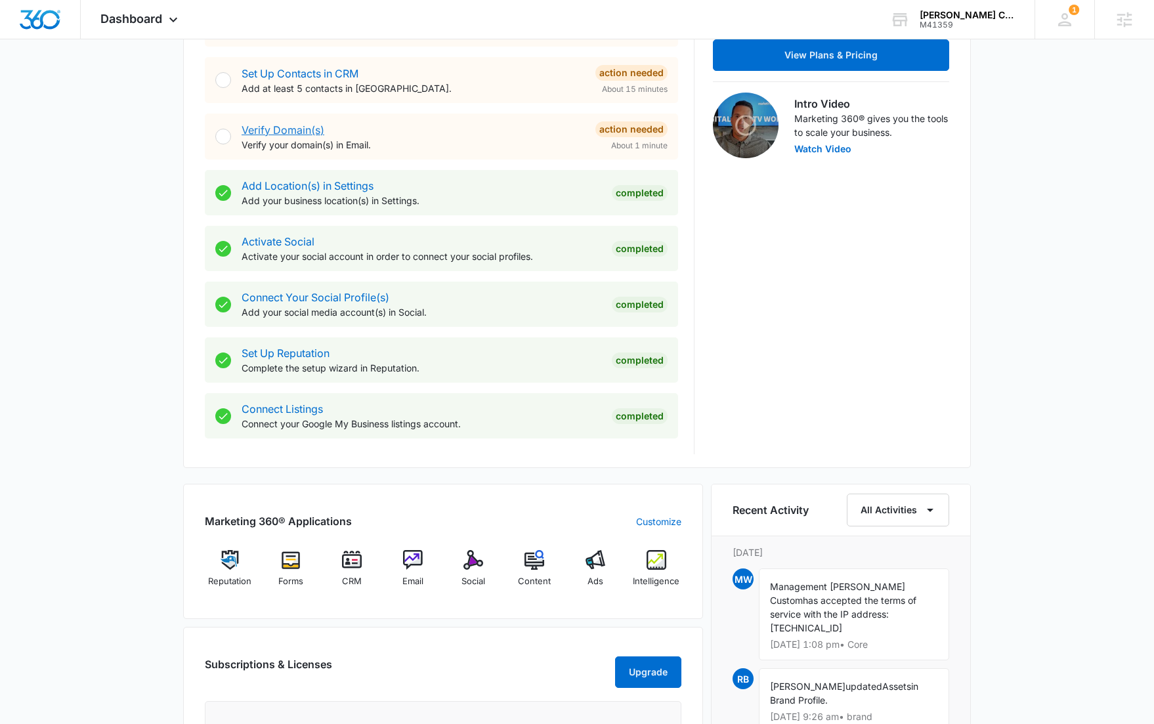
click at [273, 133] on link "Verify Domain(s)" at bounding box center [283, 129] width 83 height 13
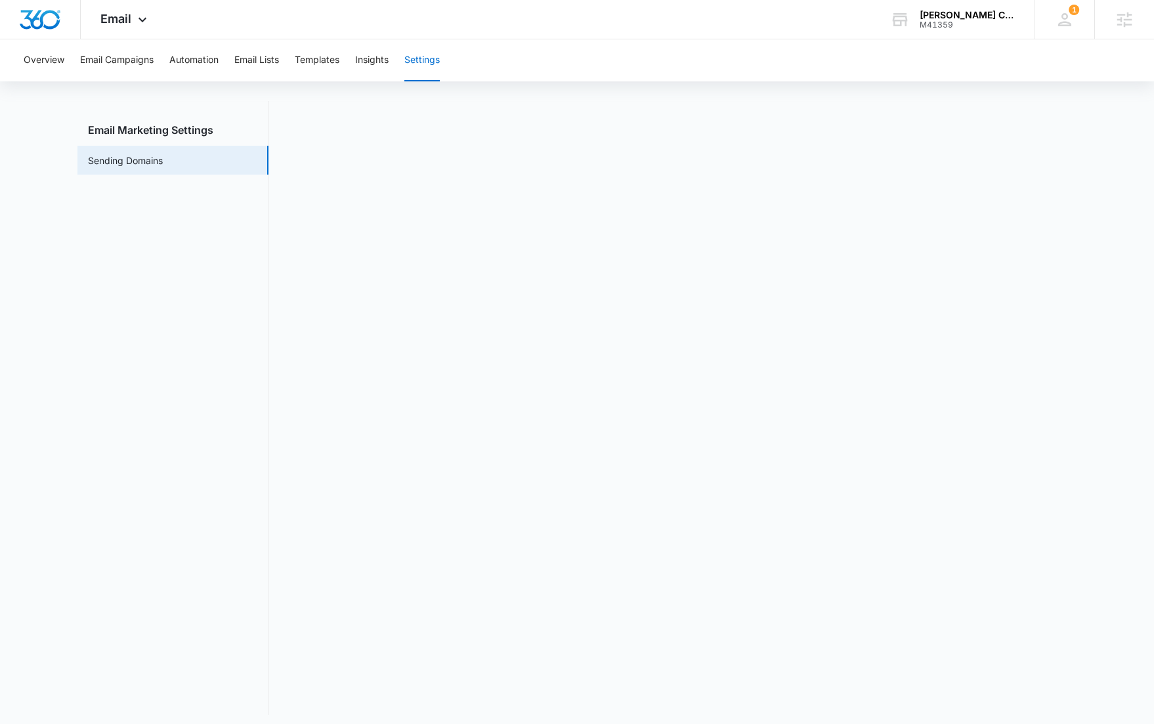
scroll to position [29, 0]
click at [206, 53] on button "Automation" at bounding box center [193, 60] width 49 height 42
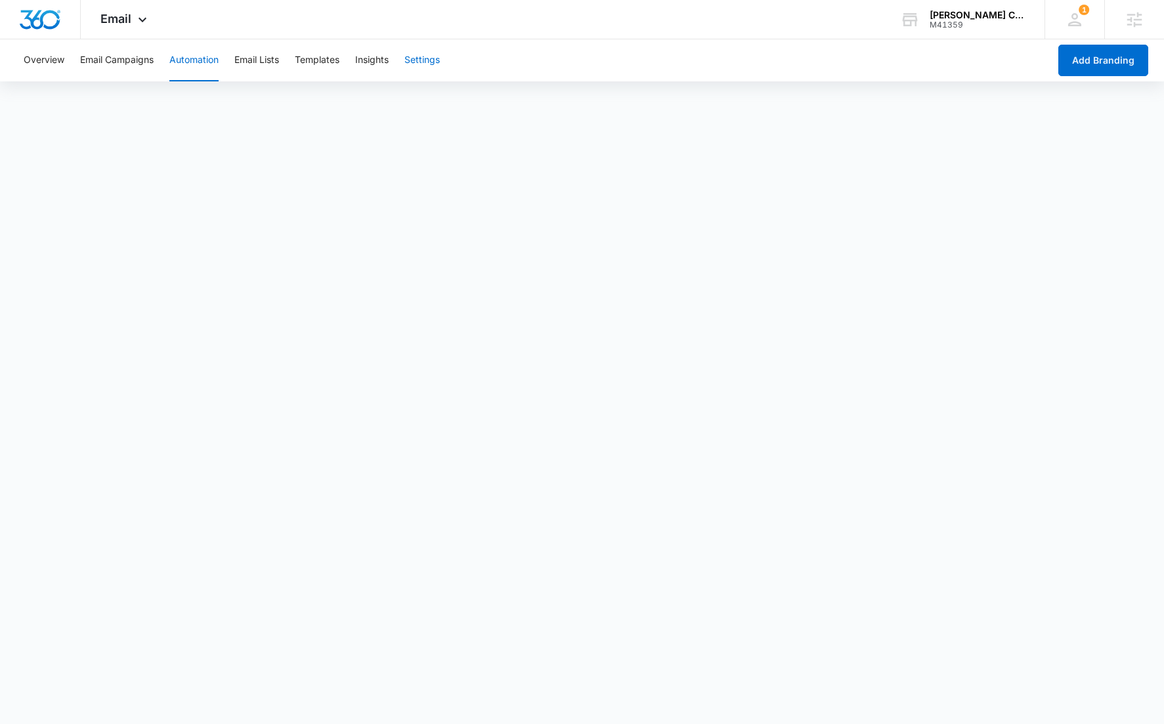
click at [416, 66] on button "Settings" at bounding box center [422, 60] width 35 height 42
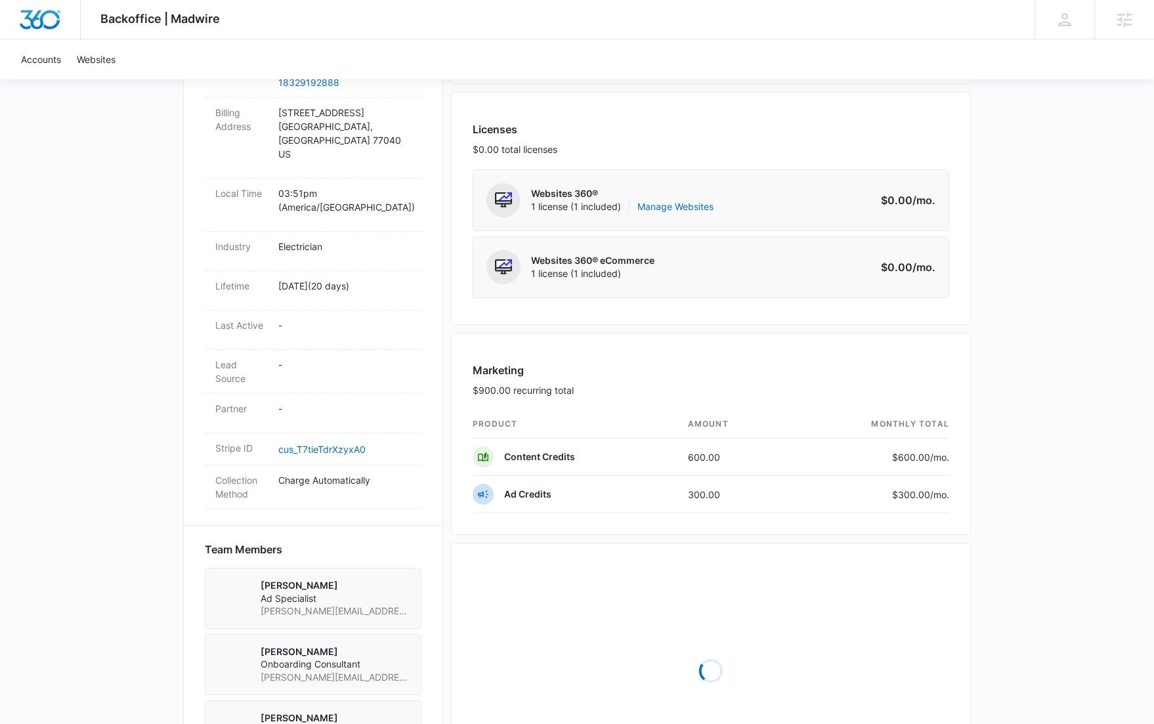
scroll to position [507, 0]
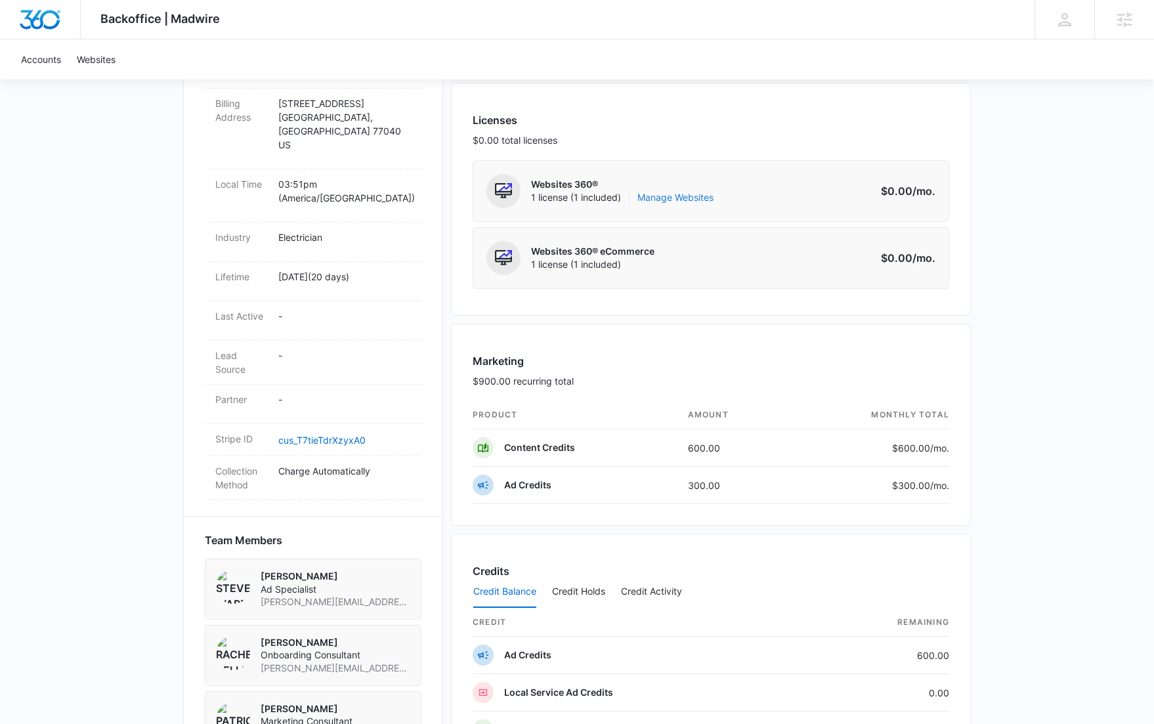
click at [657, 198] on link "Manage Websites" at bounding box center [676, 197] width 76 height 13
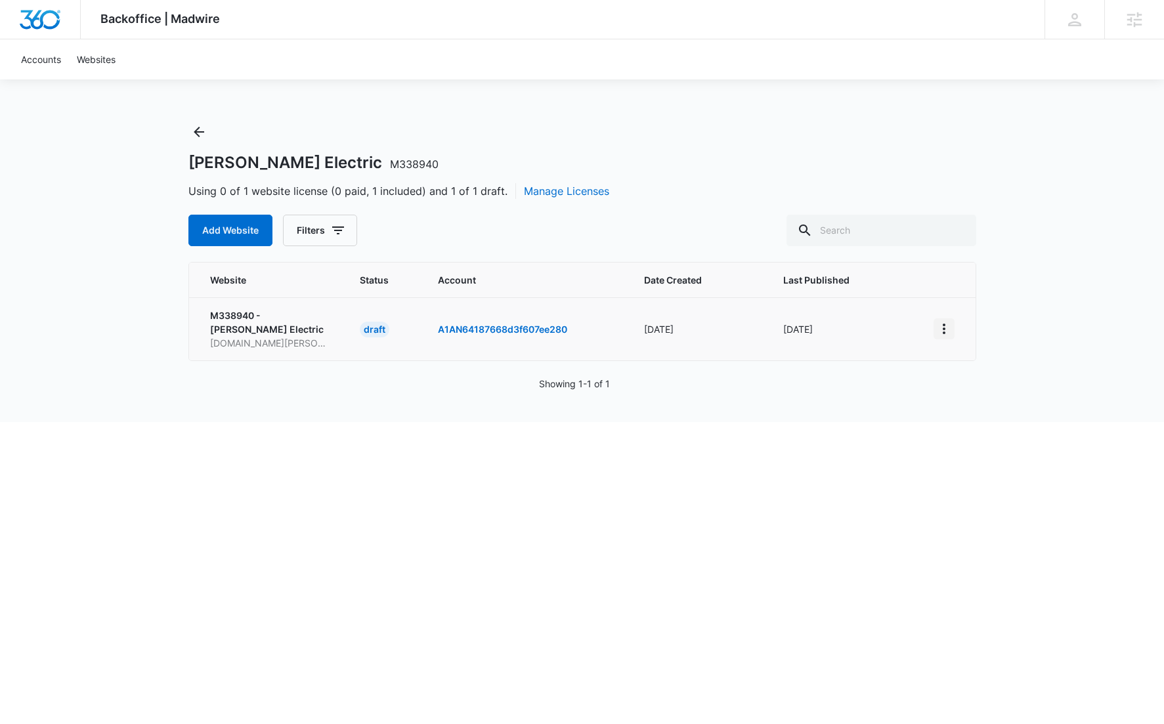
click at [943, 336] on icon "View More" at bounding box center [944, 329] width 16 height 16
click at [958, 424] on div "Activate Draft" at bounding box center [989, 424] width 79 height 9
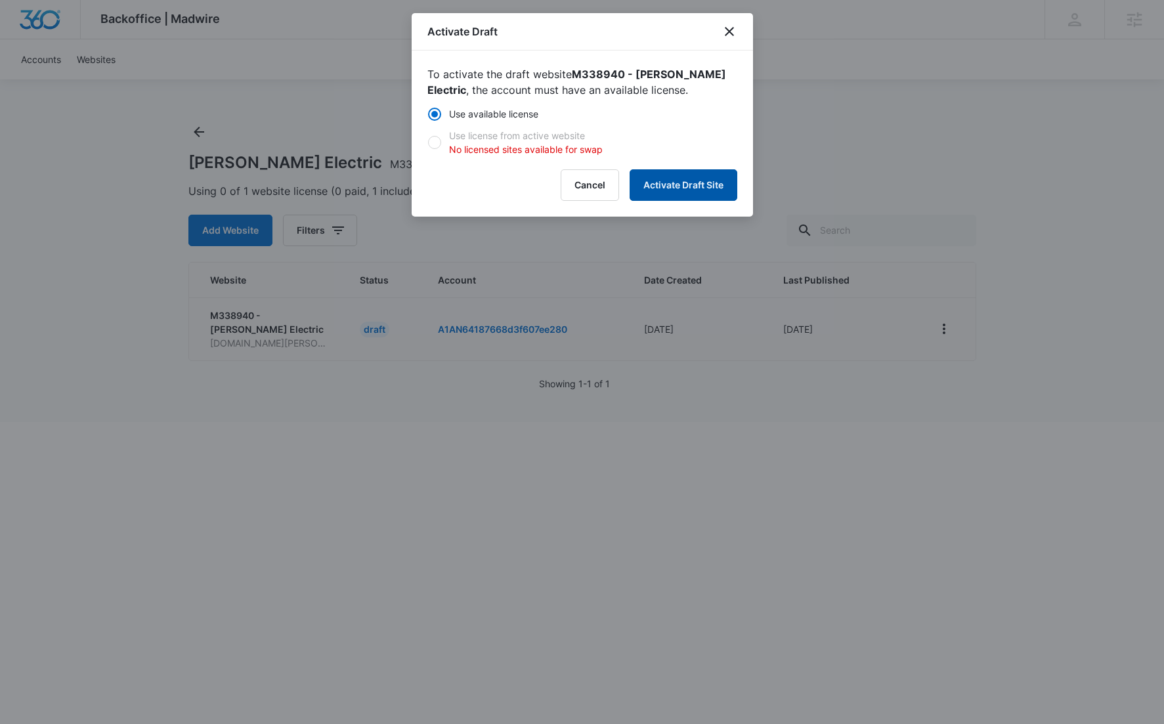
click at [691, 185] on button "Activate Draft Site" at bounding box center [684, 185] width 108 height 32
